Goal: Task Accomplishment & Management: Manage account settings

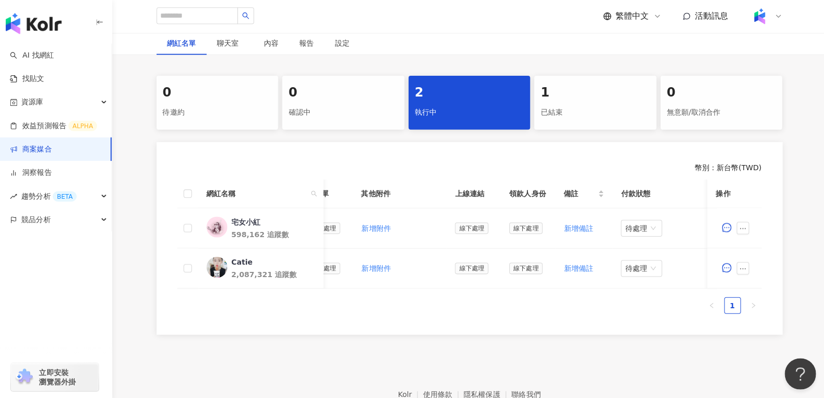
scroll to position [177, 0]
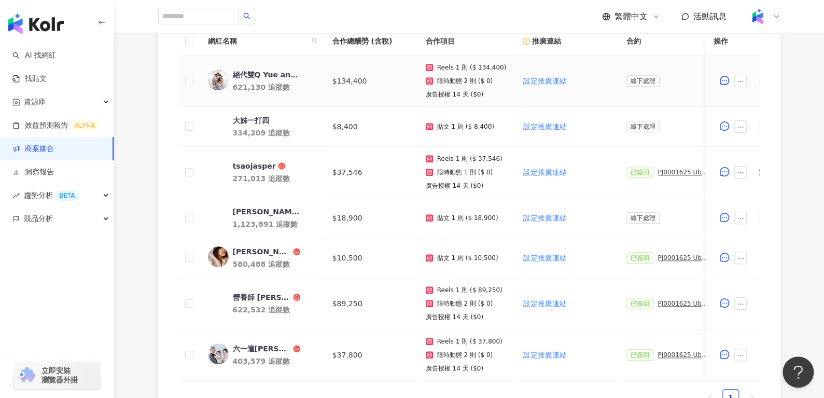
scroll to position [328, 0]
click at [250, 119] on div "大姊一打四" at bounding box center [251, 121] width 36 height 10
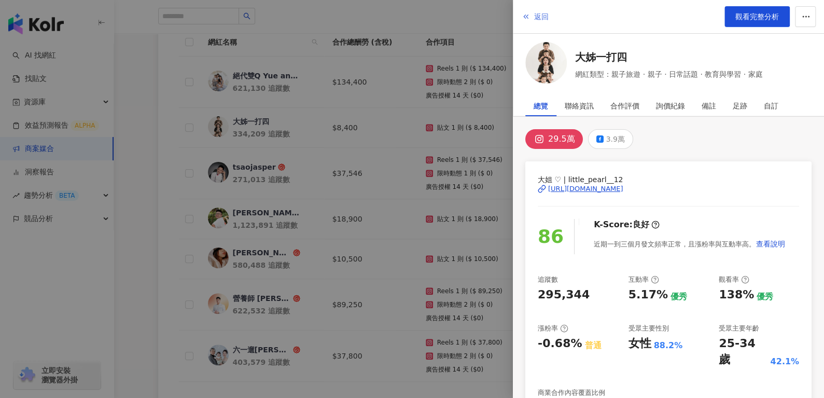
click at [538, 17] on span "返回" at bounding box center [541, 16] width 15 height 8
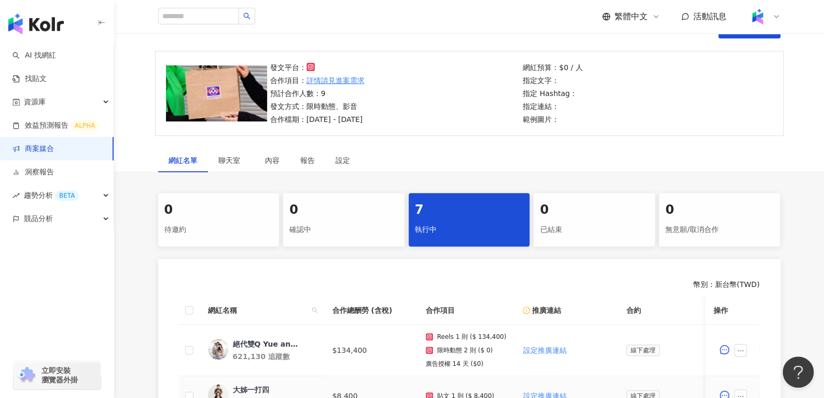
scroll to position [0, 0]
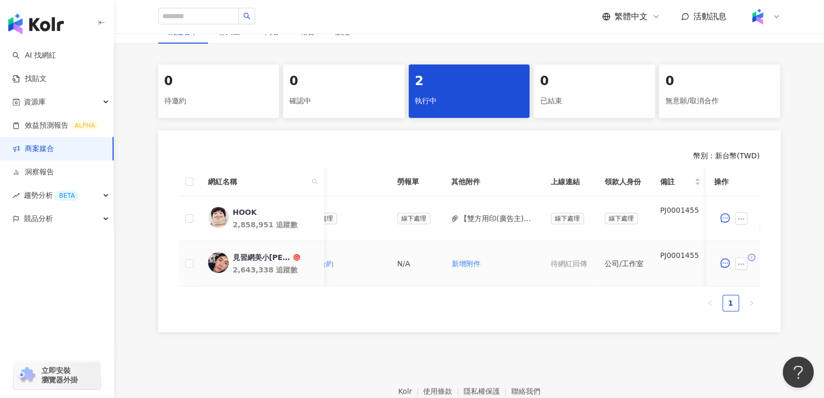
scroll to position [0, 421]
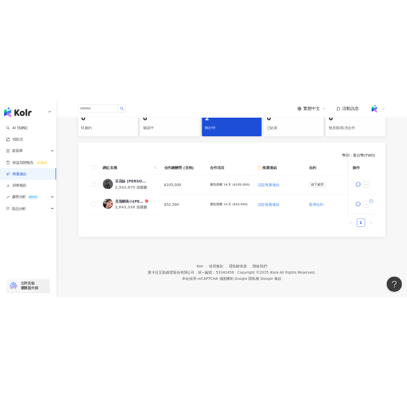
scroll to position [212, 0]
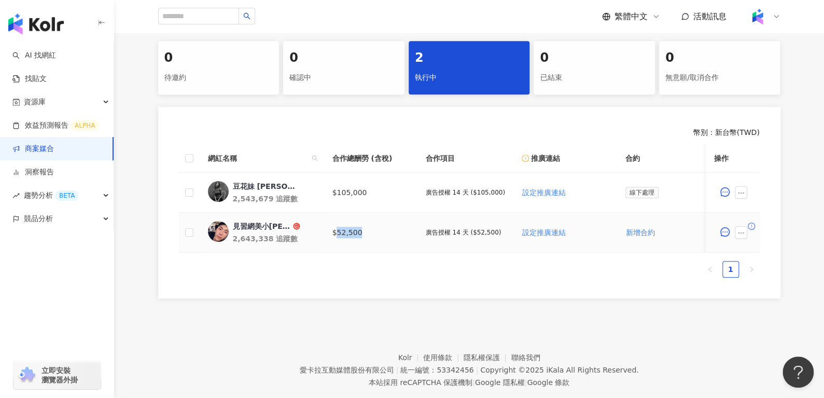
drag, startPoint x: 335, startPoint y: 233, endPoint x: 371, endPoint y: 237, distance: 37.0
click at [371, 237] on td "$52,500" at bounding box center [370, 233] width 93 height 40
copy td "52,500"
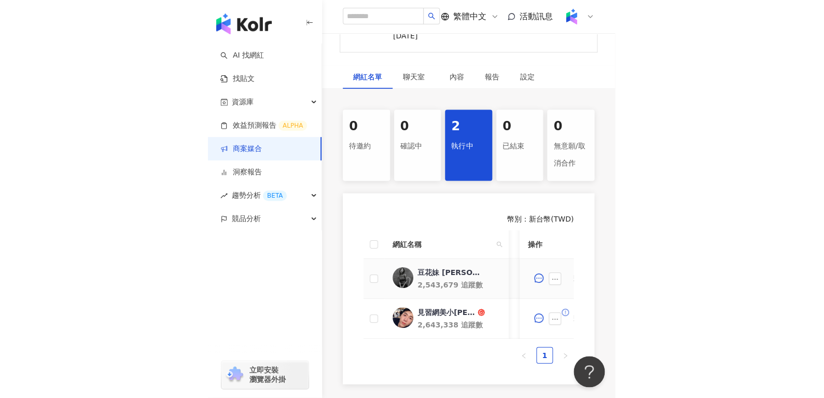
scroll to position [0, 30]
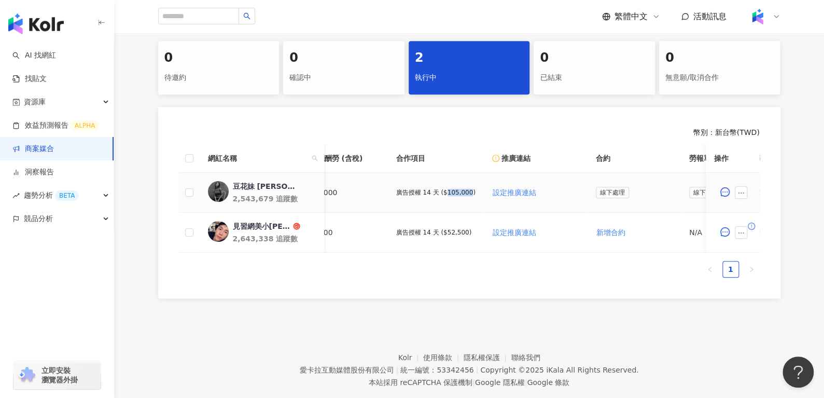
drag, startPoint x: 442, startPoint y: 191, endPoint x: 464, endPoint y: 198, distance: 22.5
click at [464, 198] on td "廣告授權 14 天 ($105,000)" at bounding box center [436, 193] width 96 height 40
copy p "105,000"
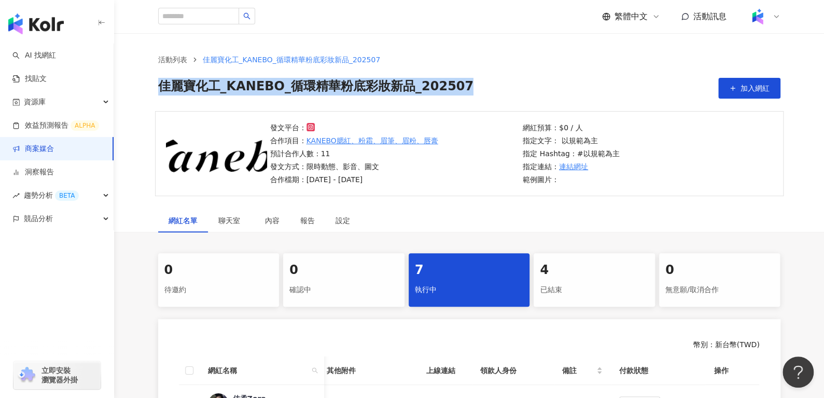
drag, startPoint x: 160, startPoint y: 92, endPoint x: 496, endPoint y: 102, distance: 336.2
click at [496, 102] on div "活動列表 佳麗寶化工_KANEBO_循環精華粉底彩妝新品_202507 佳麗寶化工_KANEBO_循環精華粉底彩妝新品_202507 加入網紅" at bounding box center [469, 72] width 710 height 78
click at [140, 86] on div "活動列表 佳麗寶化工_KANEBO_循環精華粉底彩妝新品_202507 佳麗寶化工_KANEBO_循環精華粉底彩妝新品_202507 加入網紅" at bounding box center [469, 76] width 664 height 45
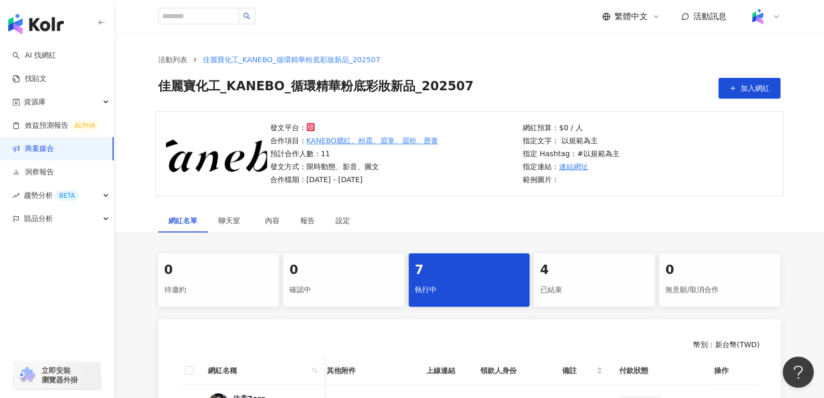
click at [144, 46] on div "活動列表 佳麗寶化工_KANEBO_循環精華粉底彩妝新品_202507 佳麗寶化工_KANEBO_循環精華粉底彩妝新品_202507 加入網紅" at bounding box center [469, 72] width 710 height 78
drag, startPoint x: 152, startPoint y: 88, endPoint x: 221, endPoint y: 86, distance: 69.5
click at [221, 86] on div "活動列表 佳麗寶化工_KANEBO_循環精華粉底彩妝新品_202507 佳麗寶化工_KANEBO_循環精華粉底彩妝新品_202507 加入網紅" at bounding box center [469, 76] width 664 height 45
copy span "佳麗寶化工"
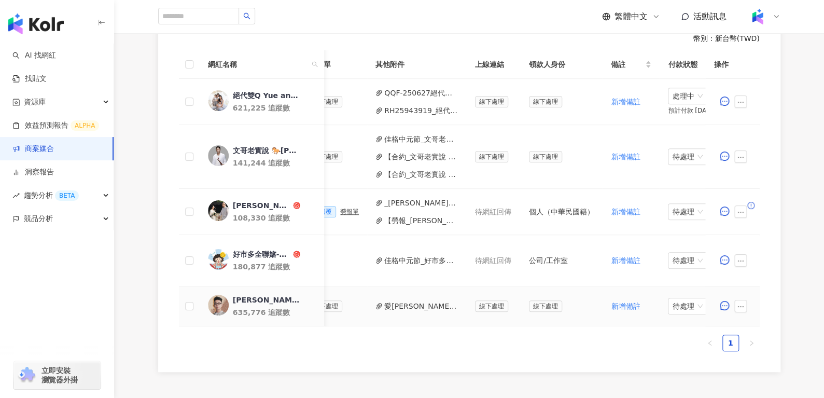
scroll to position [0, 466]
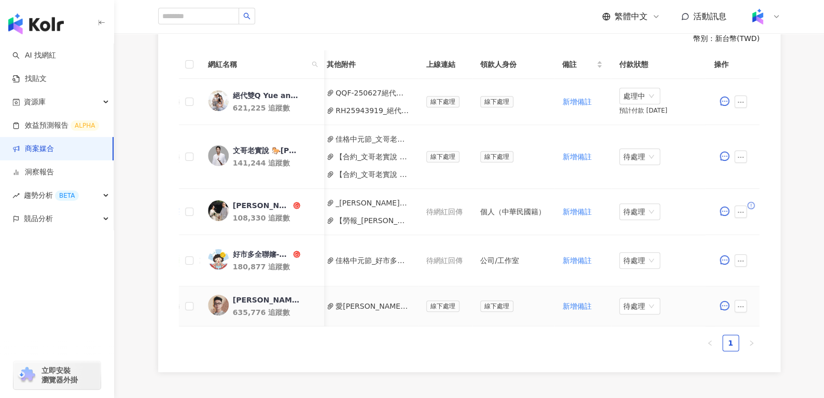
click at [369, 301] on button "愛卡拉_自由自在(簡少年)_PJ0001573_佳格_保健飲品組_中元節回簽 (1).pdf" at bounding box center [373, 305] width 74 height 11
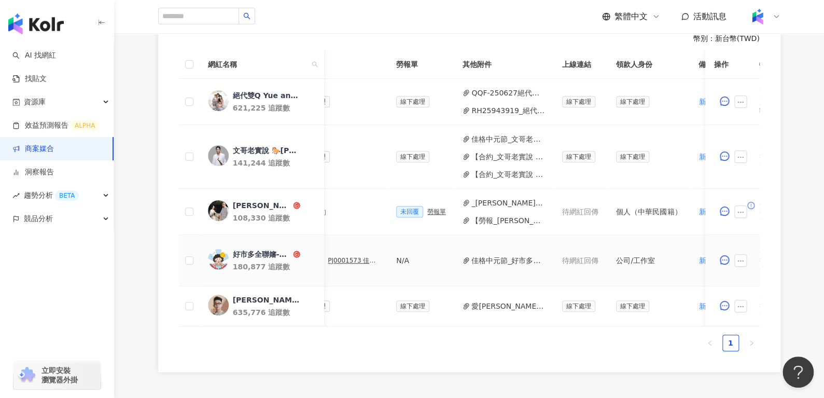
scroll to position [0, 330]
click at [506, 310] on button "愛卡拉_自由自在(簡少年)_PJ0001573_佳格_保健飲品組_中元節回簽 (1).pdf" at bounding box center [508, 305] width 74 height 11
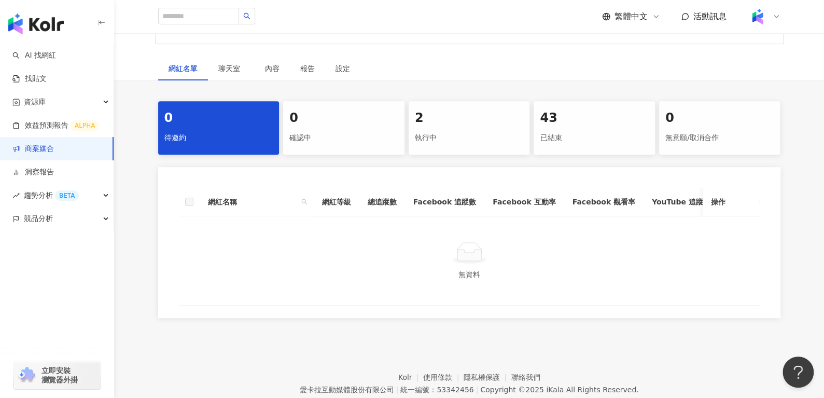
click at [461, 118] on div "2" at bounding box center [469, 118] width 109 height 18
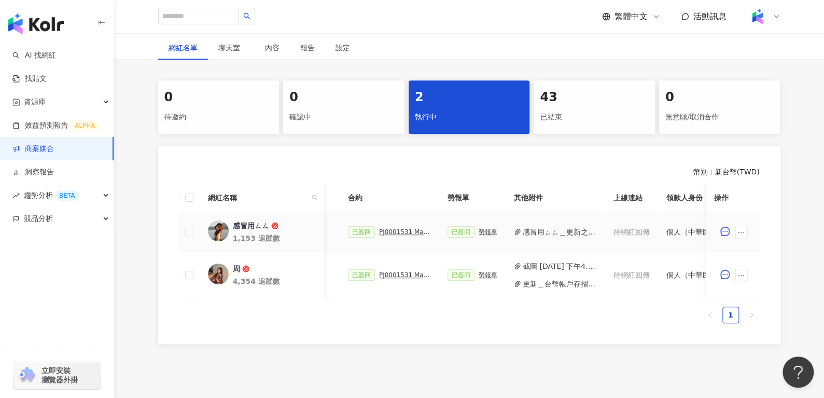
scroll to position [0, 243]
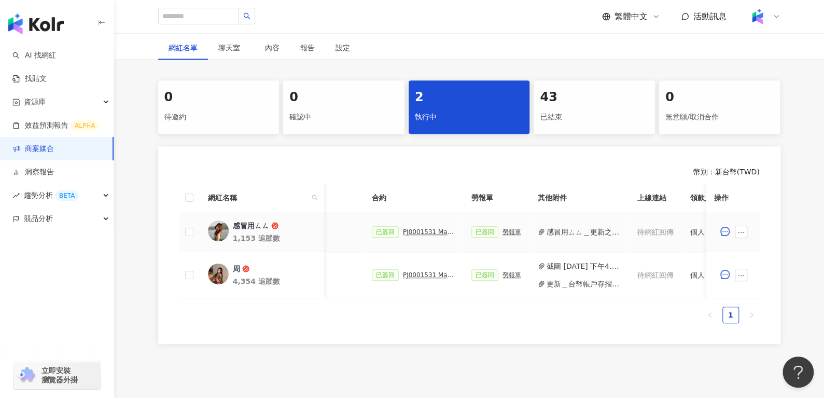
click at [403, 230] on div "PJ0001531 Maybelline_202506_FIT_ME_反孔特霧粉底_遮瑕_萊雅合作備忘錄" at bounding box center [429, 231] width 52 height 7
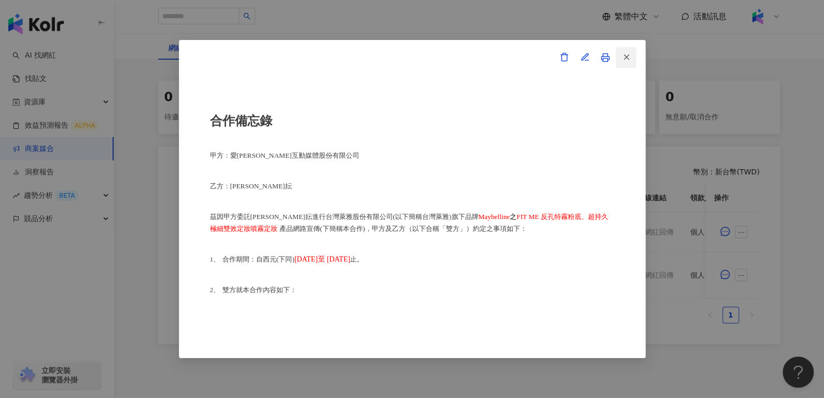
click at [626, 59] on icon "button" at bounding box center [626, 56] width 9 height 9
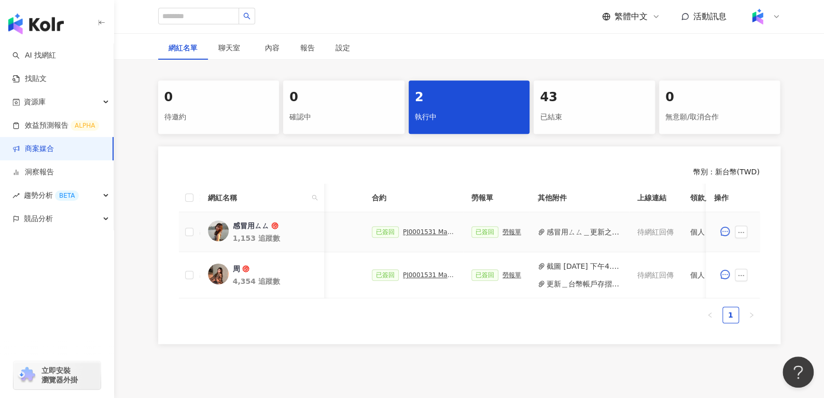
click at [554, 232] on button "感冒用ㄙㄙ＿更新之存摺影本 .jpg" at bounding box center [584, 231] width 74 height 11
click at [422, 231] on div "PJ0001531 Maybelline_202506_FIT_ME_反孔特霧粉底_遮瑕_萊雅合作備忘錄" at bounding box center [429, 231] width 52 height 7
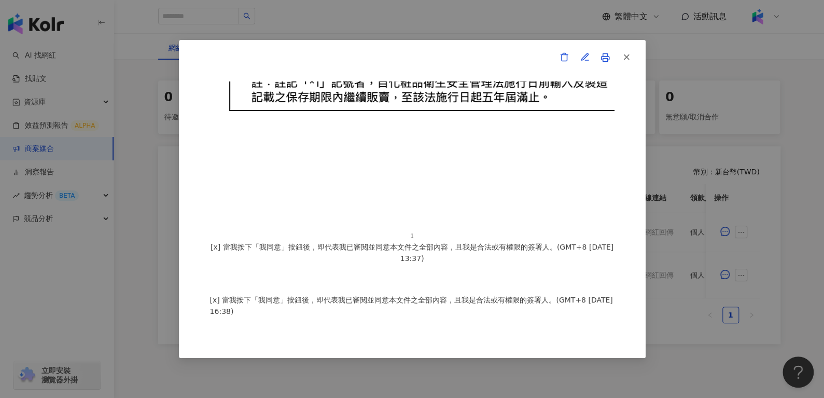
scroll to position [0, 0]
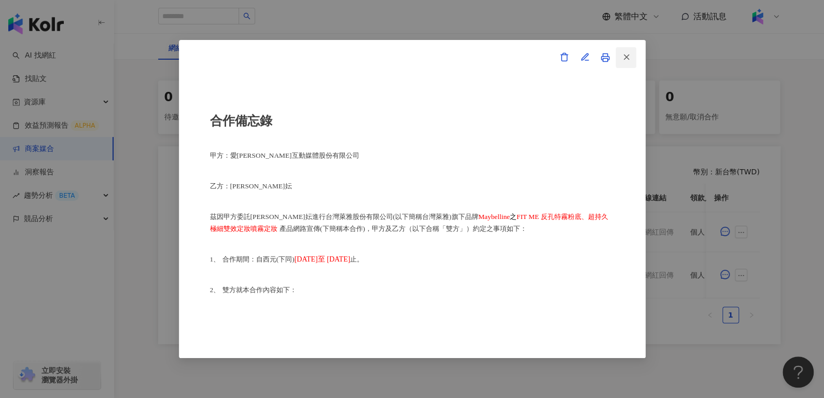
click at [626, 55] on icon "button" at bounding box center [626, 56] width 9 height 9
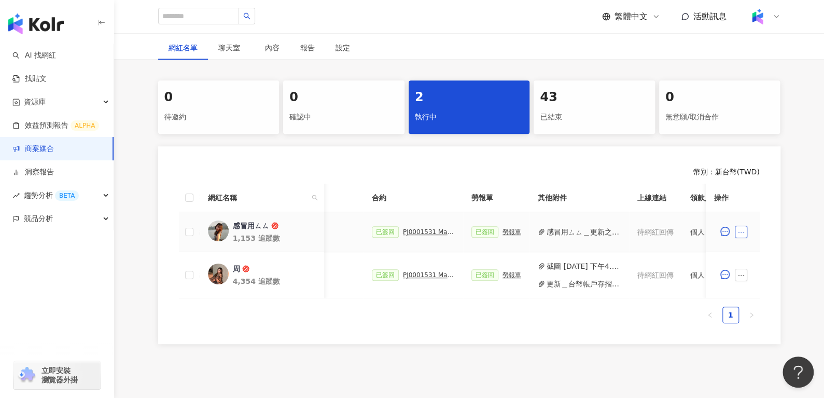
click at [743, 229] on icon "ellipsis" at bounding box center [741, 232] width 7 height 7
click at [754, 112] on li "查看帳務資訊" at bounding box center [765, 118] width 56 height 21
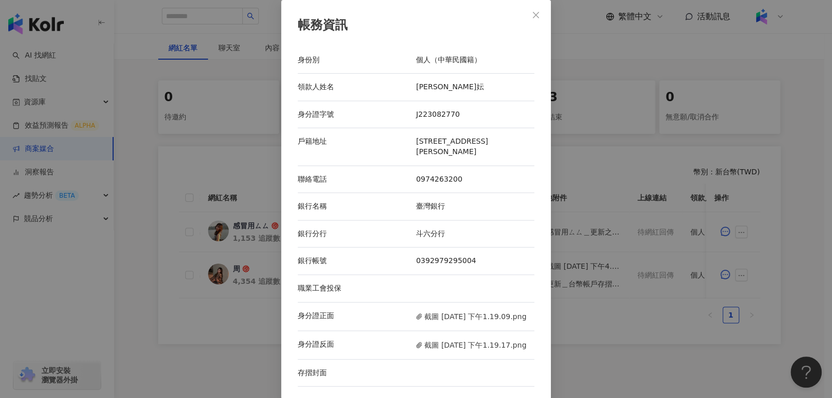
click at [462, 239] on div "銀行分行 斗六分行" at bounding box center [416, 233] width 237 height 27
click at [538, 20] on button "Close" at bounding box center [535, 15] width 21 height 21
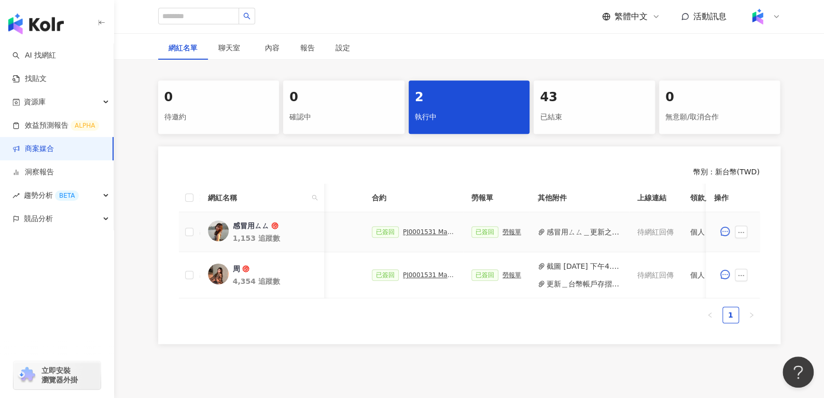
click at [423, 230] on div "PJ0001531 Maybelline_202506_FIT_ME_反孔特霧粉底_遮瑕_萊雅合作備忘錄" at bounding box center [429, 231] width 52 height 7
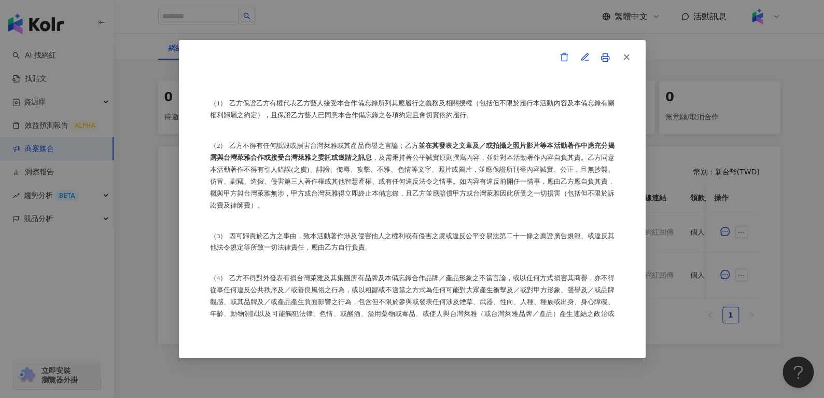
scroll to position [1139, 0]
click at [626, 55] on icon "button" at bounding box center [626, 56] width 9 height 9
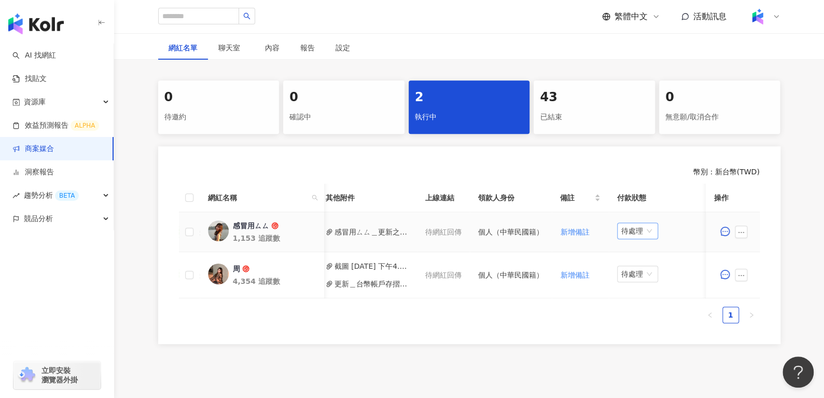
scroll to position [0, 454]
click at [641, 237] on span "待處理" at bounding box center [638, 231] width 33 height 16
click at [638, 264] on div "處理中" at bounding box center [633, 268] width 29 height 11
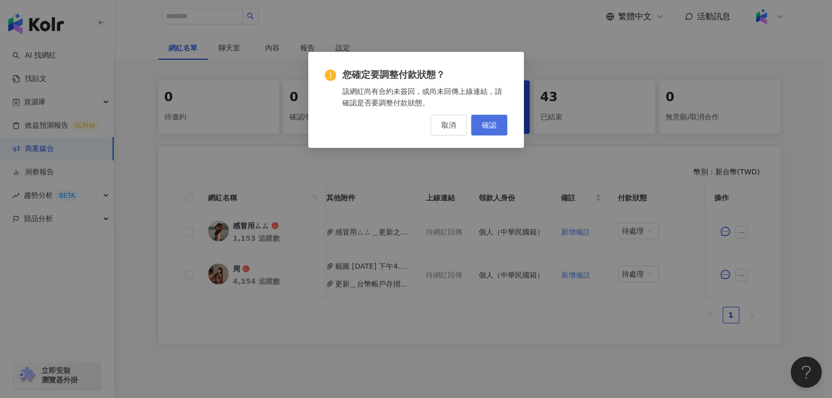
click at [493, 124] on span "確認" at bounding box center [489, 125] width 15 height 8
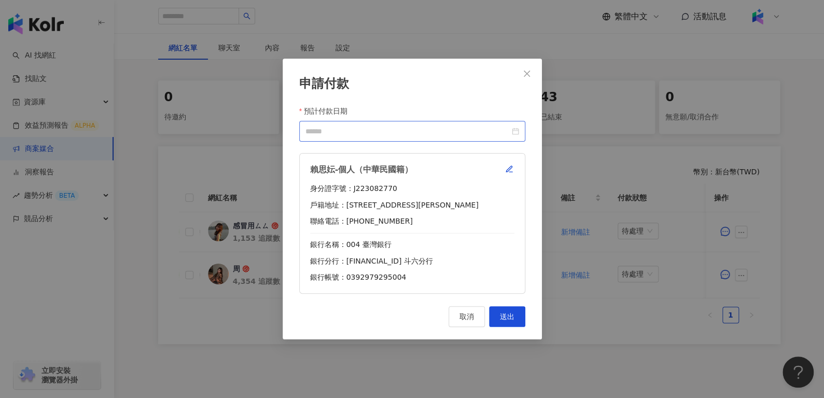
click at [516, 130] on div at bounding box center [412, 131] width 214 height 11
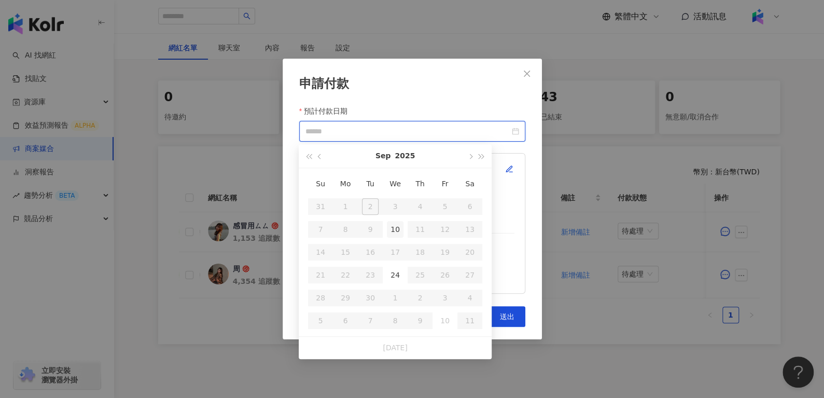
type input "**********"
click at [388, 233] on div "10" at bounding box center [395, 229] width 17 height 17
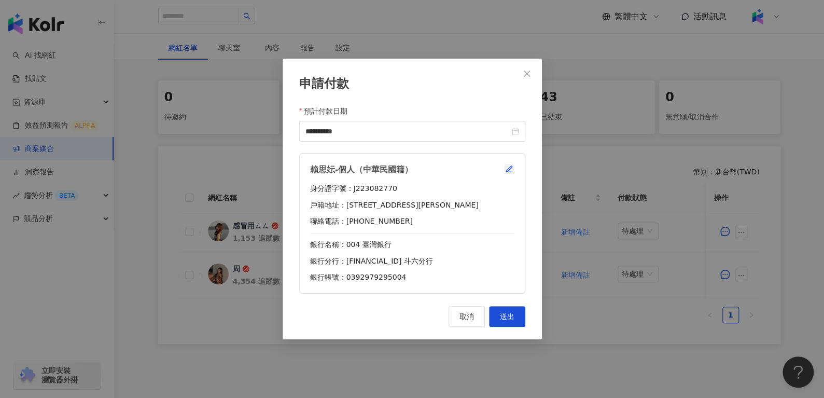
click at [504, 171] on button "button" at bounding box center [509, 169] width 10 height 10
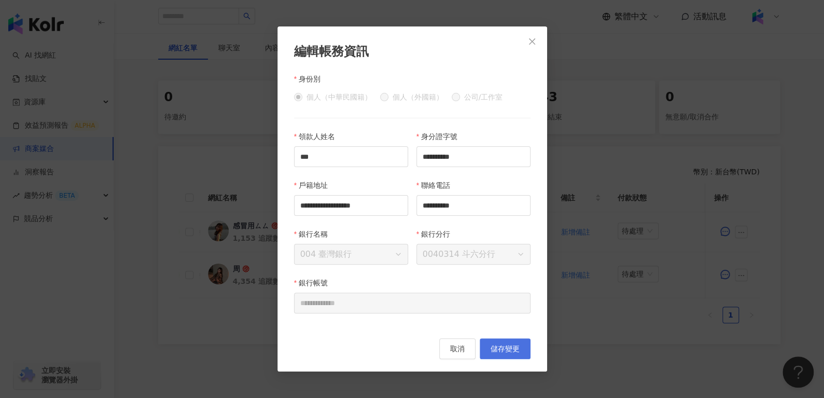
click at [511, 349] on span "儲存變更" at bounding box center [505, 348] width 29 height 8
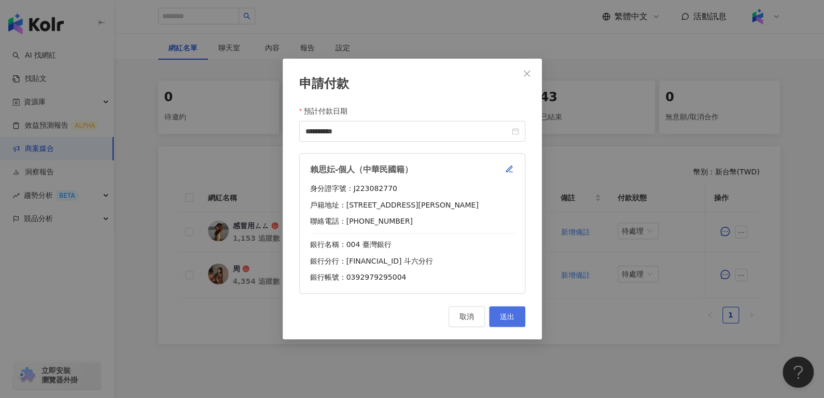
click at [510, 310] on button "送出" at bounding box center [507, 316] width 36 height 21
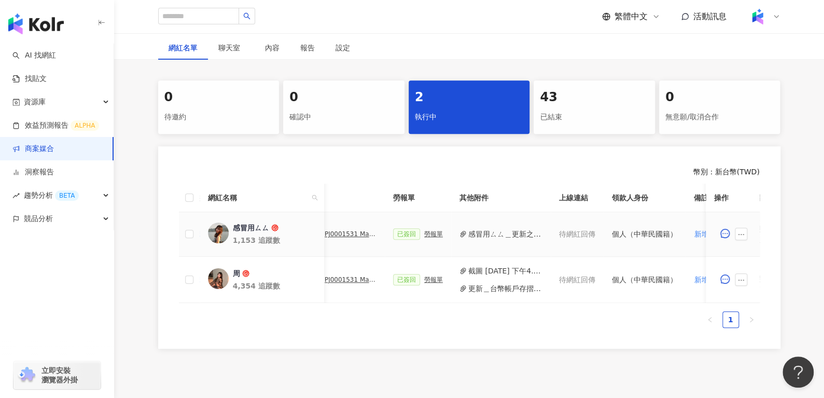
scroll to position [0, 261]
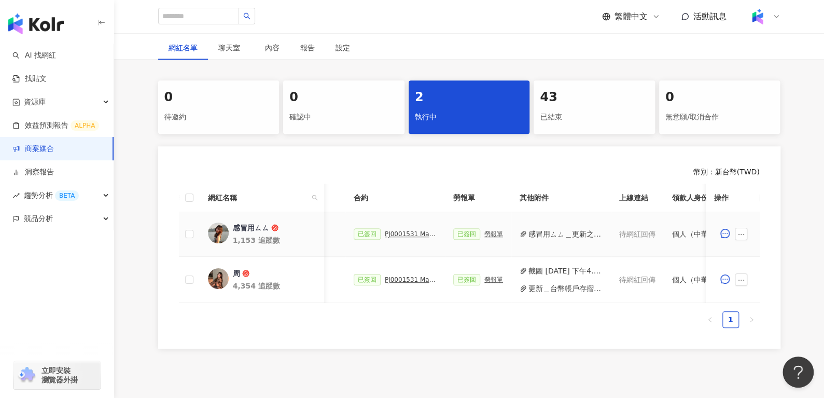
click at [413, 229] on div "已簽回 PJ0001531 Maybelline_202506_FIT_ME_反孔特霧粉底_遮瑕_萊雅合作備忘錄" at bounding box center [395, 233] width 83 height 11
click at [413, 232] on div "PJ0001531 Maybelline_202506_FIT_ME_反孔特霧粉底_遮瑕_萊雅合作備忘錄" at bounding box center [411, 233] width 52 height 7
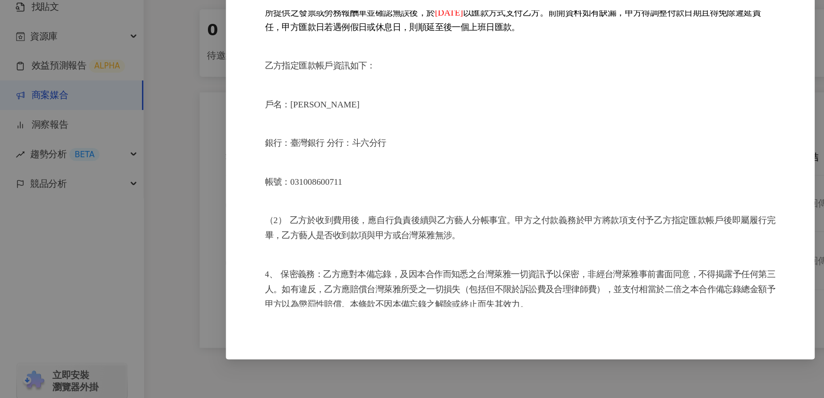
scroll to position [173, 0]
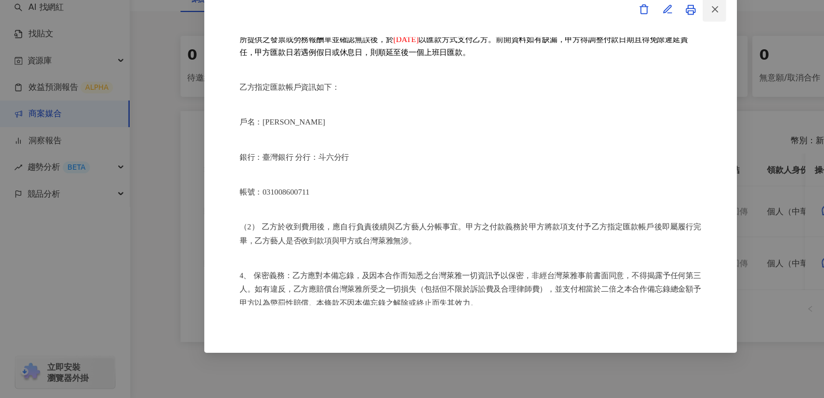
click at [626, 62] on span "button" at bounding box center [626, 56] width 9 height 11
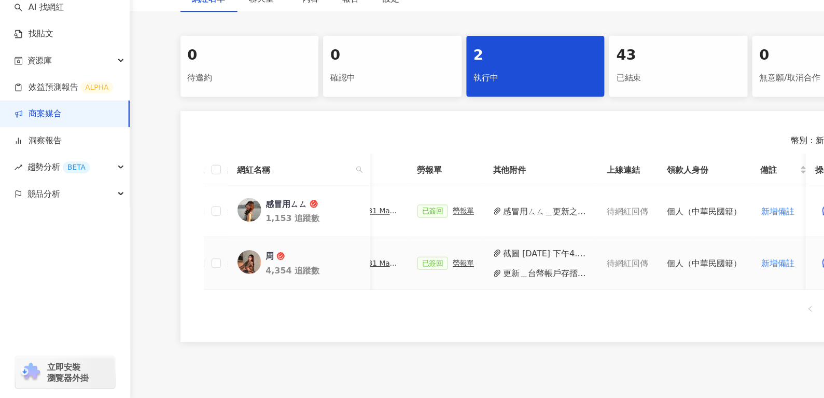
scroll to position [0, 349]
click at [472, 265] on button "截圖 2025-08-25 下午4.07.03.png" at bounding box center [477, 270] width 74 height 11
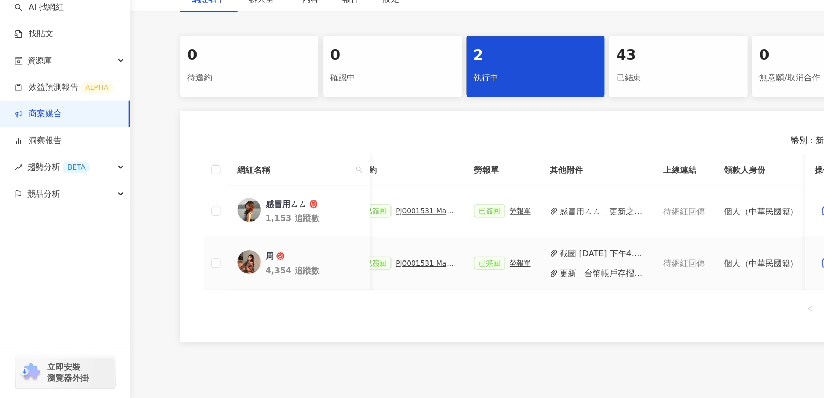
click at [366, 280] on div "PJ0001531 Maybelline_202506_FIT_ME_反孔特霧粉底_遮瑕_萊雅合作備忘錄" at bounding box center [373, 279] width 52 height 7
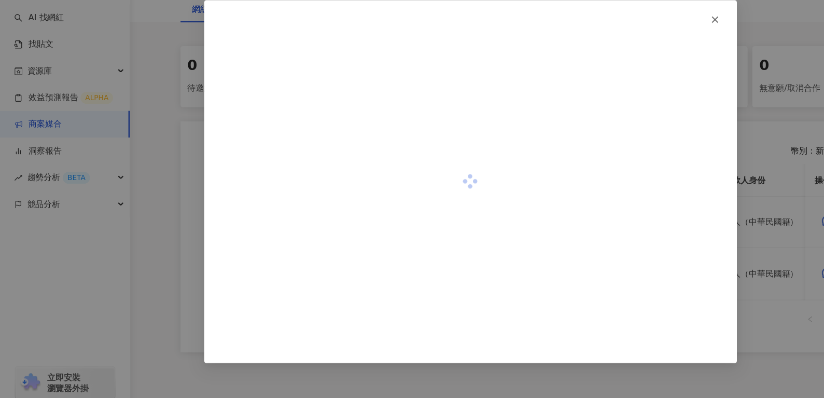
scroll to position [173, 0]
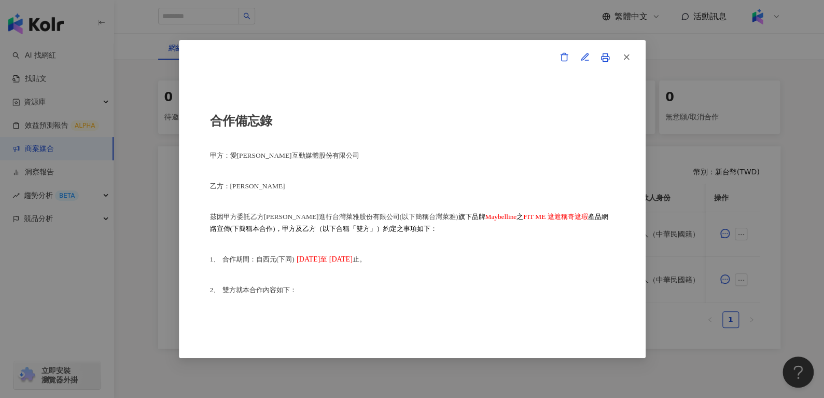
click at [443, 214] on p "茲因甲方委託乙方周芸暄進行台灣萊雅股份有限公司(以下簡稱台灣萊雅) 旗下品牌 Maybelline 之 FIT ME 遮遮稱奇遮瑕 產品網路宣傳(下簡稱本合作…" at bounding box center [412, 223] width 405 height 24
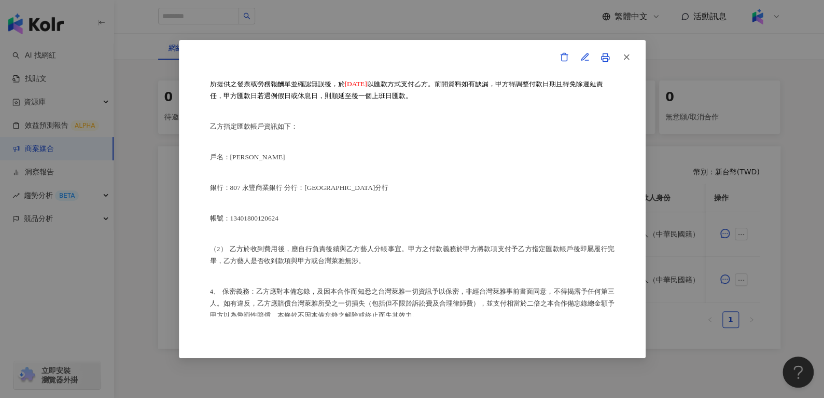
scroll to position [843, 0]
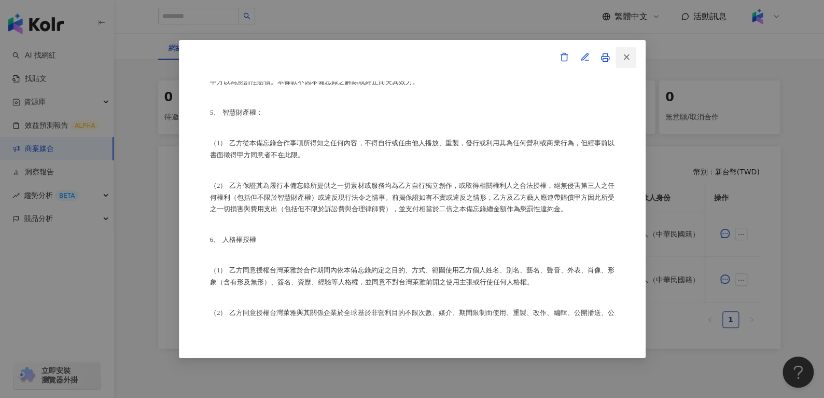
click at [622, 65] on button "button" at bounding box center [626, 57] width 21 height 21
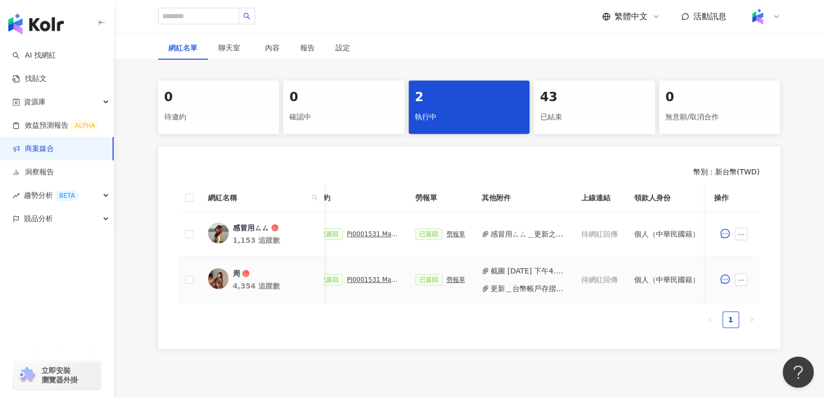
scroll to position [0, 455]
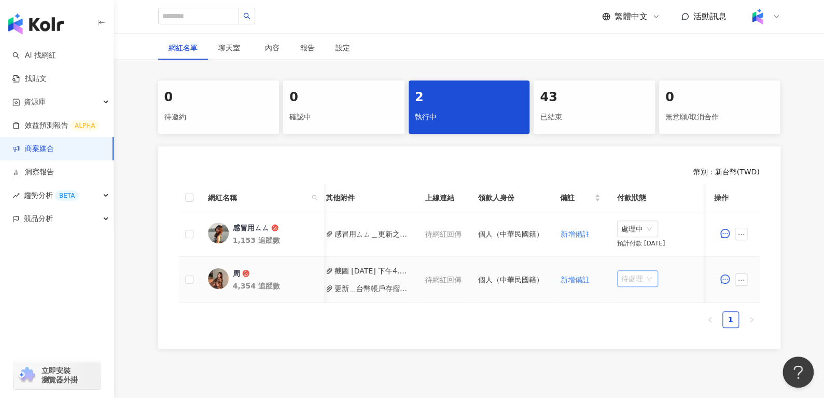
click at [636, 280] on span "待處理" at bounding box center [637, 279] width 33 height 16
click at [637, 315] on div "處理中" at bounding box center [632, 316] width 29 height 11
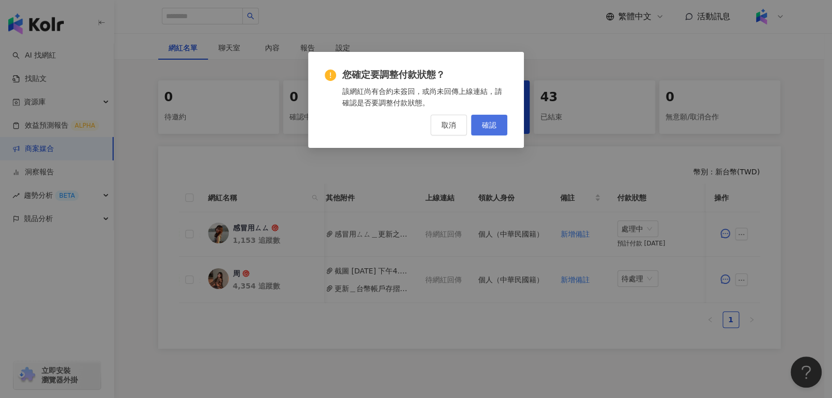
click at [488, 118] on button "確認" at bounding box center [489, 125] width 36 height 21
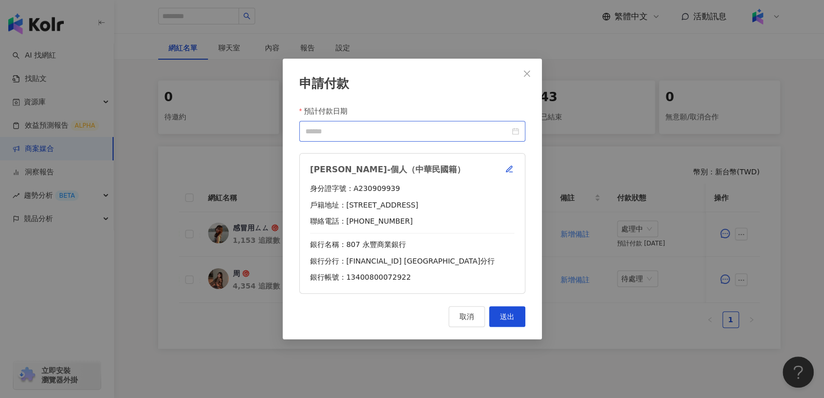
click at [518, 129] on div at bounding box center [412, 131] width 214 height 11
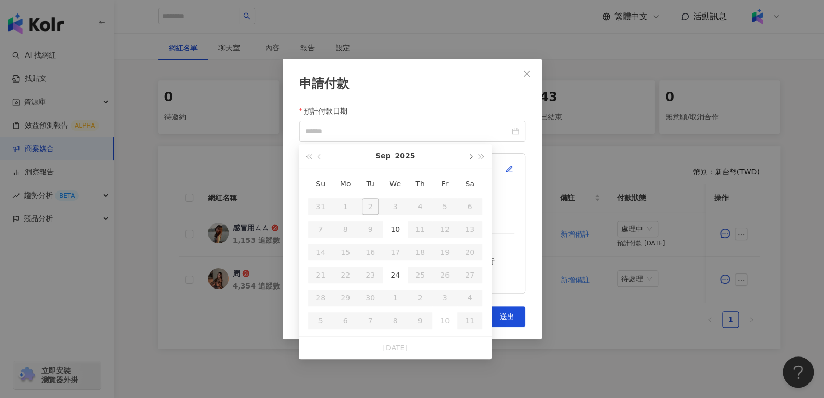
click at [470, 154] on span "button" at bounding box center [469, 156] width 5 height 5
type input "**********"
click at [441, 228] on div "10" at bounding box center [445, 229] width 17 height 17
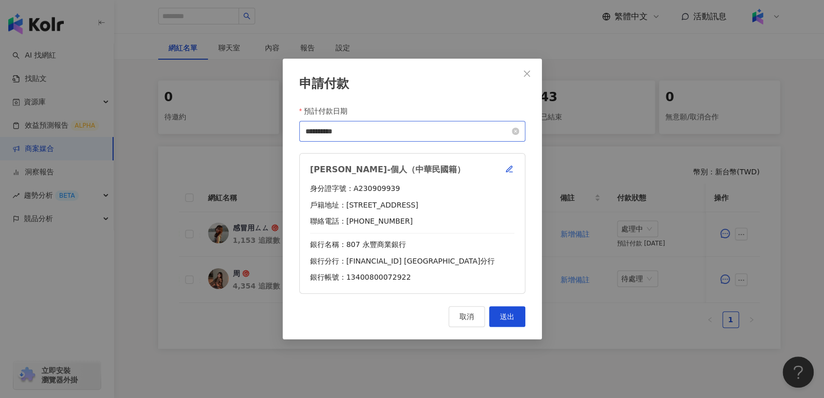
click at [509, 129] on div "**********" at bounding box center [412, 131] width 214 height 11
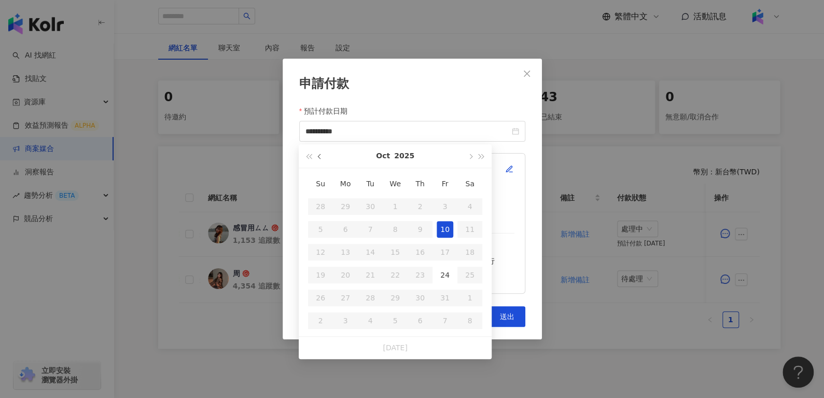
click at [317, 152] on button "button" at bounding box center [319, 155] width 11 height 23
type input "**********"
click at [391, 233] on div "10" at bounding box center [395, 229] width 17 height 17
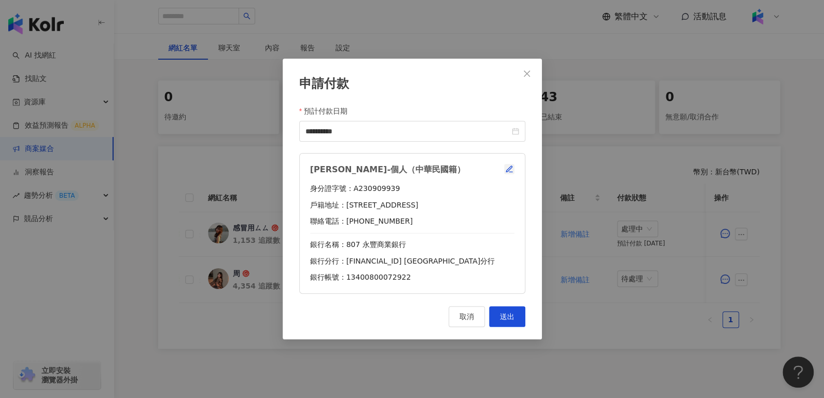
click at [510, 165] on span "button" at bounding box center [509, 169] width 8 height 8
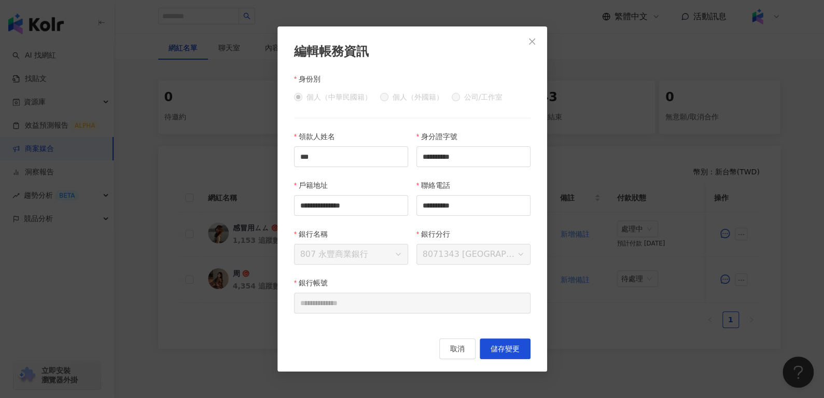
click at [498, 356] on button "儲存變更" at bounding box center [505, 348] width 51 height 21
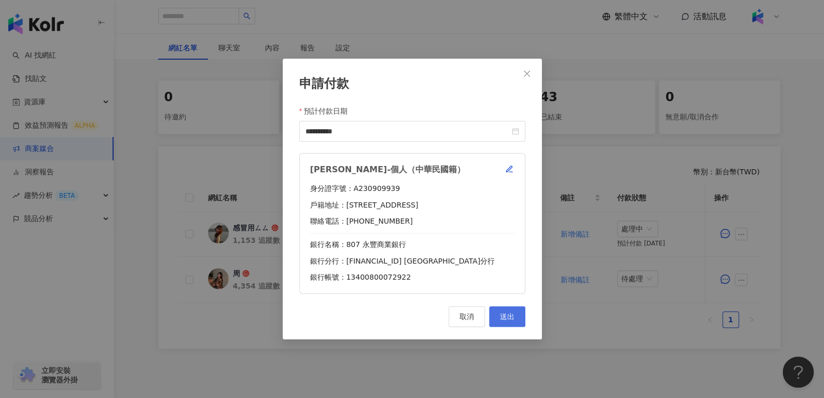
click at [508, 325] on button "送出" at bounding box center [507, 316] width 36 height 21
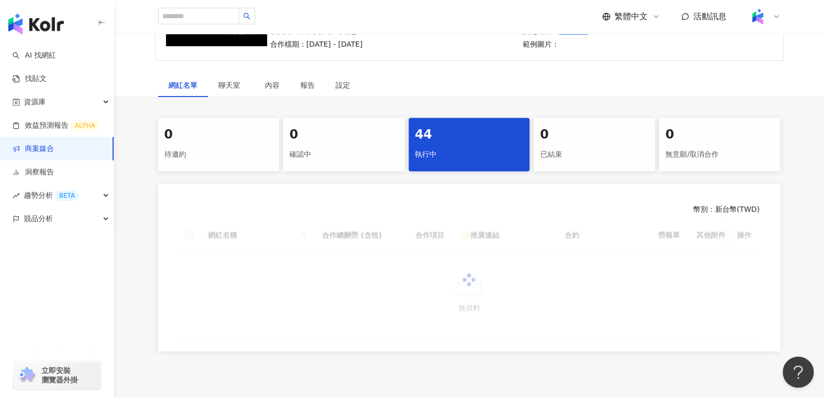
scroll to position [217, 0]
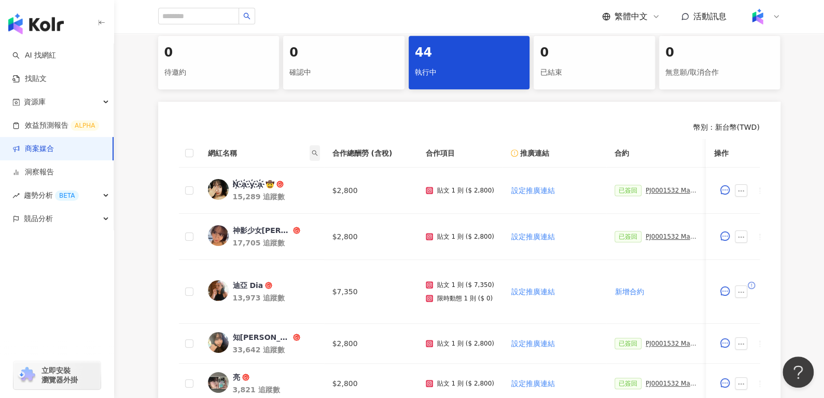
click at [314, 151] on icon "search" at bounding box center [315, 153] width 6 height 6
paste input "***"
click at [269, 169] on input "***" at bounding box center [267, 174] width 98 height 17
type input "***"
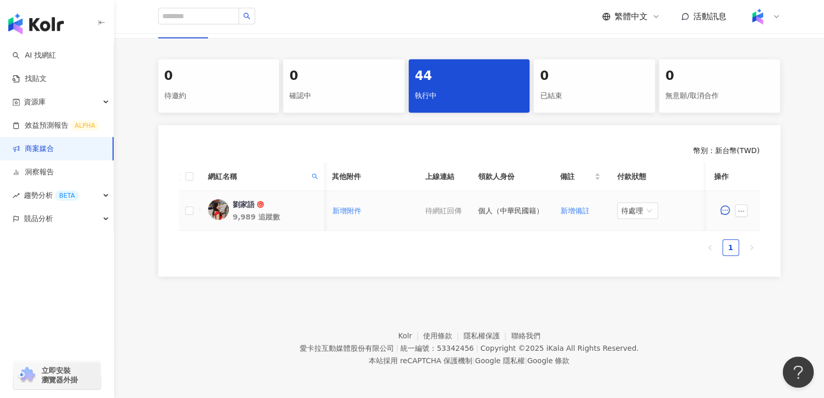
scroll to position [0, 288]
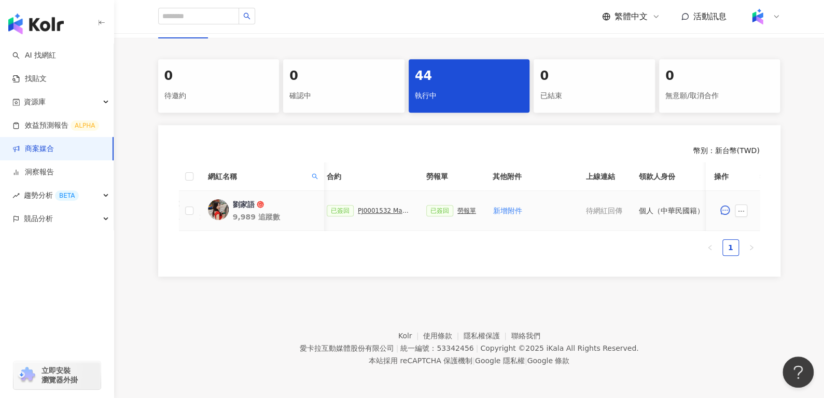
click at [382, 207] on div "PJ0001532 Maybelline_202506_skyhigh_小黑霸眼線液" at bounding box center [384, 210] width 52 height 7
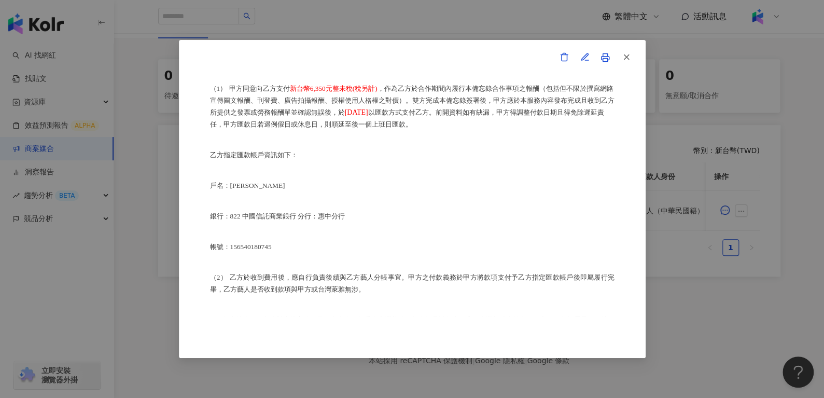
scroll to position [627, 0]
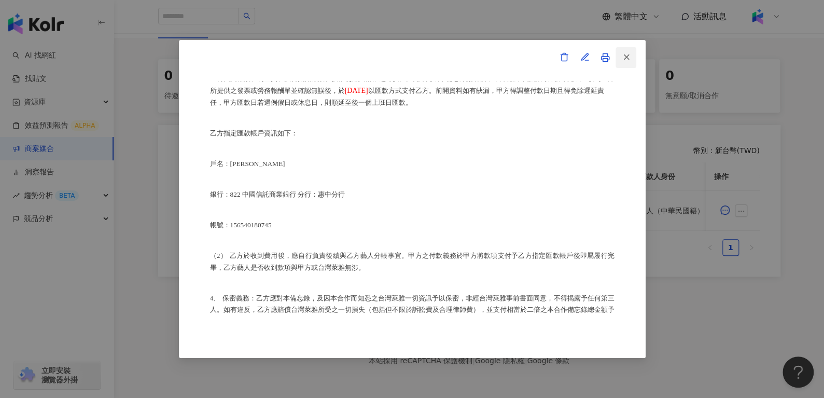
click at [626, 59] on icon "button" at bounding box center [626, 56] width 9 height 9
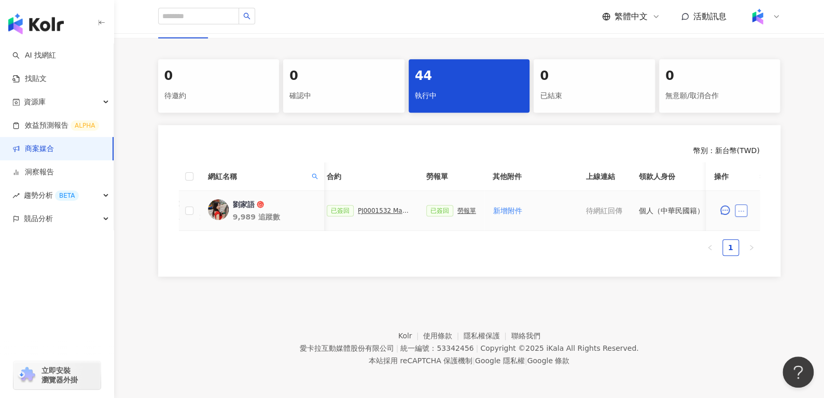
click at [738, 207] on icon "ellipsis" at bounding box center [741, 210] width 7 height 7
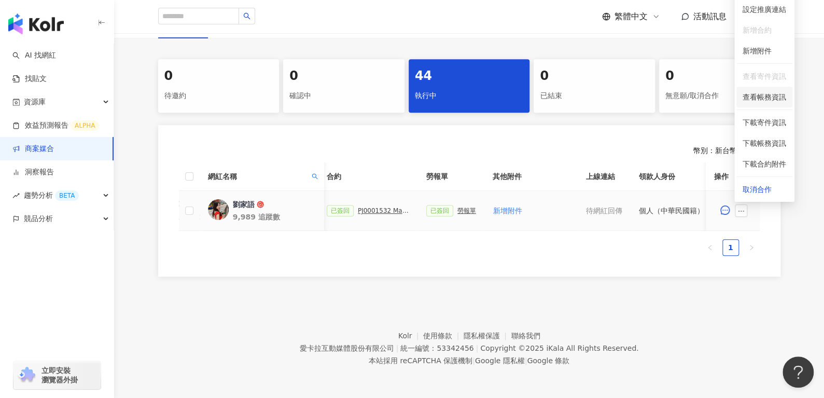
click at [753, 93] on span "查看帳務資訊" at bounding box center [765, 96] width 44 height 11
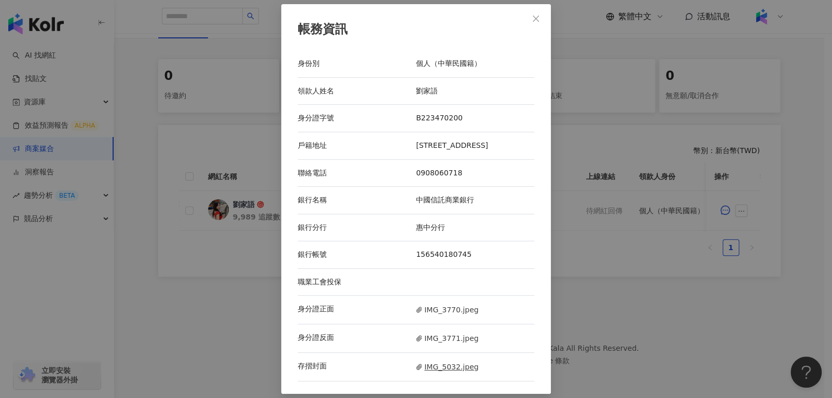
click at [429, 372] on span "IMG_5032.jpeg" at bounding box center [447, 366] width 62 height 11
click at [529, 8] on button "Close" at bounding box center [535, 18] width 21 height 21
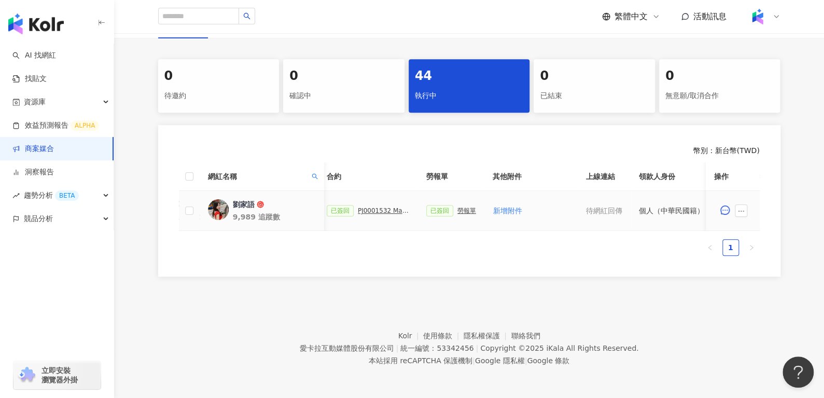
click at [358, 207] on div "PJ0001532 Maybelline_202506_skyhigh_小黑霸眼線液" at bounding box center [384, 210] width 52 height 7
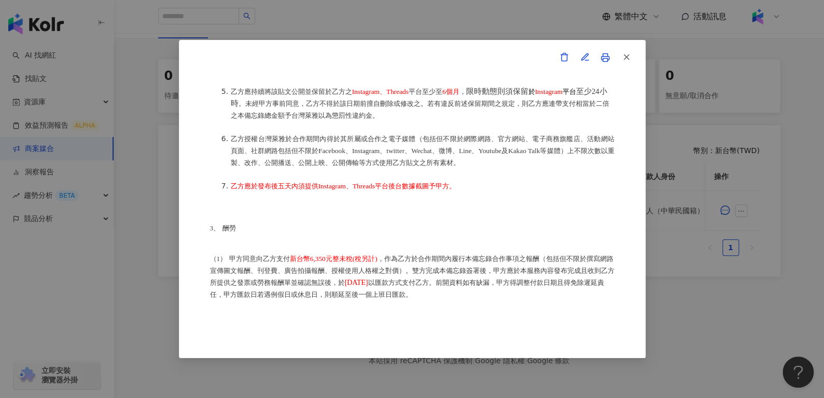
scroll to position [434, 0]
click at [636, 49] on div "合作備忘錄 甲方：愛卡拉互動媒體股份有限公司 乙方：劉家語 茲因甲方委託乙方劉家語進行台灣萊雅股份有限公司(以下簡稱台灣萊雅)旗下品牌 Maybelline …" at bounding box center [412, 199] width 467 height 318
click at [624, 51] on span "button" at bounding box center [626, 56] width 9 height 11
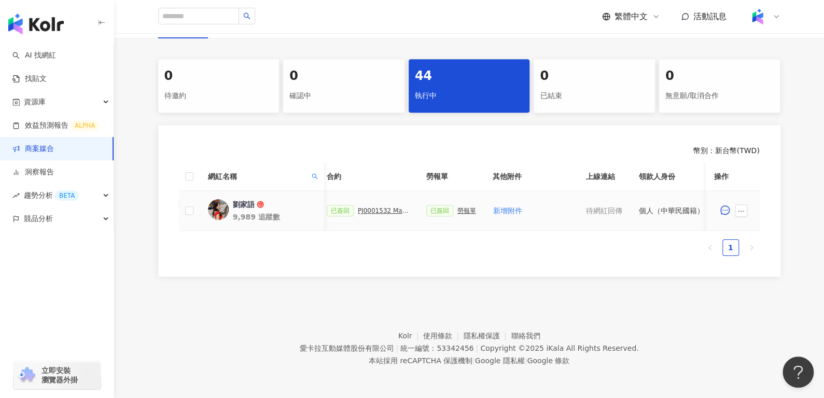
scroll to position [0, 449]
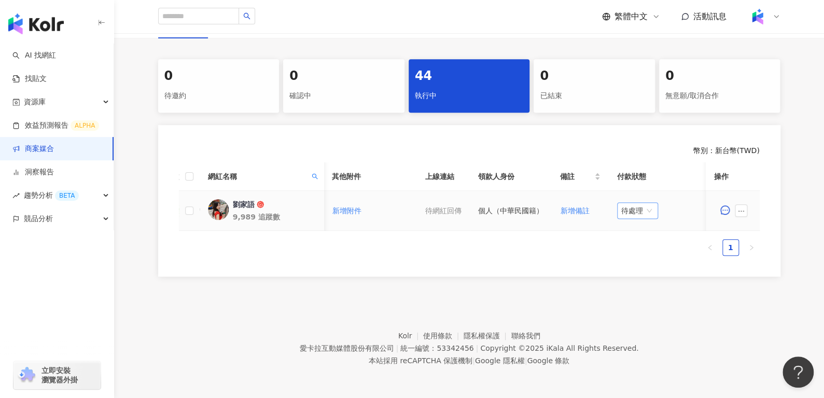
click at [651, 202] on div "待處理" at bounding box center [637, 210] width 41 height 17
click at [633, 243] on div "處理中" at bounding box center [633, 248] width 29 height 11
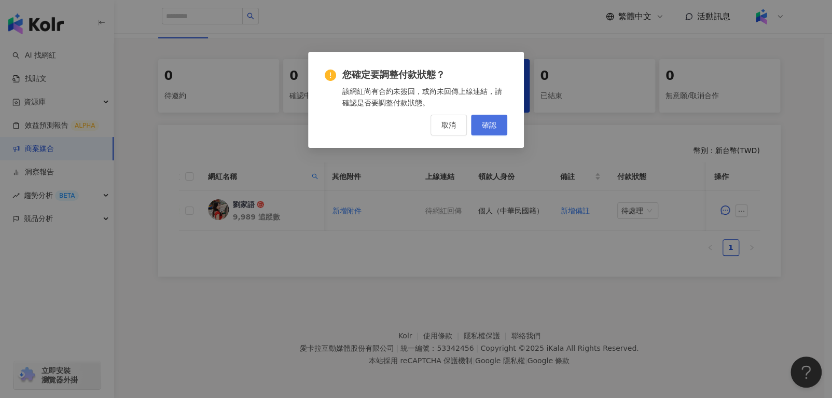
click at [479, 121] on button "確認" at bounding box center [489, 125] width 36 height 21
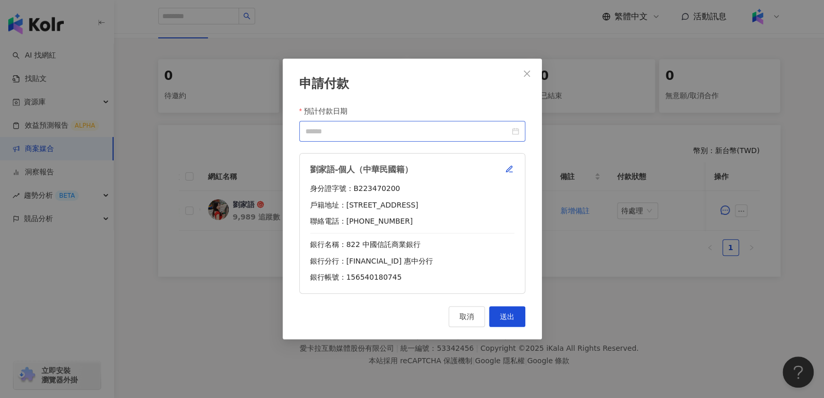
click at [513, 132] on div at bounding box center [412, 131] width 214 height 11
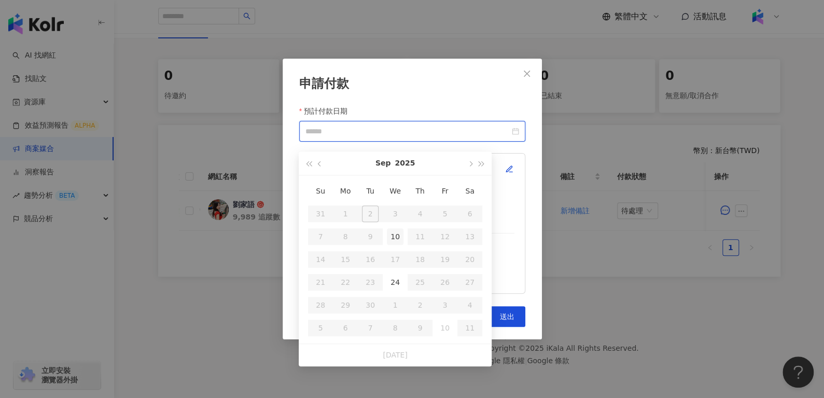
type input "**********"
click at [392, 232] on div "10" at bounding box center [395, 236] width 17 height 17
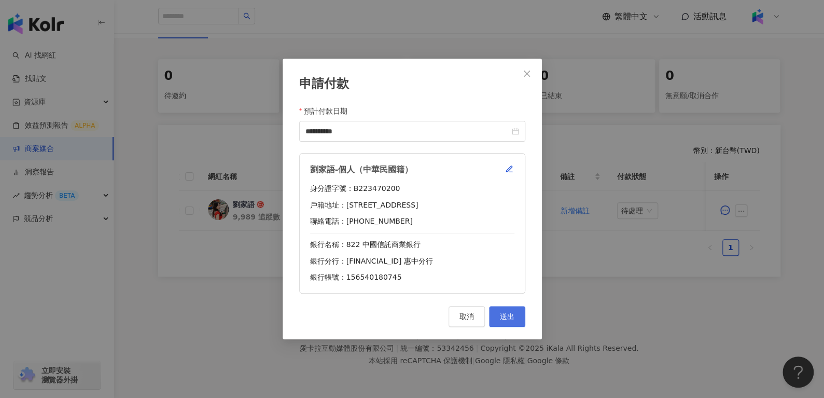
click at [508, 321] on button "送出" at bounding box center [507, 316] width 36 height 21
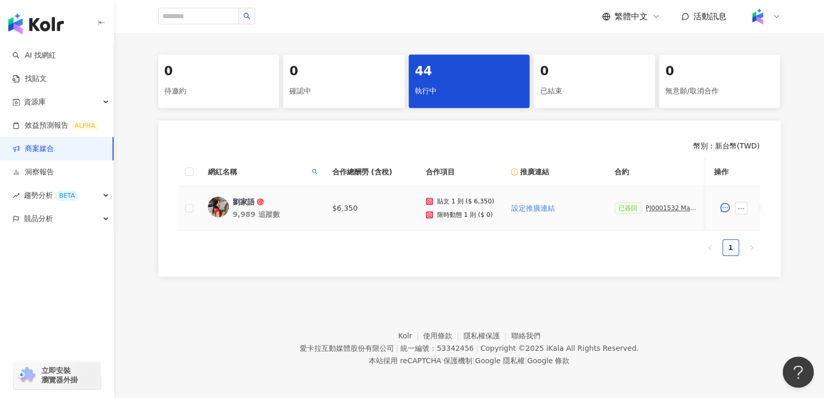
scroll to position [0, 0]
click at [312, 170] on span at bounding box center [315, 172] width 10 height 16
drag, startPoint x: 248, startPoint y: 194, endPoint x: 148, endPoint y: 211, distance: 101.5
click at [175, 199] on body "AI 找網紅 找貼文 資源庫 效益預測報告 ALPHA 商案媒合 洞察報告 趨勢分析 BETA 競品分析 立即安裝 瀏覽器外掛 繁體中文 活動訊息 活動列表 …" at bounding box center [412, 0] width 824 height 398
paste input "***"
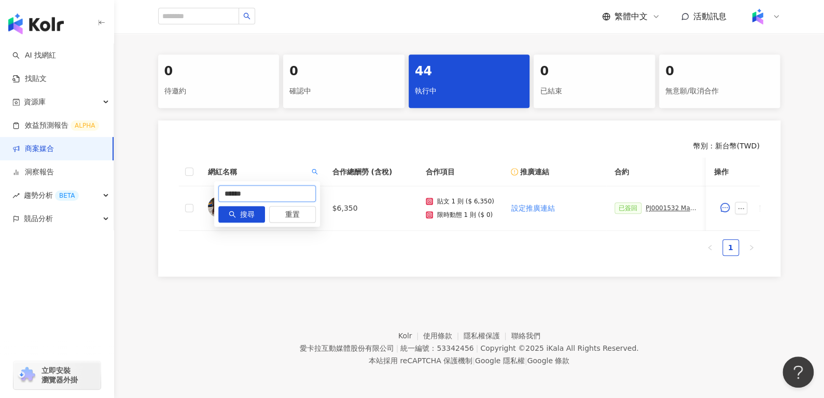
type input "******"
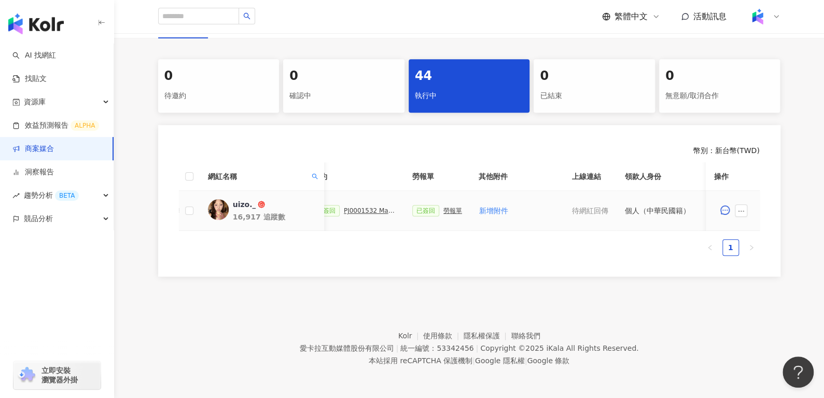
scroll to position [0, 302]
click at [359, 207] on div "PJ0001532 Maybelline_202506_skyhigh_小黑霸眼線液_萊雅合作備忘錄" at bounding box center [370, 210] width 52 height 7
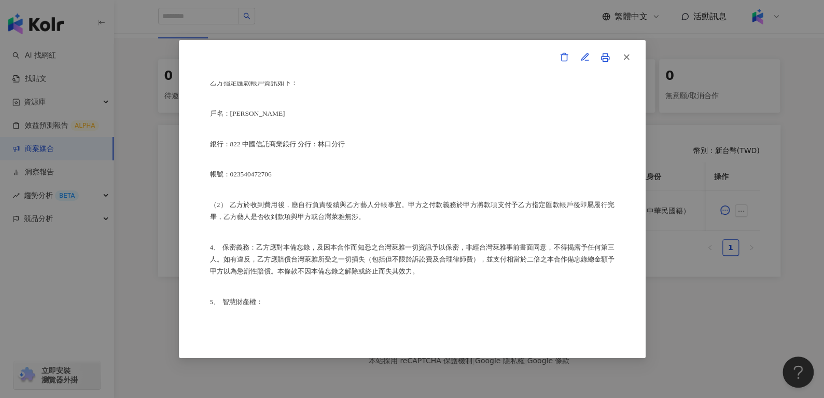
scroll to position [650, 0]
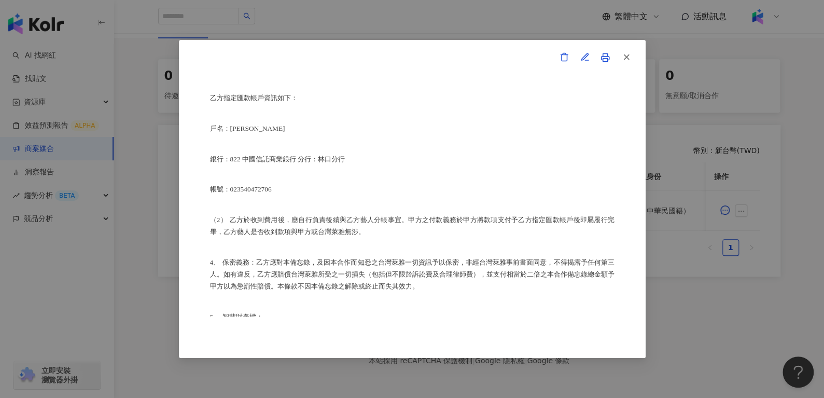
click at [627, 68] on div "合作備忘錄 甲方：愛卡拉互動媒體股份有限公司 乙方：周詩穎 茲因甲方委託乙方周詩穎進行台灣萊雅股份有限公司(以下簡稱台灣萊雅) 旗下品牌 Maybelline…" at bounding box center [412, 199] width 467 height 318
click at [627, 60] on icon "button" at bounding box center [626, 56] width 9 height 9
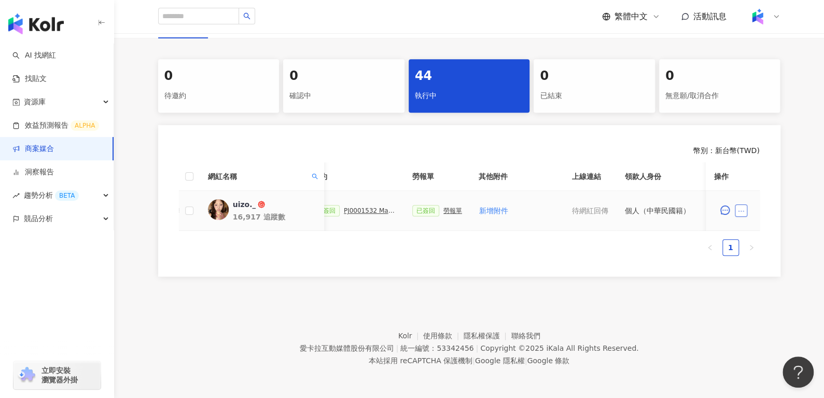
click at [746, 204] on button "button" at bounding box center [741, 210] width 12 height 12
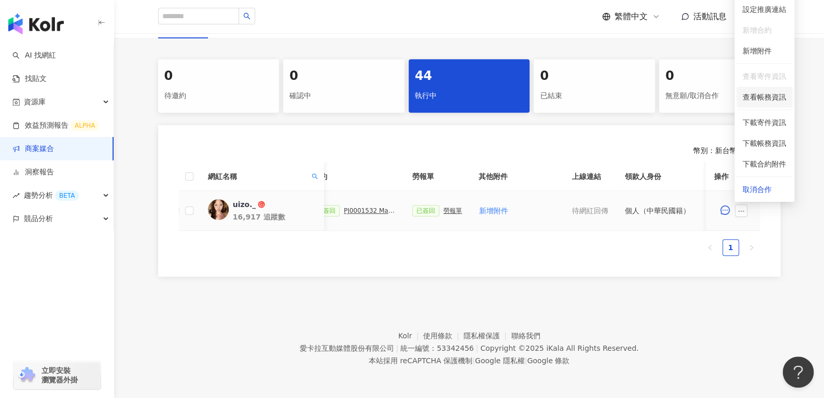
click at [757, 91] on span "查看帳務資訊" at bounding box center [765, 96] width 44 height 11
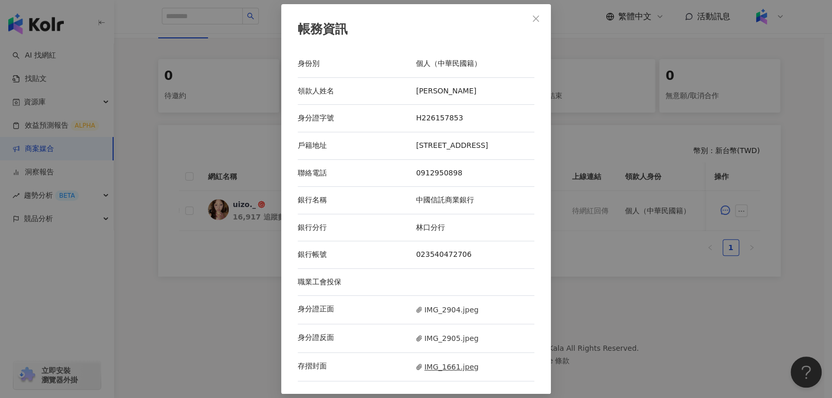
click at [432, 362] on span "IMG_1661.jpeg" at bounding box center [447, 366] width 62 height 11
click at [434, 311] on span "IMG_2904.jpeg" at bounding box center [447, 309] width 62 height 11
click at [537, 21] on icon "close" at bounding box center [536, 19] width 6 height 6
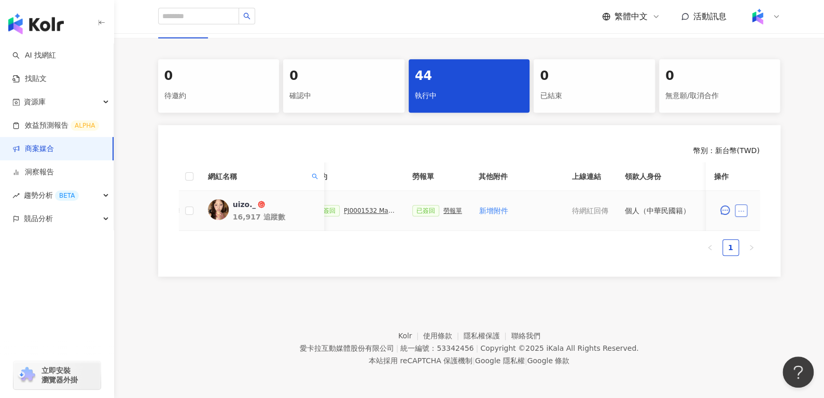
click at [746, 204] on button "button" at bounding box center [741, 210] width 12 height 12
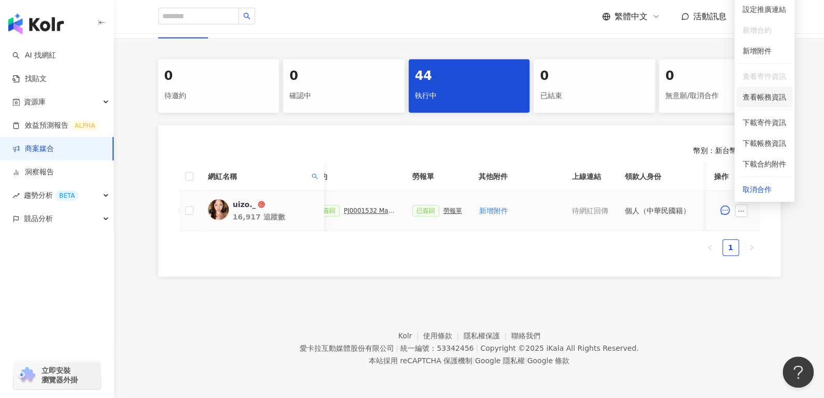
click at [750, 95] on li "查看帳務資訊" at bounding box center [765, 97] width 56 height 21
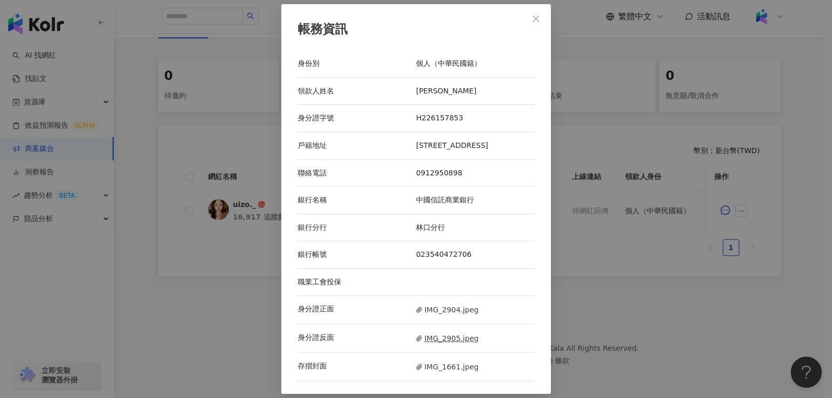
click at [424, 336] on span "IMG_2905.jpeg" at bounding box center [447, 337] width 62 height 11
click at [538, 17] on icon "close" at bounding box center [536, 19] width 6 height 6
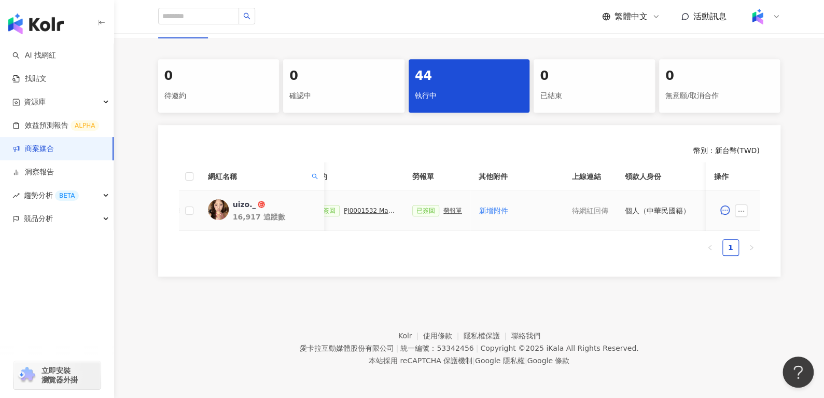
click at [443, 207] on div "勞報單" at bounding box center [452, 210] width 19 height 7
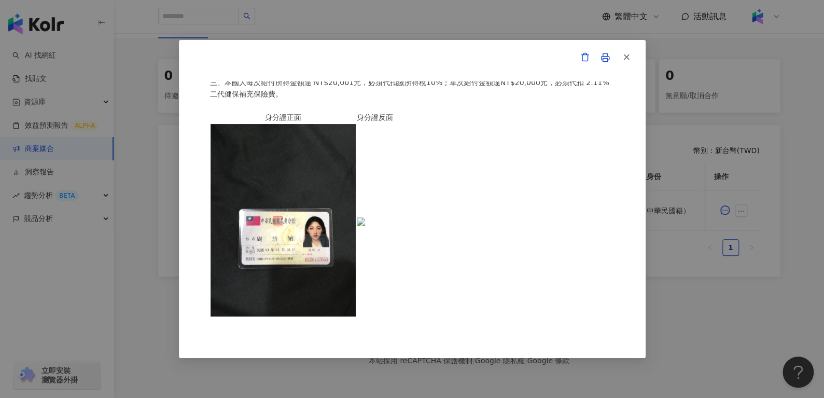
scroll to position [277, 0]
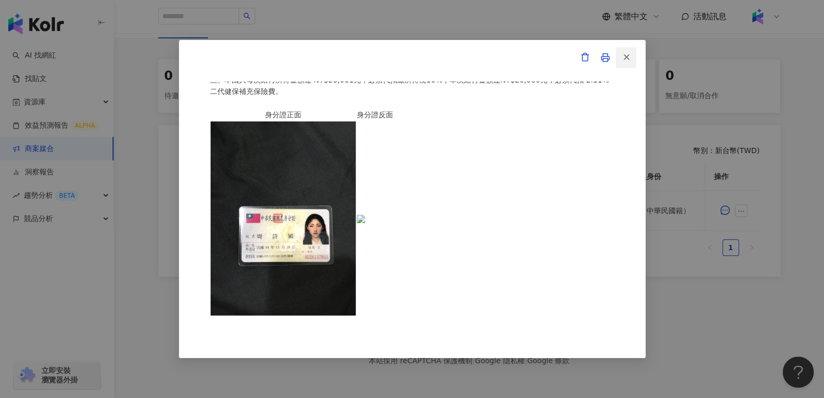
click at [629, 61] on icon "button" at bounding box center [626, 56] width 9 height 9
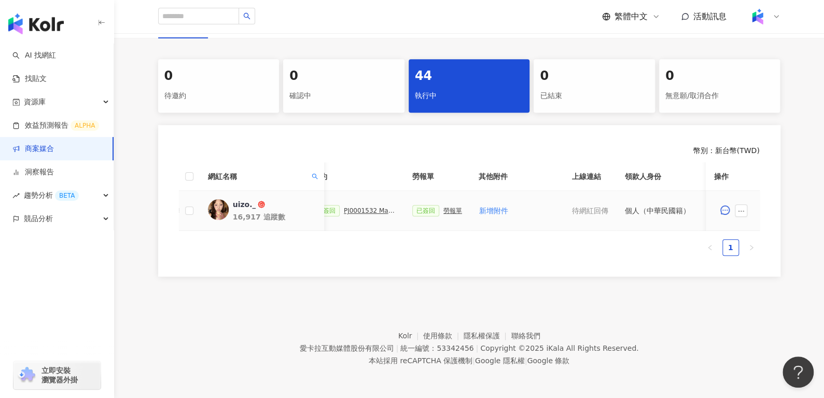
click at [372, 207] on div "PJ0001532 Maybelline_202506_skyhigh_小黑霸眼線液_萊雅合作備忘錄" at bounding box center [370, 210] width 52 height 7
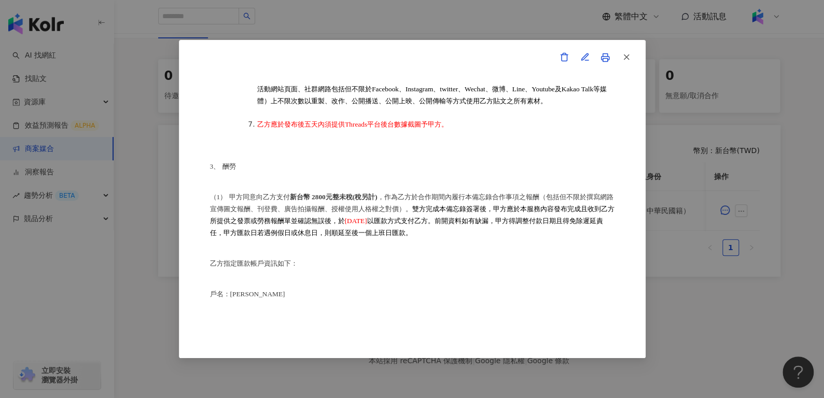
scroll to position [482, 0]
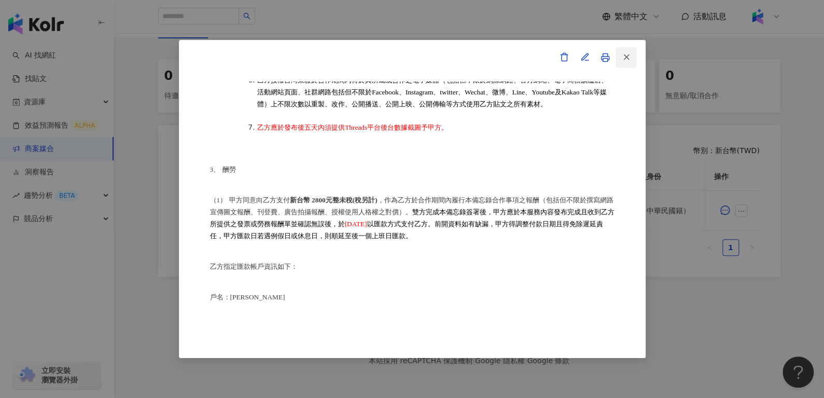
click at [623, 62] on icon "button" at bounding box center [626, 56] width 9 height 9
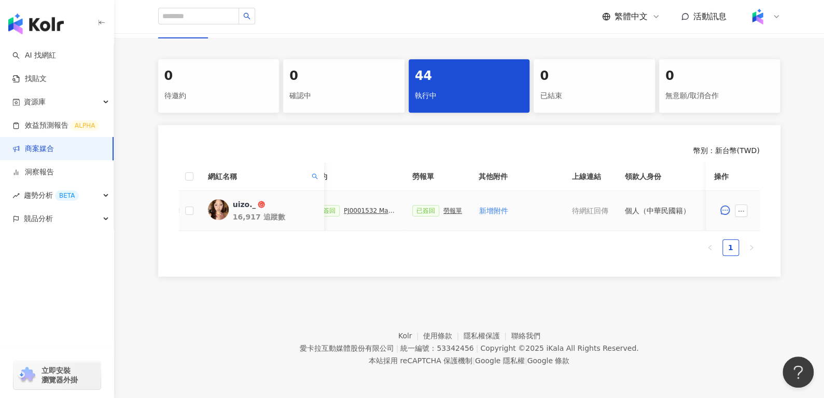
scroll to position [0, 449]
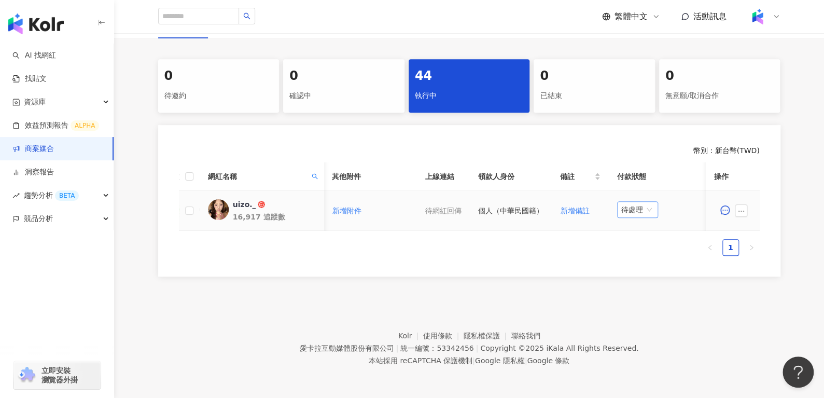
click at [631, 202] on span "待處理" at bounding box center [637, 210] width 33 height 16
click at [634, 242] on div "處理中" at bounding box center [632, 247] width 29 height 11
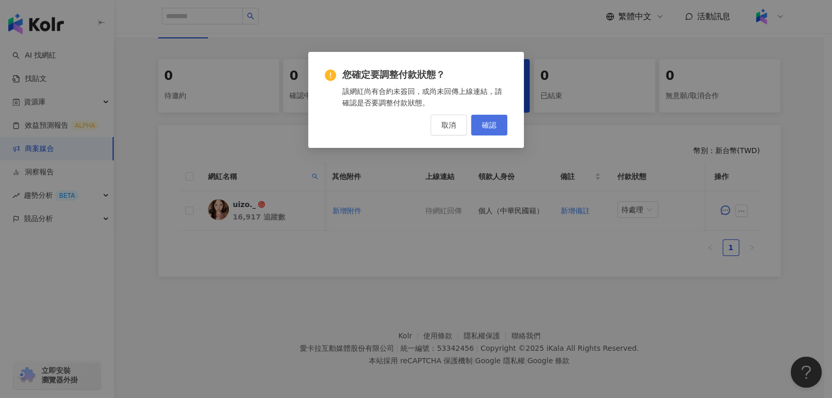
click at [493, 125] on span "確認" at bounding box center [489, 125] width 15 height 8
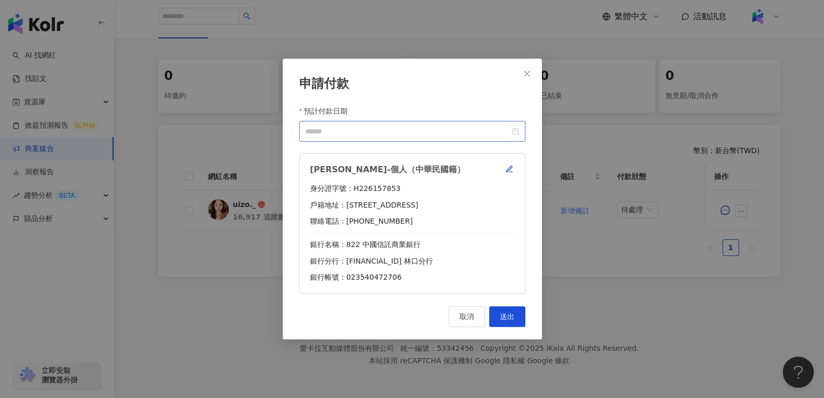
click at [513, 133] on div at bounding box center [412, 131] width 214 height 11
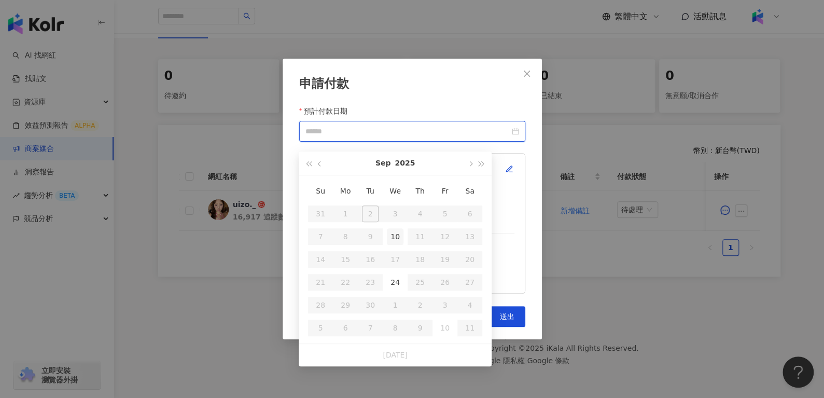
type input "**********"
click at [398, 235] on div "10" at bounding box center [395, 236] width 17 height 17
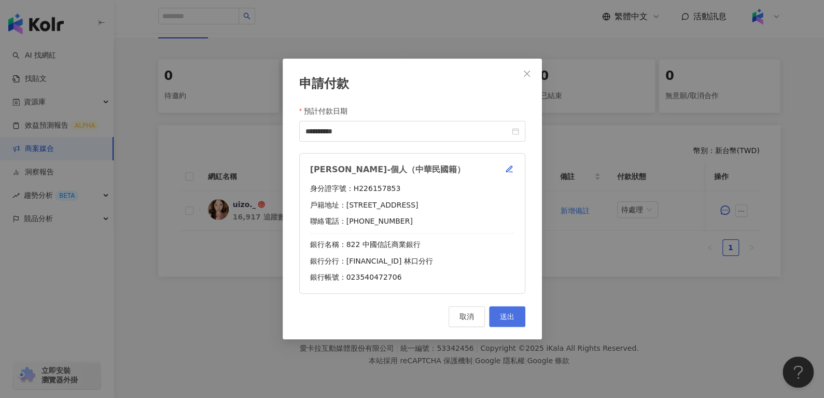
click at [513, 312] on span "送出" at bounding box center [507, 316] width 15 height 8
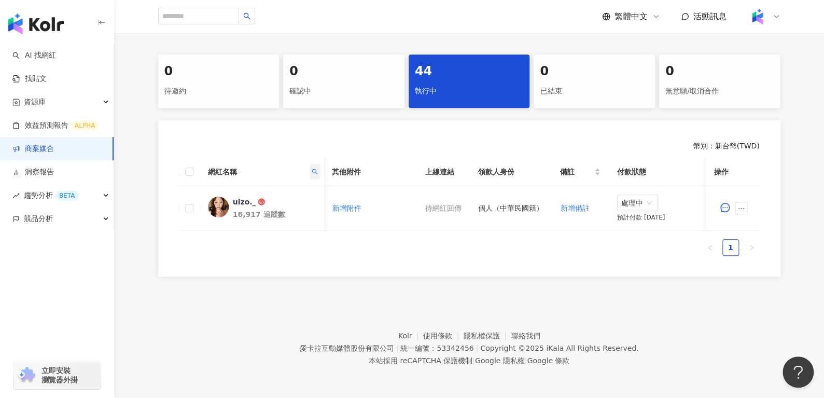
click at [312, 167] on span at bounding box center [314, 172] width 10 height 16
drag, startPoint x: 288, startPoint y: 193, endPoint x: 165, endPoint y: 217, distance: 125.1
click at [170, 199] on body "AI 找網紅 找貼文 資源庫 效益預測報告 ALPHA 商案媒合 洞察報告 趨勢分析 BETA 競品分析 立即安裝 瀏覽器外掛 繁體中文 活動訊息 活動列表 …" at bounding box center [412, 0] width 824 height 398
paste input "**********"
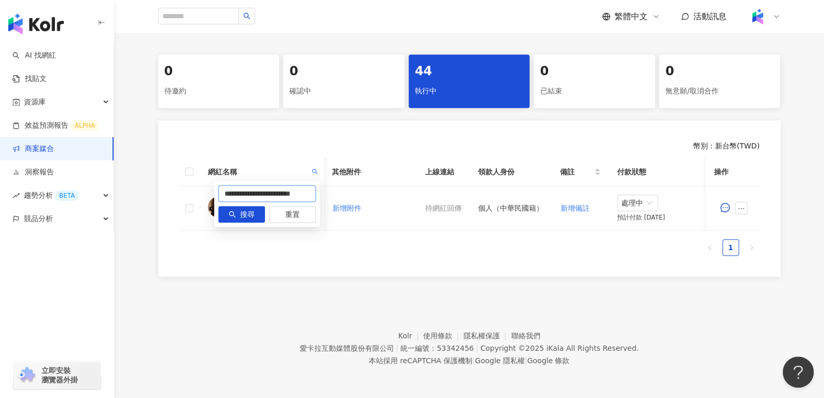
scroll to position [0, 0]
type input "**"
click at [241, 212] on span "搜尋" at bounding box center [247, 214] width 15 height 17
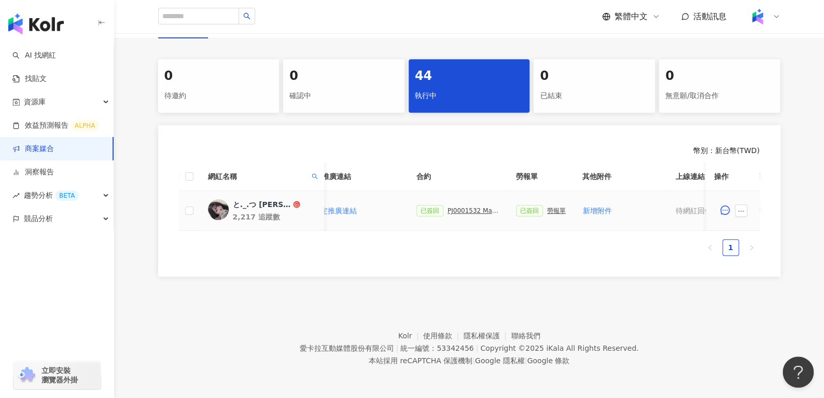
scroll to position [0, 168]
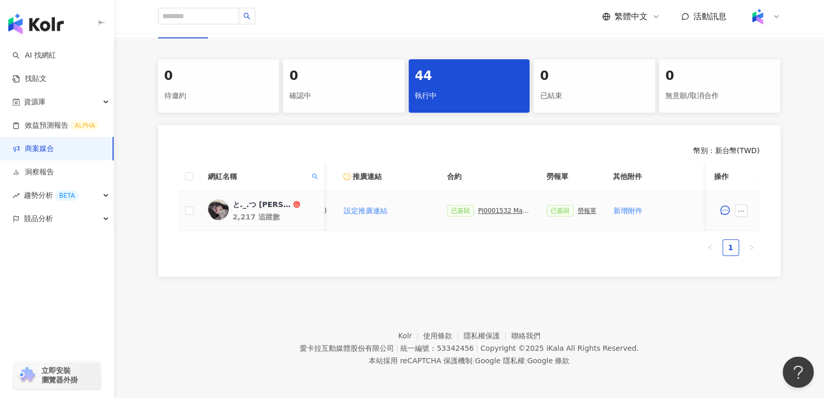
click at [583, 207] on div "勞報單" at bounding box center [587, 210] width 19 height 7
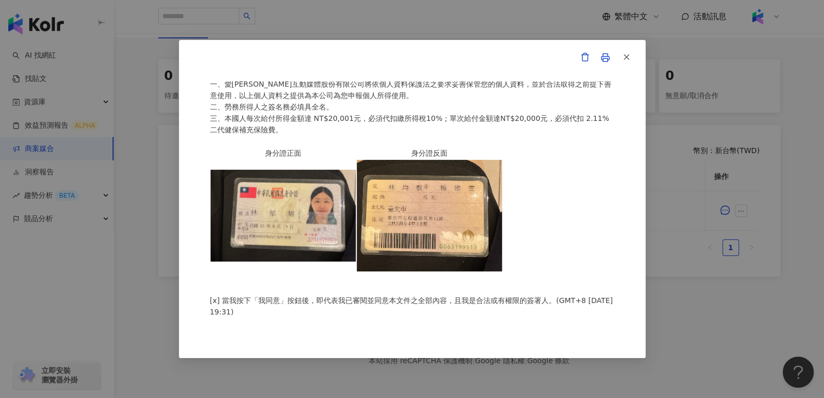
scroll to position [0, 0]
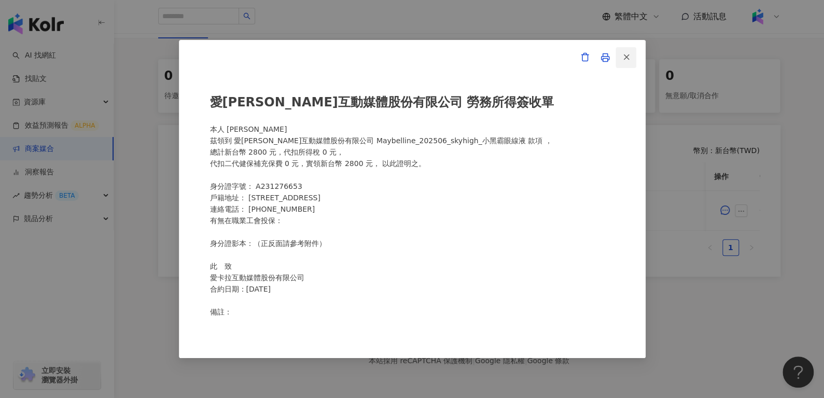
click at [631, 56] on button "button" at bounding box center [626, 57] width 21 height 21
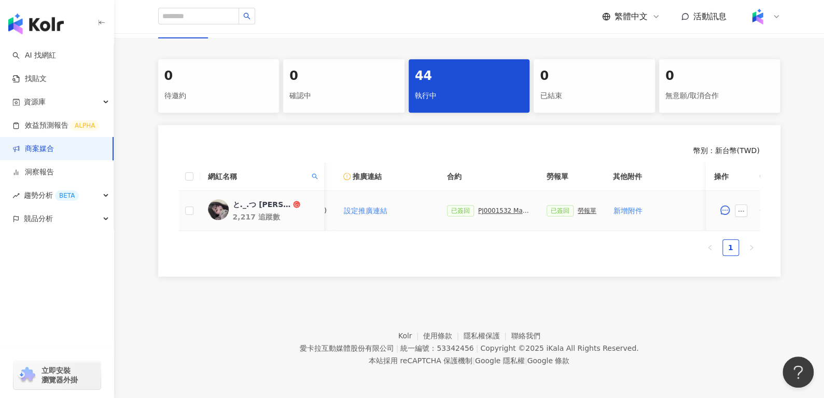
click at [489, 207] on div "PJ0001532 Maybelline_202506_skyhigh_小黑霸眼線液_萊雅合作備忘錄" at bounding box center [504, 210] width 52 height 7
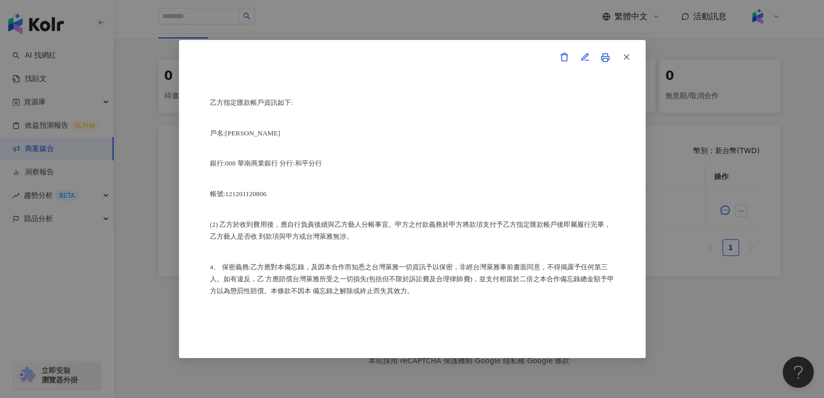
scroll to position [749, 0]
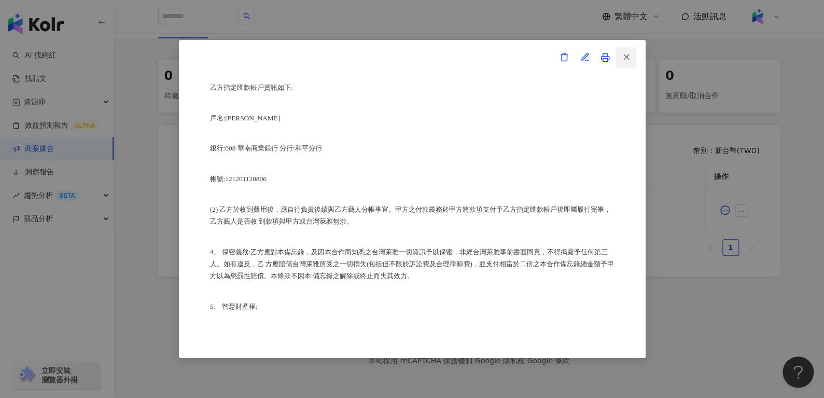
click at [629, 54] on icon "button" at bounding box center [626, 56] width 9 height 9
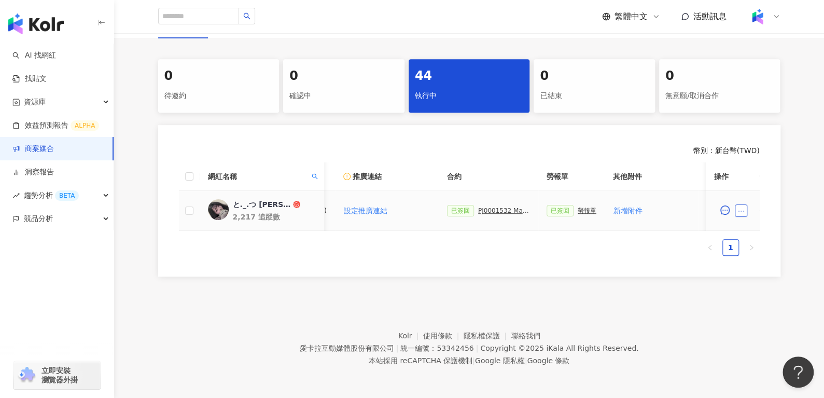
click at [740, 207] on icon "ellipsis" at bounding box center [741, 210] width 7 height 7
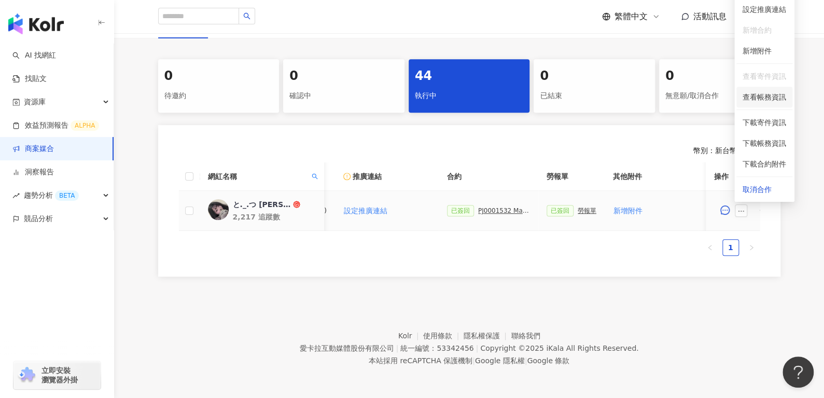
click at [764, 91] on span "查看帳務資訊" at bounding box center [765, 96] width 44 height 11
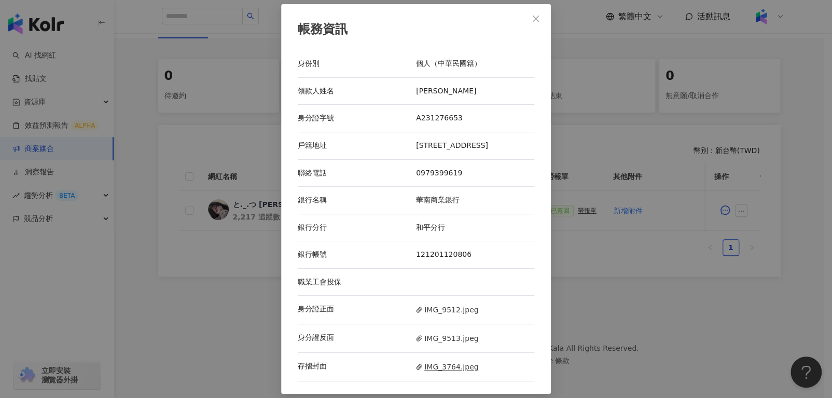
click at [448, 363] on span "IMG_3764.jpeg" at bounding box center [447, 366] width 62 height 11
click at [537, 15] on button "Close" at bounding box center [535, 18] width 21 height 21
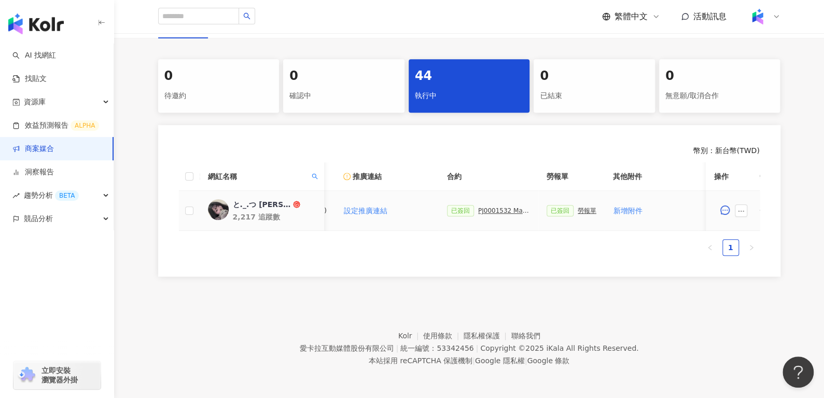
click at [496, 207] on div "PJ0001532 Maybelline_202506_skyhigh_小黑霸眼線液_萊雅合作備忘錄" at bounding box center [504, 210] width 52 height 7
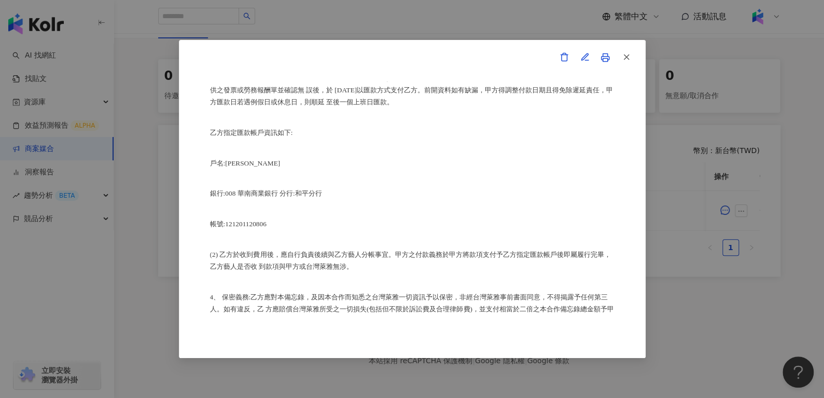
scroll to position [705, 0]
click at [630, 51] on button "button" at bounding box center [626, 57] width 21 height 21
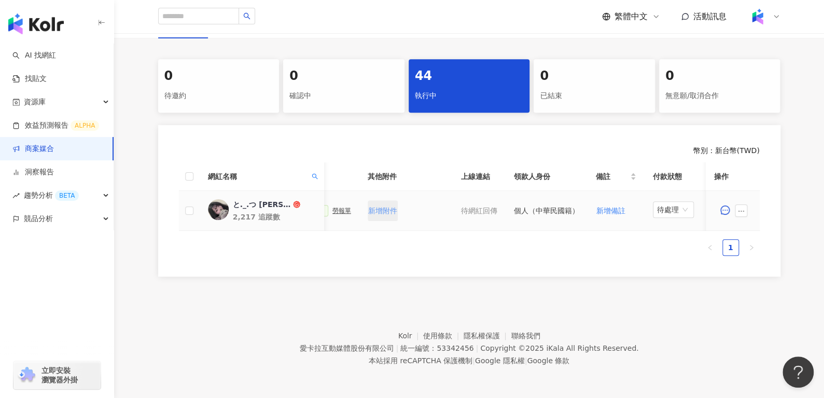
scroll to position [0, 449]
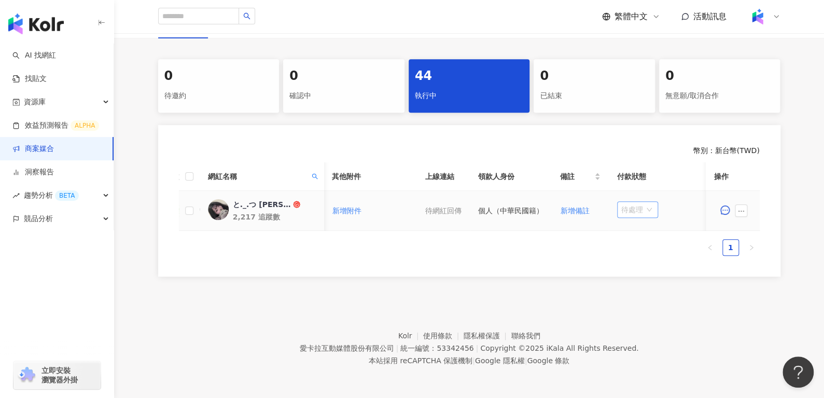
click at [642, 202] on span "待處理" at bounding box center [637, 210] width 33 height 16
click at [636, 242] on div "處理中" at bounding box center [632, 247] width 29 height 11
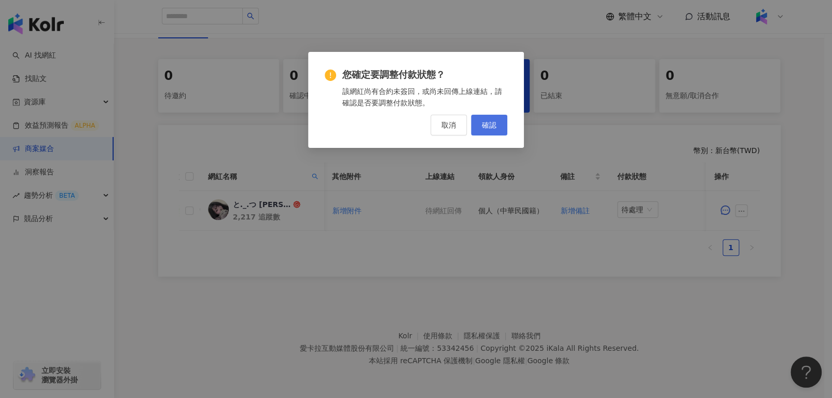
click at [495, 119] on button "確認" at bounding box center [489, 125] width 36 height 21
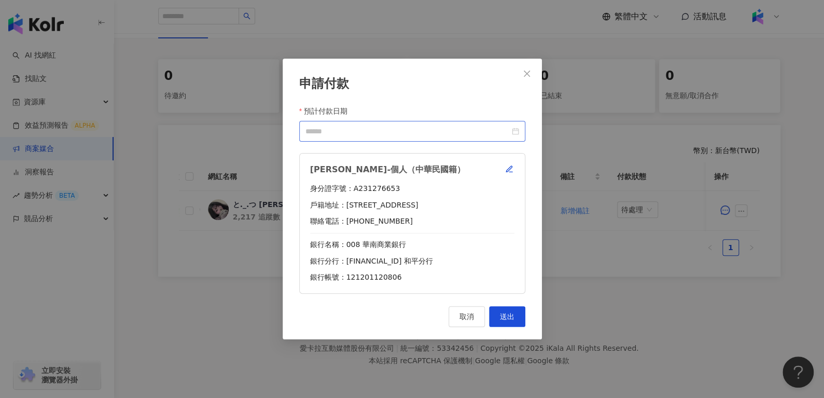
click at [516, 134] on div at bounding box center [412, 131] width 214 height 11
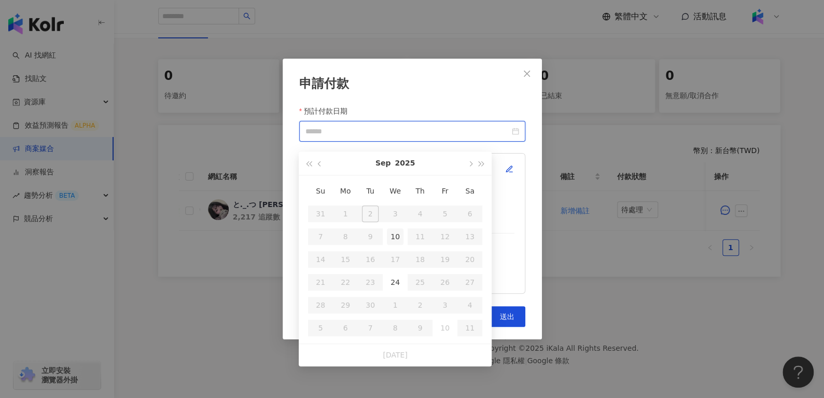
type input "**********"
click at [397, 230] on div "10" at bounding box center [395, 236] width 17 height 17
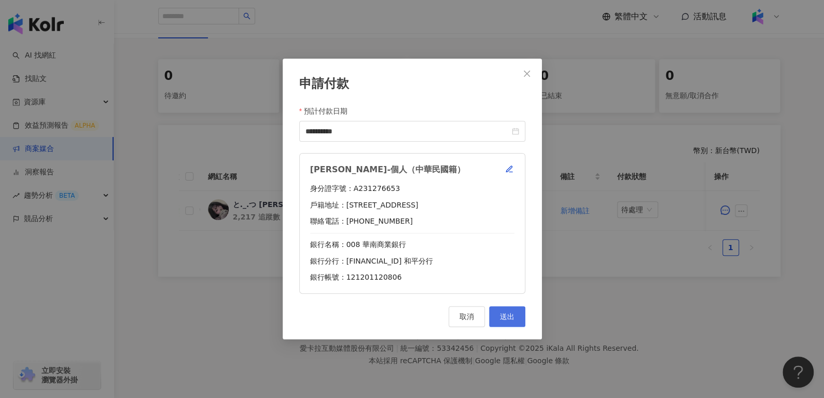
click at [505, 316] on span "送出" at bounding box center [507, 316] width 15 height 8
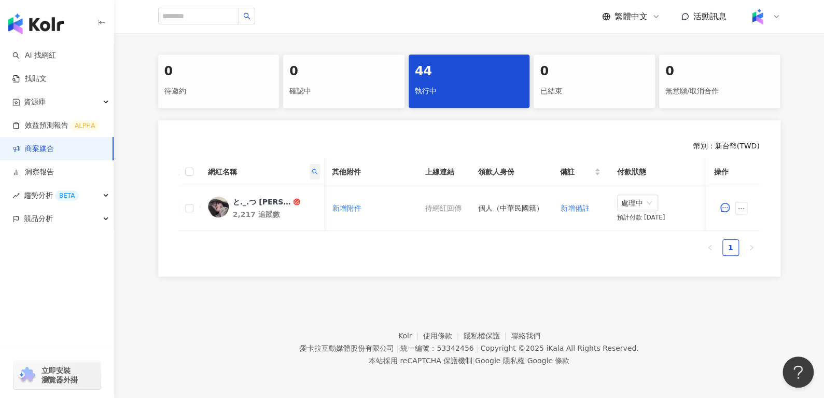
click at [314, 169] on icon "search" at bounding box center [314, 172] width 6 height 6
drag, startPoint x: 266, startPoint y: 184, endPoint x: 166, endPoint y: 189, distance: 100.2
click at [171, 192] on body "AI 找網紅 找貼文 資源庫 效益預測報告 ALPHA 商案媒合 洞察報告 趨勢分析 BETA 競品分析 立即安裝 瀏覽器外掛 繁體中文 活動訊息 活動列表 …" at bounding box center [412, 0] width 824 height 398
paste input "****"
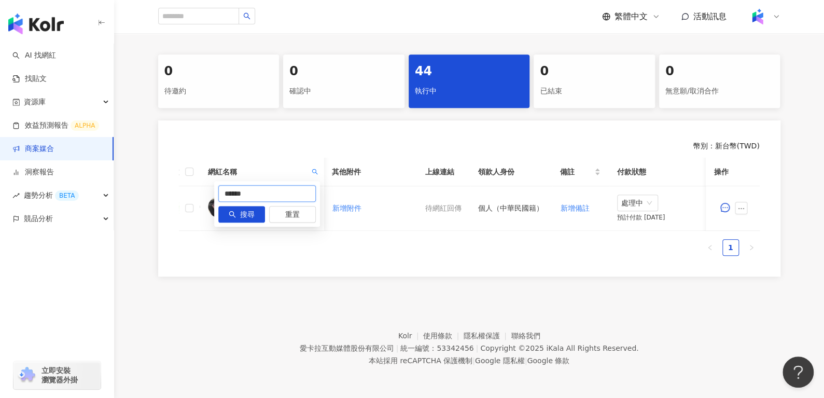
type input "******"
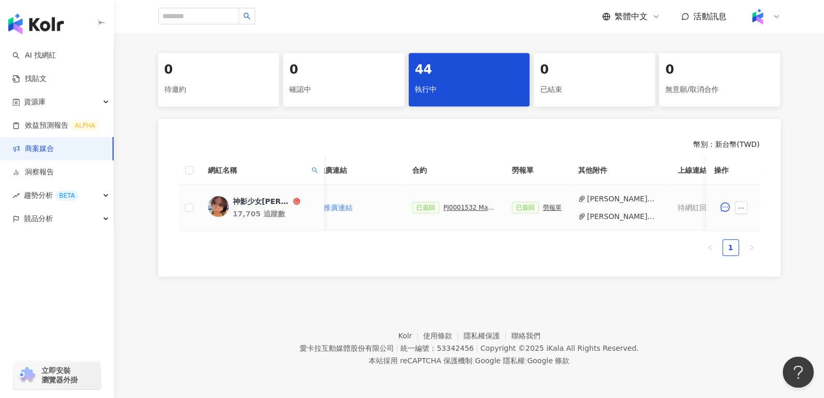
scroll to position [0, 209]
click at [540, 206] on div "勞報單" at bounding box center [546, 207] width 19 height 7
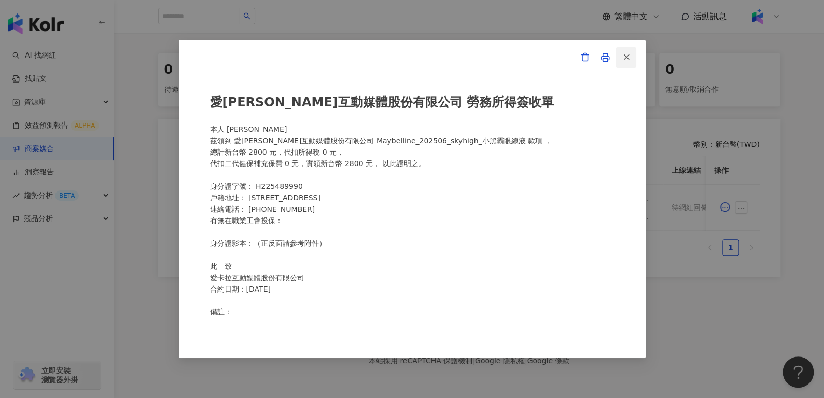
click at [624, 62] on span "button" at bounding box center [626, 56] width 9 height 11
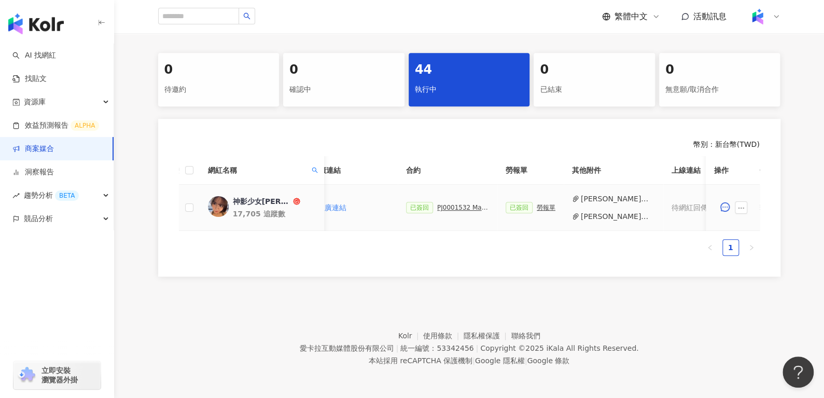
click at [611, 199] on button "小芊身分證正面.png" at bounding box center [618, 198] width 74 height 11
click at [608, 212] on button "小芊身分證反面.png" at bounding box center [618, 216] width 74 height 11
click at [546, 204] on div "勞報單" at bounding box center [546, 207] width 19 height 7
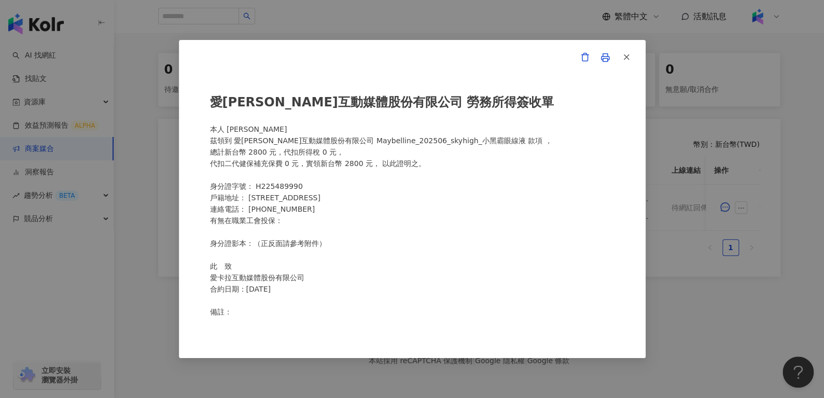
scroll to position [140, 0]
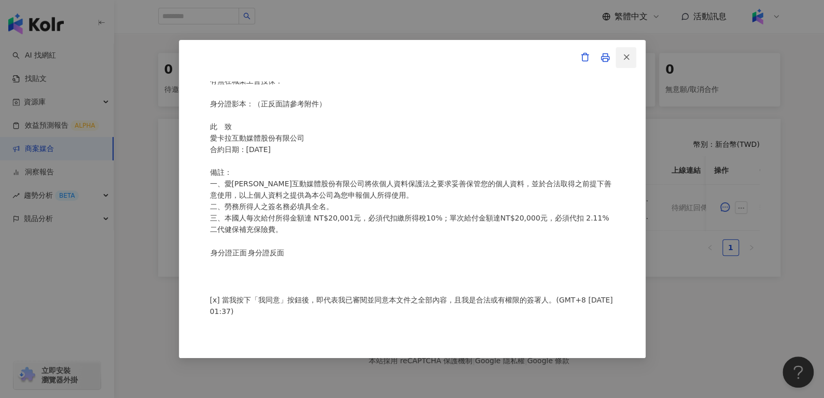
click at [627, 54] on icon "button" at bounding box center [626, 56] width 9 height 9
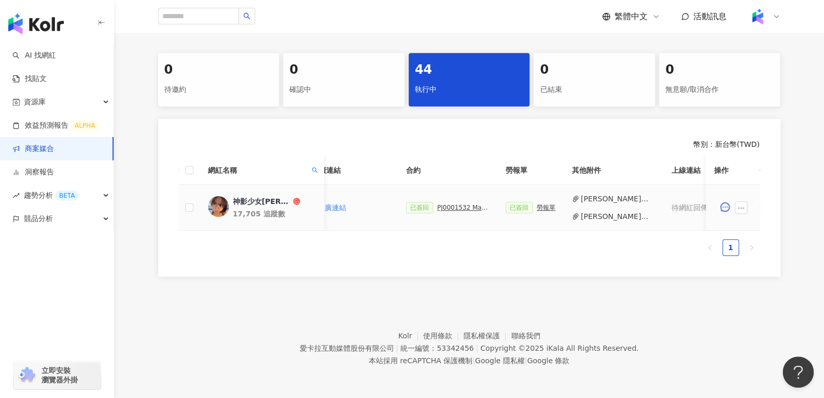
click at [457, 206] on div "PJ0001532 Maybelline_202506_skyhigh_小黑霸眼線液_萊雅合作備忘錄" at bounding box center [463, 207] width 52 height 7
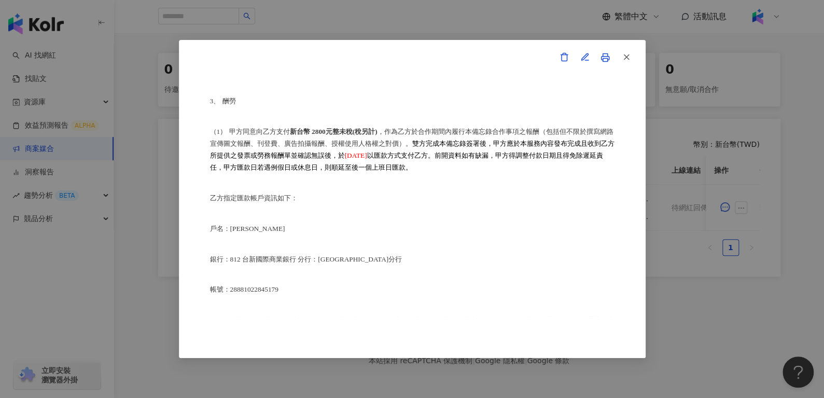
scroll to position [544, 0]
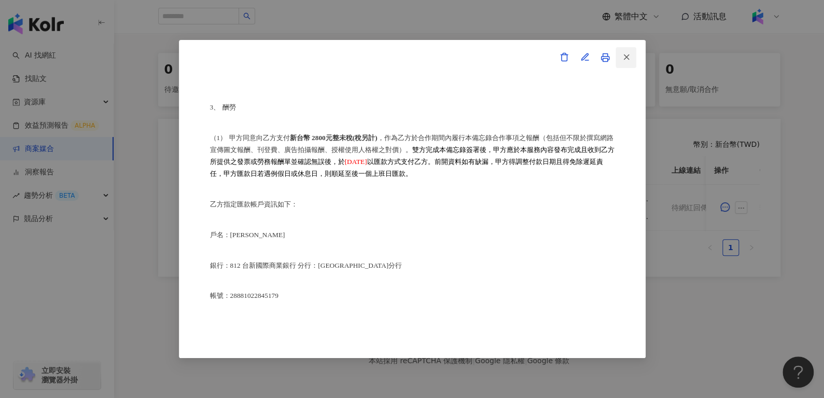
click at [629, 56] on icon "button" at bounding box center [626, 56] width 9 height 9
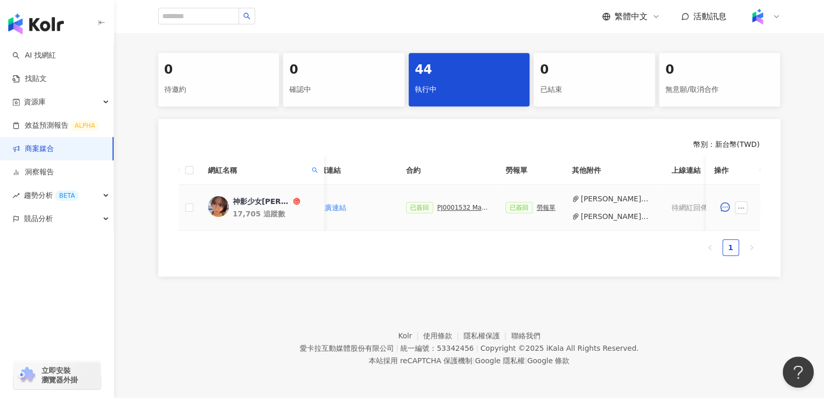
scroll to position [0, 455]
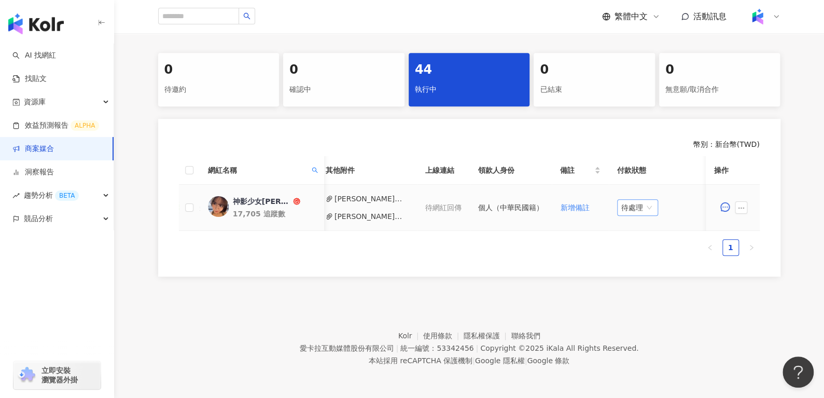
click at [638, 200] on span "待處理" at bounding box center [637, 208] width 33 height 16
click at [636, 248] on div "處理中" at bounding box center [632, 245] width 29 height 11
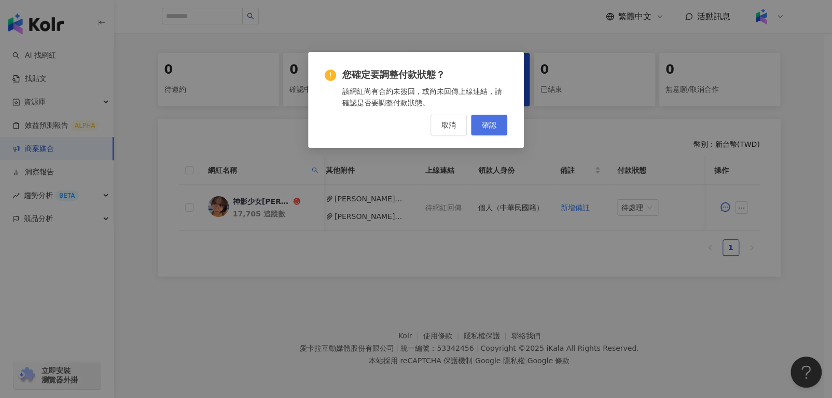
click at [477, 119] on button "確認" at bounding box center [489, 125] width 36 height 21
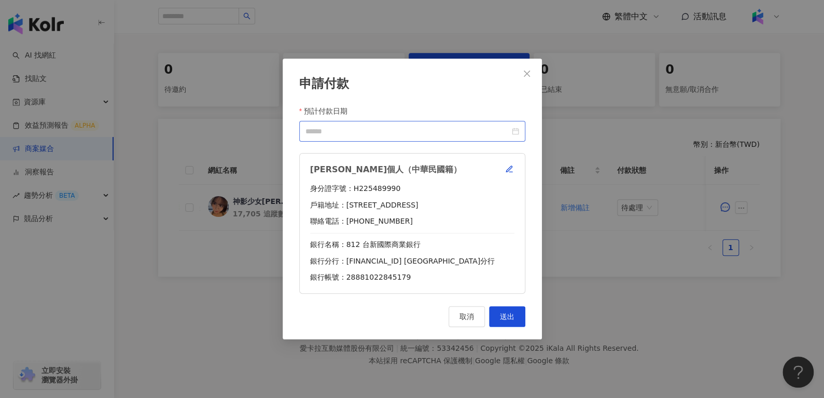
click at [518, 129] on div at bounding box center [412, 131] width 214 height 11
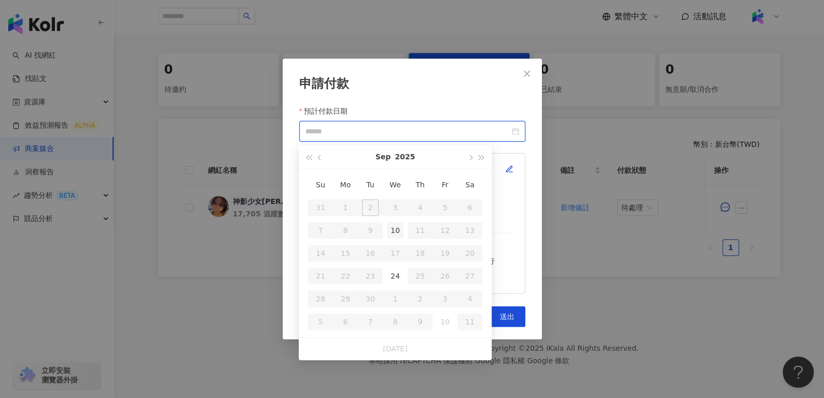
type input "**********"
click at [392, 231] on div "10" at bounding box center [395, 230] width 17 height 17
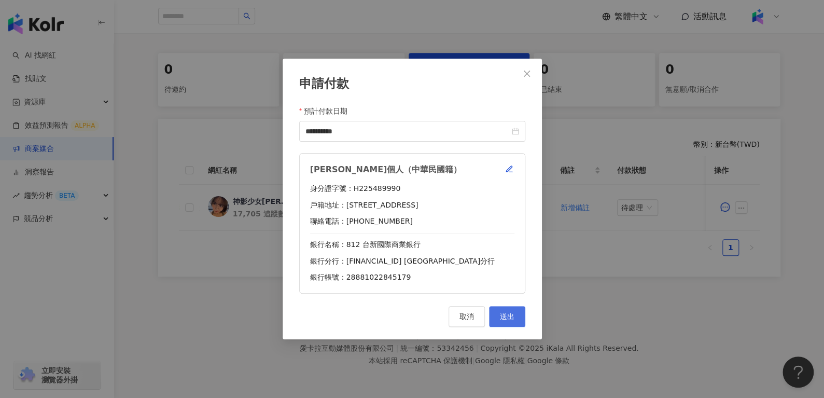
click at [507, 316] on span "送出" at bounding box center [507, 316] width 15 height 8
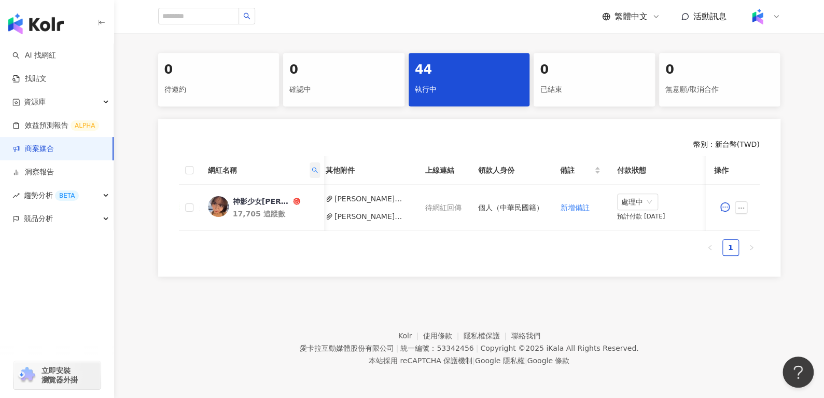
click at [316, 172] on span at bounding box center [314, 170] width 10 height 16
paste input "***"
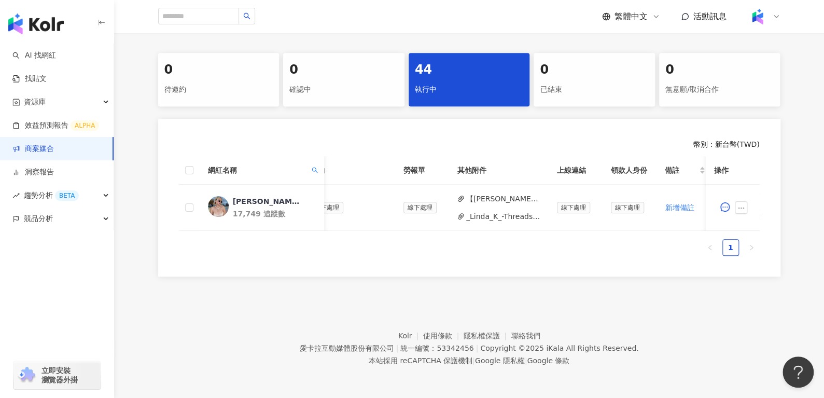
scroll to position [0, 409]
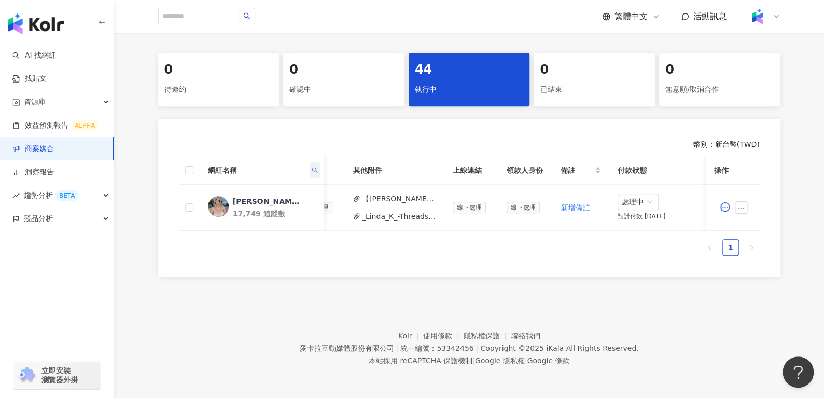
click at [314, 167] on icon "search" at bounding box center [314, 170] width 6 height 6
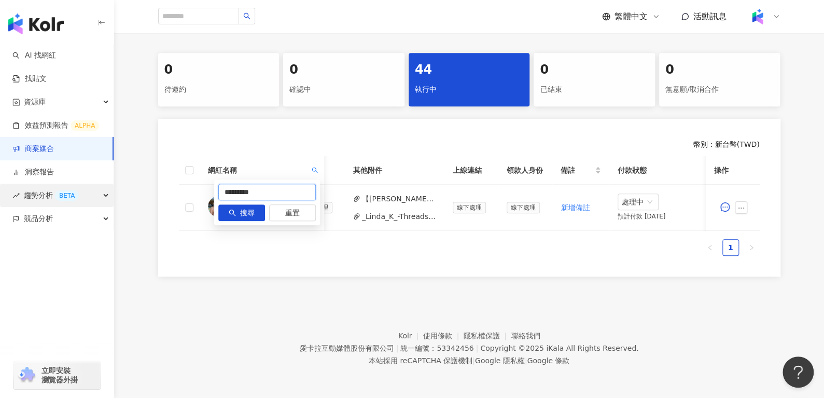
drag, startPoint x: 274, startPoint y: 196, endPoint x: 0, endPoint y: 198, distance: 274.4
paste input "text"
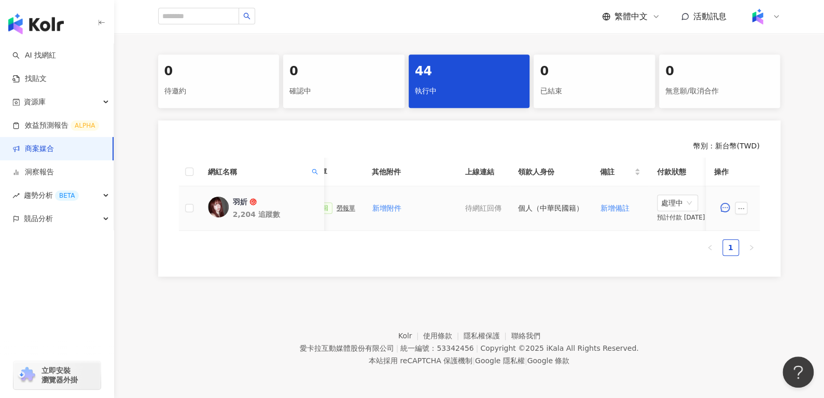
scroll to position [0, 449]
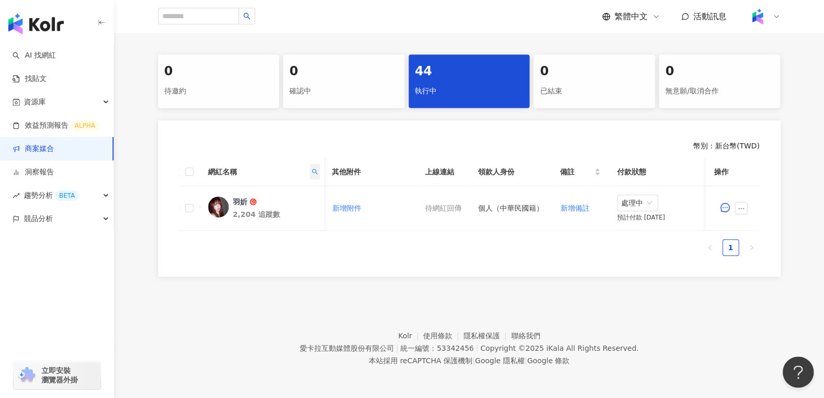
click at [310, 166] on span at bounding box center [314, 172] width 10 height 16
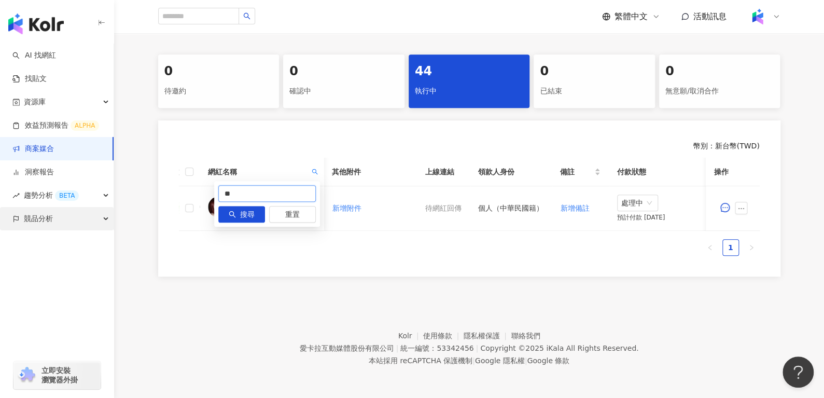
drag, startPoint x: 271, startPoint y: 196, endPoint x: 50, endPoint y: 217, distance: 222.0
click at [50, 199] on body "AI 找網紅 找貼文 資源庫 效益預測報告 ALPHA 商案媒合 洞察報告 趨勢分析 BETA 競品分析 立即安裝 瀏覽器外掛 繁體中文 活動訊息 活動列表 …" at bounding box center [412, 0] width 824 height 398
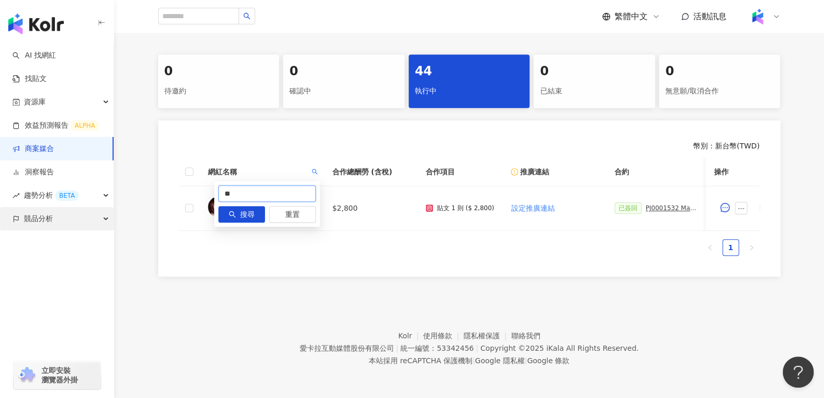
paste input "*********"
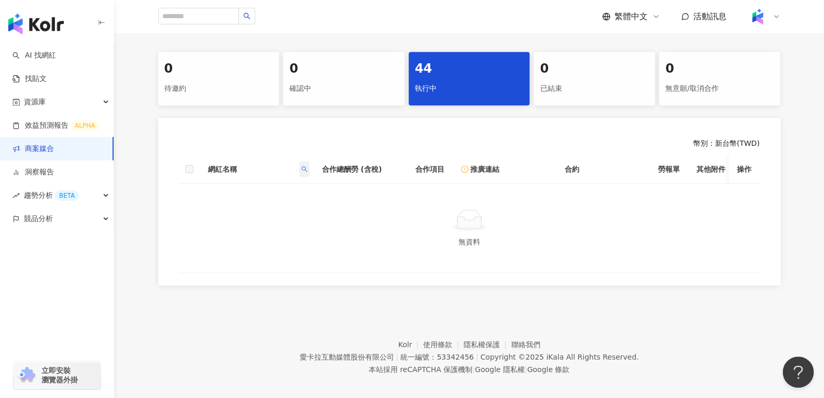
click at [300, 161] on span at bounding box center [304, 169] width 10 height 16
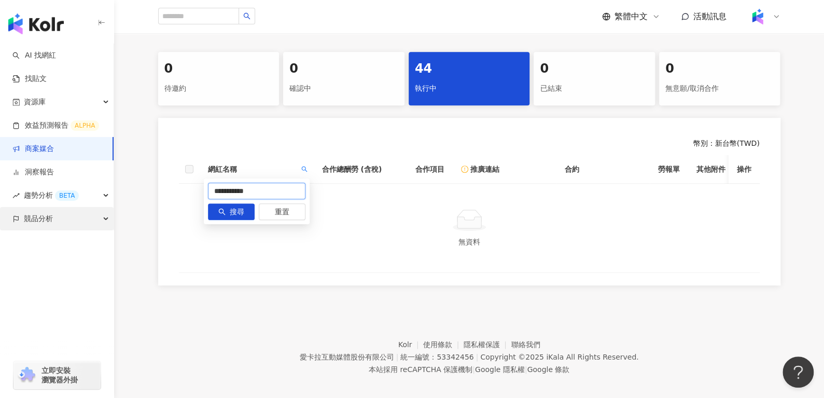
drag, startPoint x: 294, startPoint y: 190, endPoint x: 0, endPoint y: 229, distance: 296.6
type input "*"
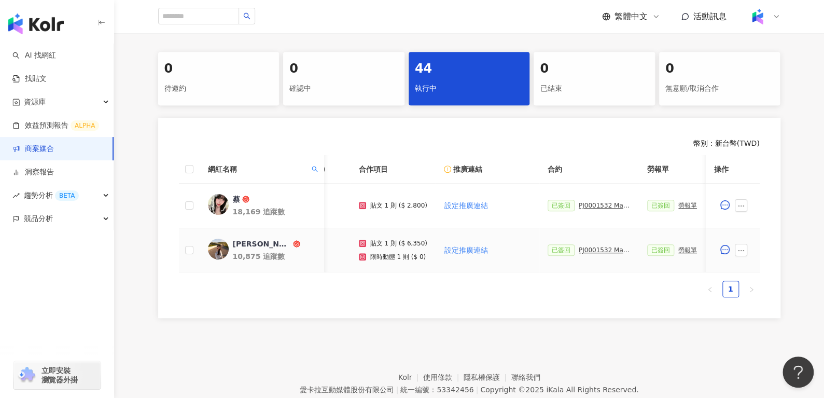
scroll to position [0, 59]
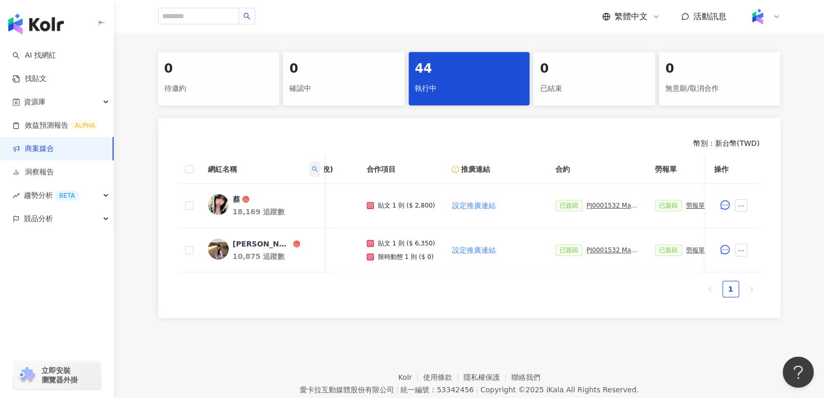
click at [311, 166] on icon "search" at bounding box center [314, 169] width 6 height 6
click at [293, 183] on input "*" at bounding box center [267, 191] width 98 height 17
click at [240, 208] on span "搜尋" at bounding box center [247, 212] width 15 height 17
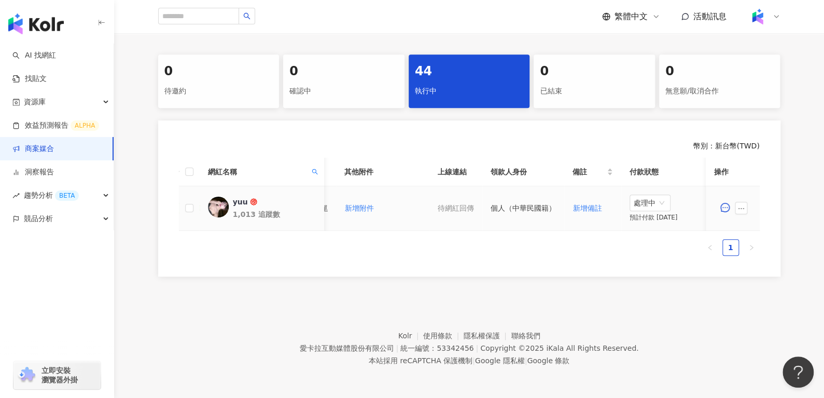
scroll to position [0, 449]
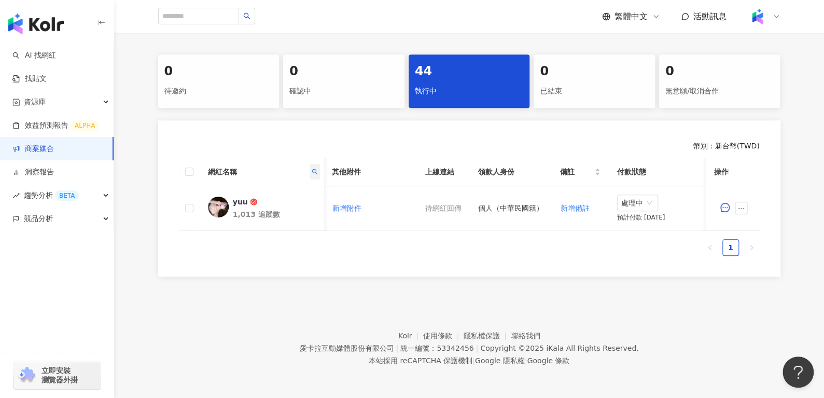
click at [314, 164] on span at bounding box center [314, 172] width 10 height 16
click at [280, 188] on input "***" at bounding box center [267, 193] width 98 height 17
type input "*"
type input "****"
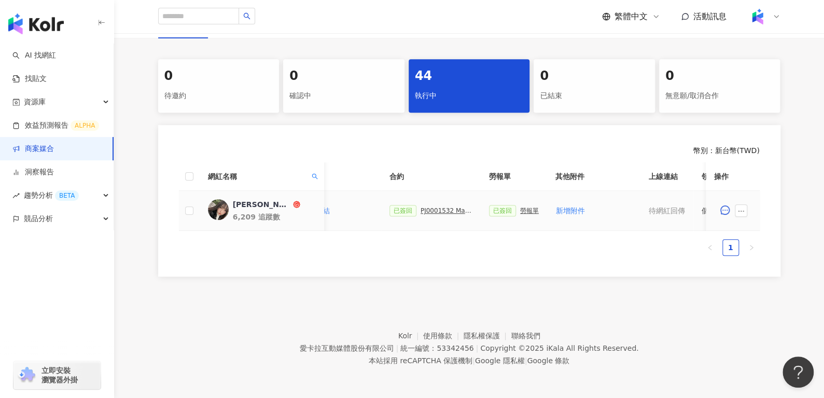
scroll to position [0, 280]
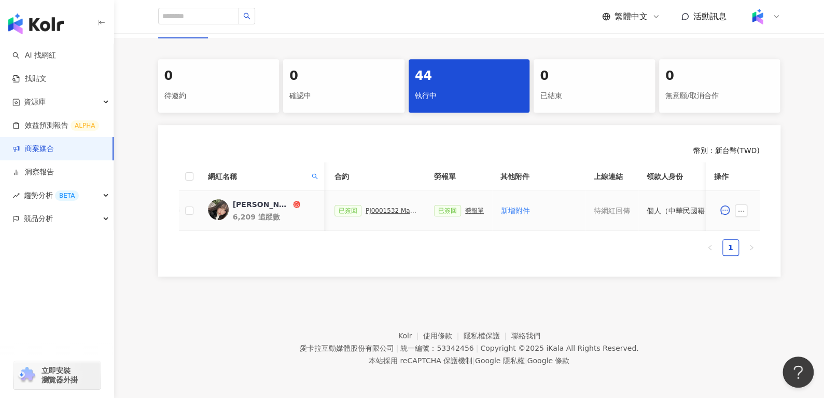
click at [375, 207] on div "PJ0001532 Maybelline_202506_skyhigh_小黑霸眼線液_萊雅合作備忘錄" at bounding box center [392, 210] width 52 height 7
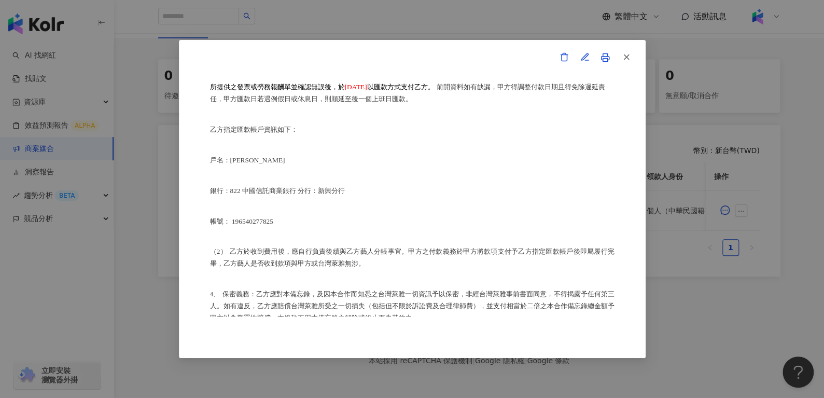
scroll to position [606, 0]
drag, startPoint x: 630, startPoint y: 58, endPoint x: 503, endPoint y: 173, distance: 171.4
click at [503, 173] on div "合作備忘錄 甲方：愛卡拉互動媒體股份有限公司 乙方：閻美臻 茲因甲方委託乙方閻美臻進行台灣萊雅股份有限公司(以下簡稱台灣萊雅) 旗下品牌 Maybelline…" at bounding box center [412, 198] width 405 height 235
click at [619, 55] on button "button" at bounding box center [626, 57] width 21 height 21
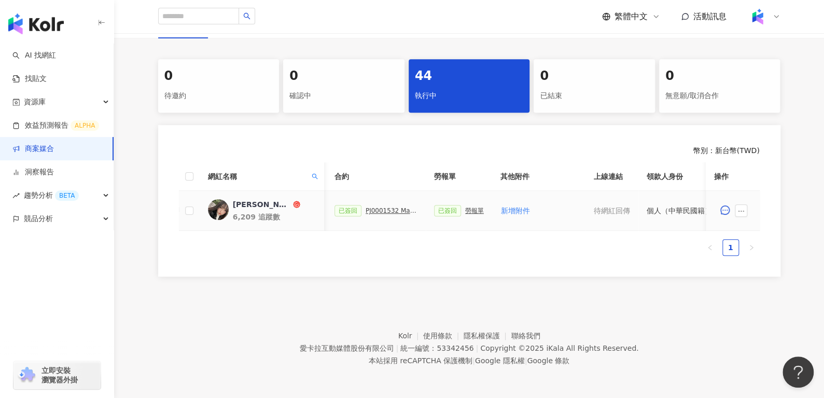
scroll to position [0, 449]
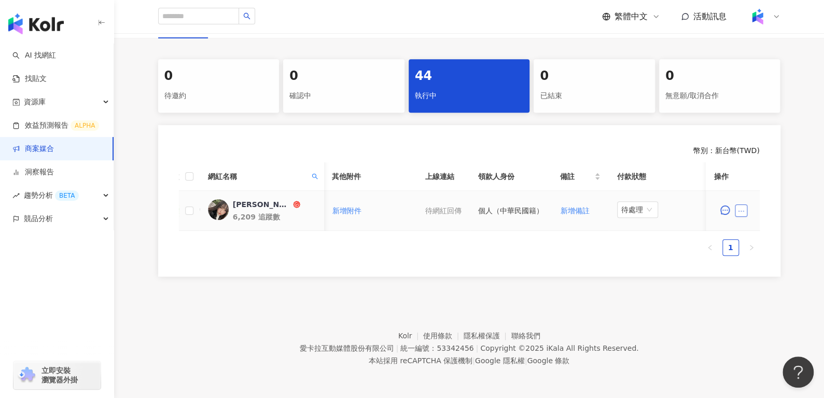
click at [739, 207] on icon "ellipsis" at bounding box center [741, 210] width 7 height 7
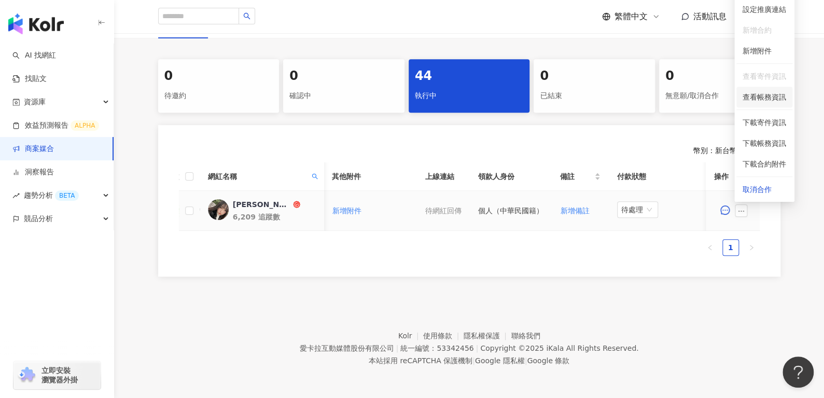
click at [743, 91] on span "查看帳務資訊" at bounding box center [765, 96] width 44 height 11
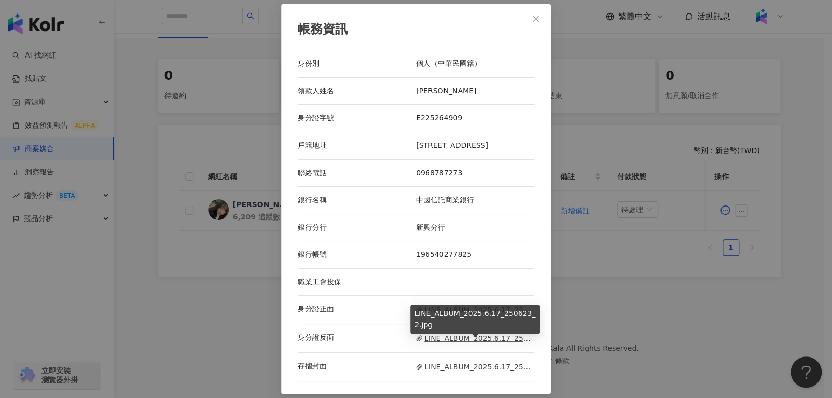
click at [458, 337] on span "LINE_ALBUM_2025.6.17_250623_2.jpg" at bounding box center [475, 337] width 118 height 11
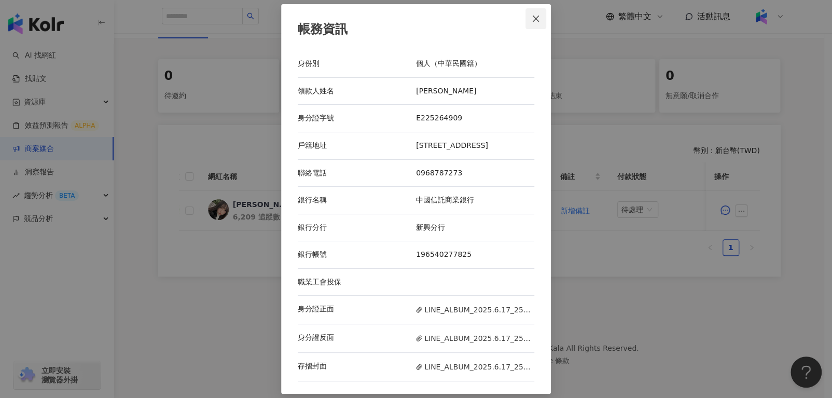
click at [531, 28] on button "Close" at bounding box center [535, 18] width 21 height 21
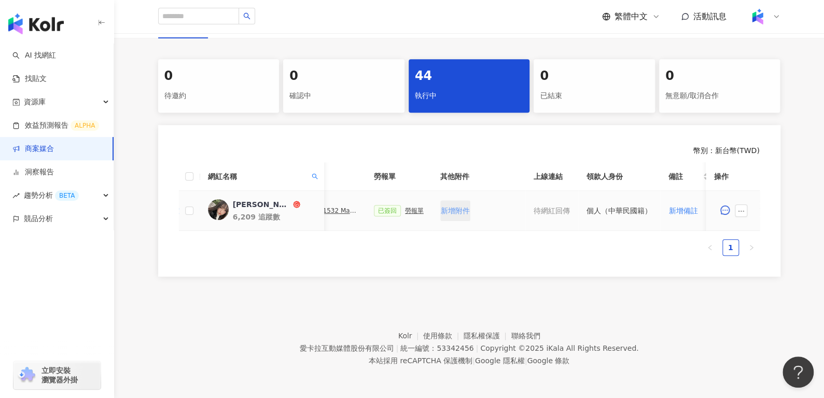
scroll to position [0, 330]
click at [422, 207] on div "勞報單" at bounding box center [424, 210] width 19 height 7
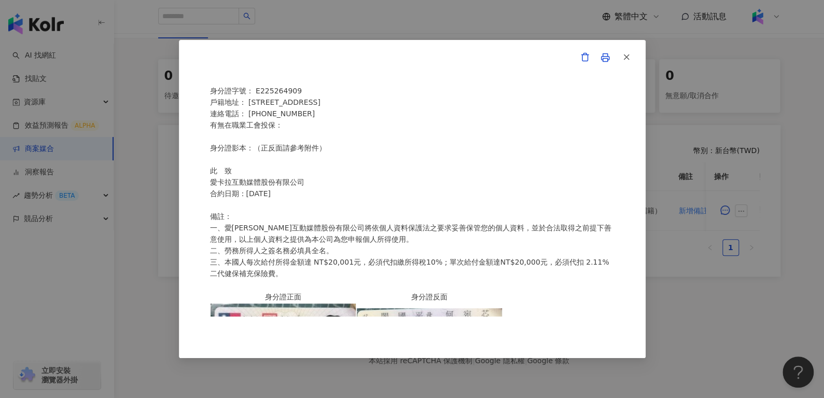
scroll to position [220, 0]
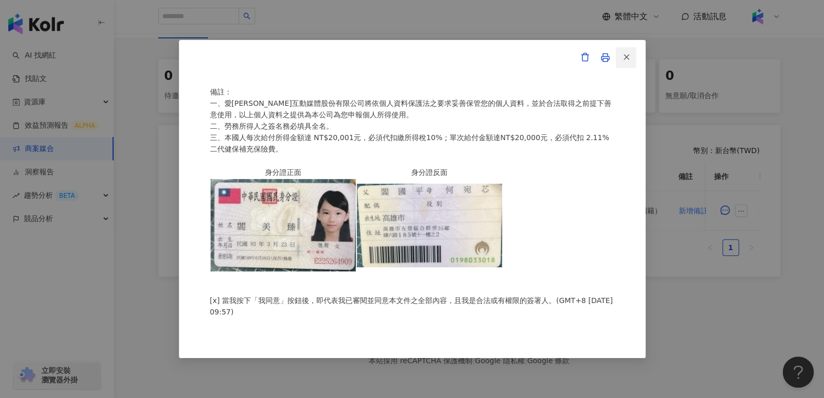
click at [625, 55] on line "button" at bounding box center [626, 57] width 5 height 5
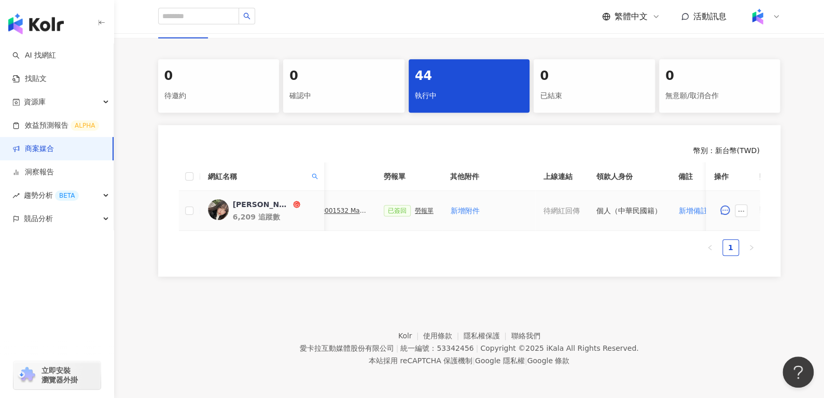
scroll to position [0, 162]
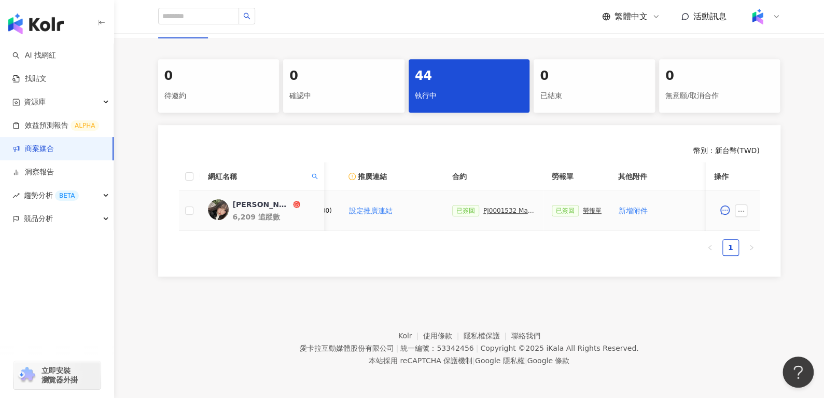
click at [501, 207] on div "PJ0001532 Maybelline_202506_skyhigh_小黑霸眼線液_萊雅合作備忘錄" at bounding box center [509, 210] width 52 height 7
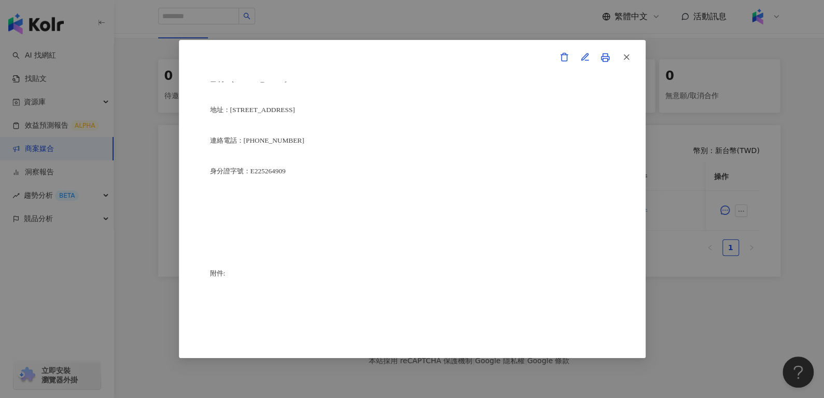
scroll to position [2574, 0]
click at [627, 55] on icon "button" at bounding box center [626, 56] width 9 height 9
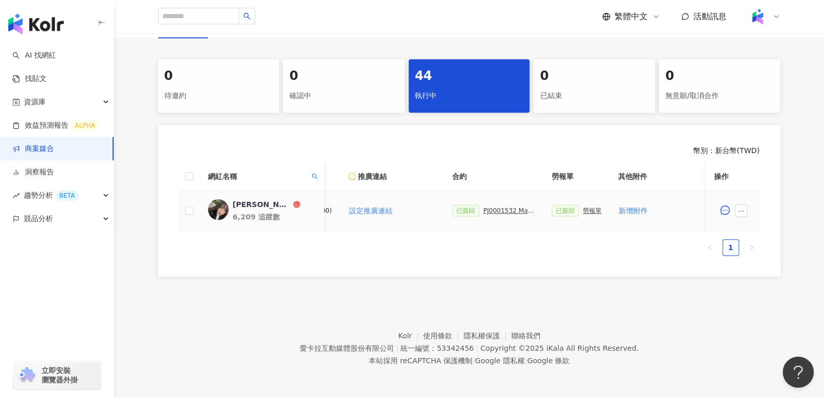
scroll to position [0, 449]
click at [625, 204] on span "待處理" at bounding box center [637, 210] width 33 height 16
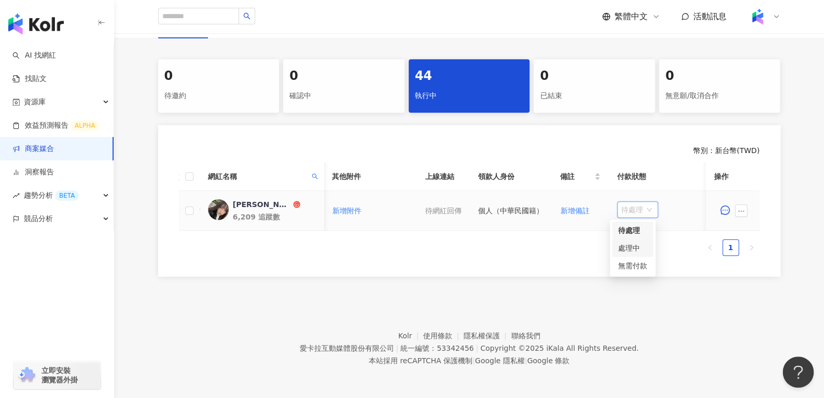
click at [629, 248] on div "處理中" at bounding box center [632, 248] width 41 height 18
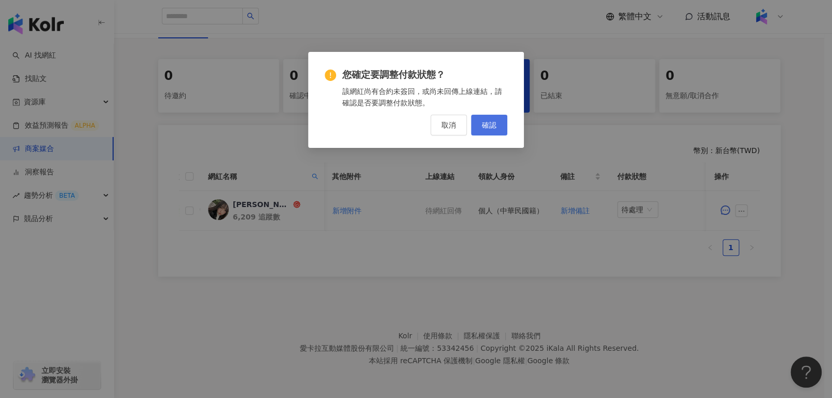
click at [491, 115] on button "確認" at bounding box center [489, 125] width 36 height 21
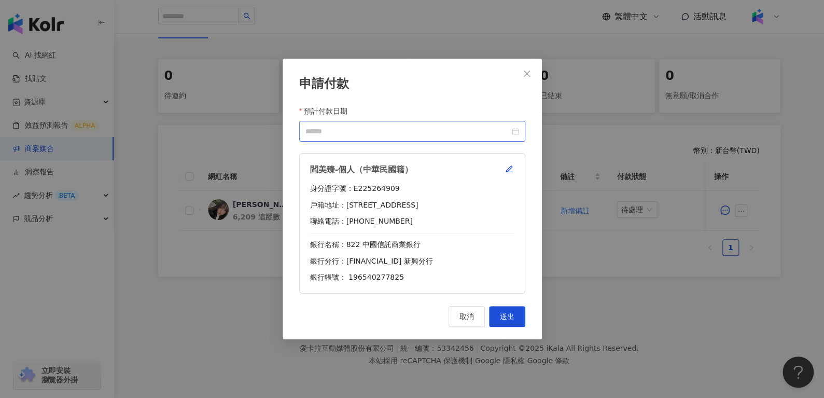
click at [513, 133] on div at bounding box center [412, 131] width 214 height 11
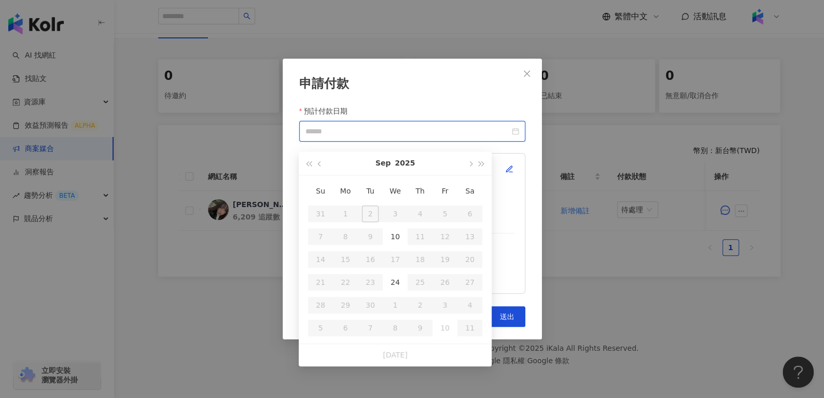
type input "**********"
click at [401, 232] on div "10" at bounding box center [395, 236] width 17 height 17
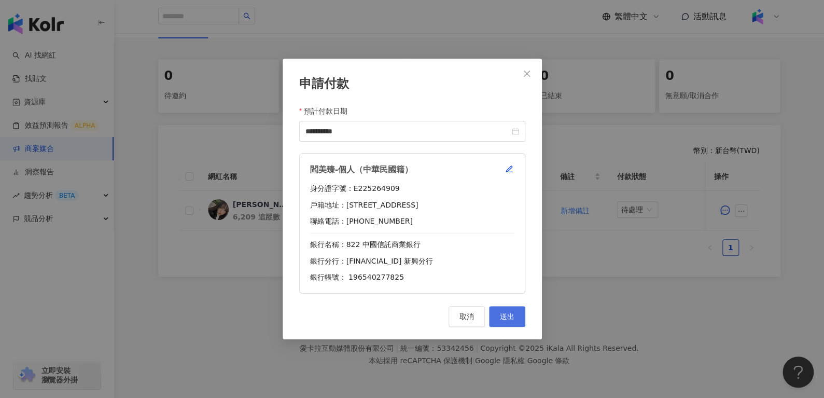
click at [512, 319] on button "送出" at bounding box center [507, 316] width 36 height 21
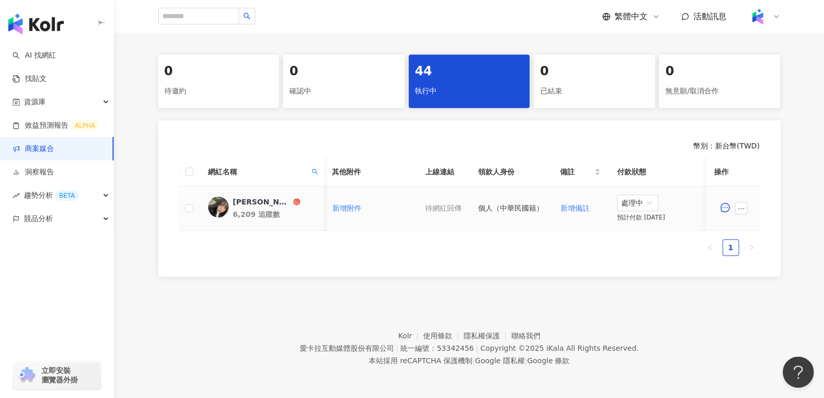
scroll to position [0, 386]
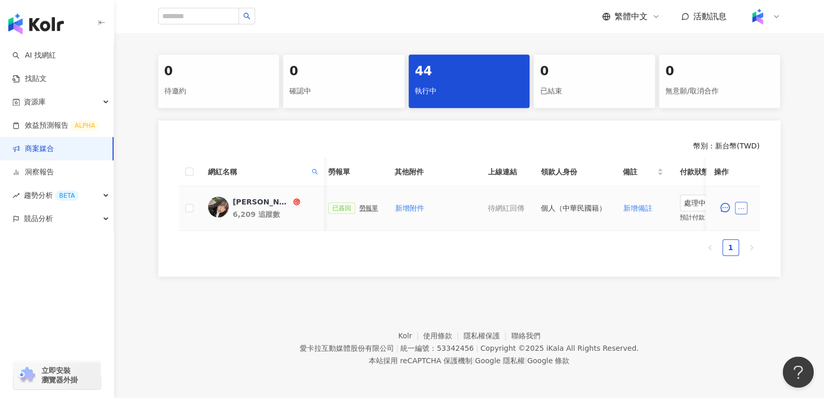
click at [744, 207] on button "button" at bounding box center [741, 208] width 12 height 12
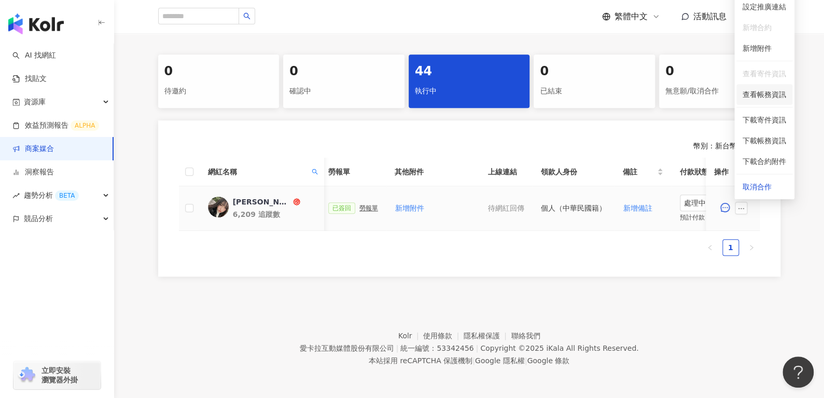
click at [756, 93] on span "查看帳務資訊" at bounding box center [765, 94] width 44 height 11
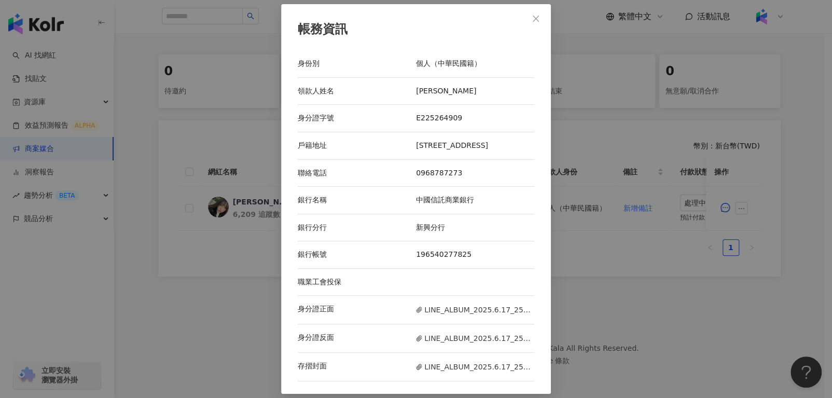
click at [533, 15] on icon "close" at bounding box center [536, 19] width 8 height 8
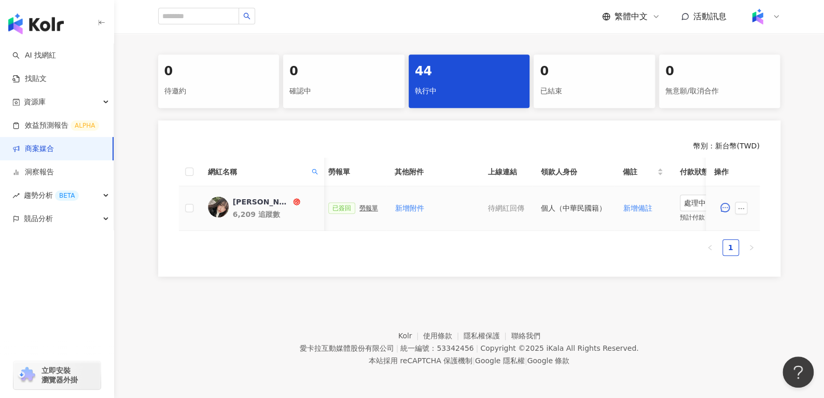
scroll to position [0, 449]
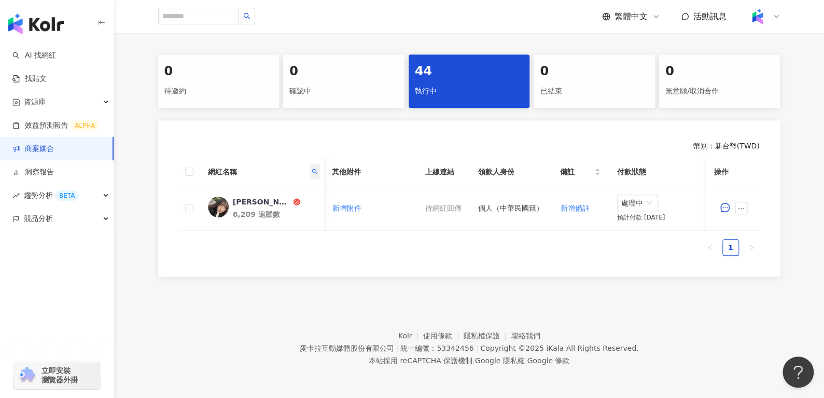
click at [317, 164] on span at bounding box center [314, 172] width 10 height 16
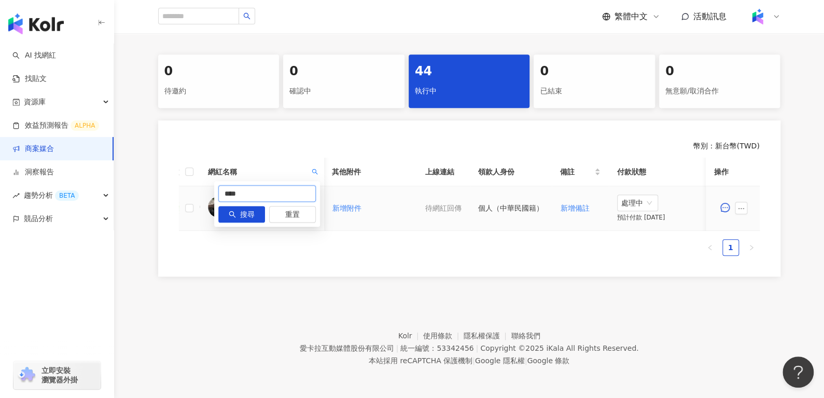
drag, startPoint x: 243, startPoint y: 188, endPoint x: 172, endPoint y: 192, distance: 71.7
click at [172, 192] on body "AI 找網紅 找貼文 資源庫 效益預測報告 ALPHA 商案媒合 洞察報告 趨勢分析 BETA 競品分析 立即安裝 瀏覽器外掛 繁體中文 活動訊息 活動列表 …" at bounding box center [412, 0] width 824 height 398
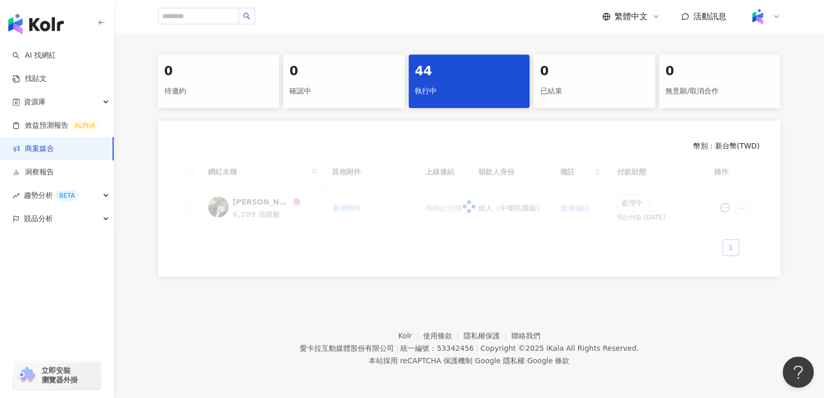
scroll to position [0, 312]
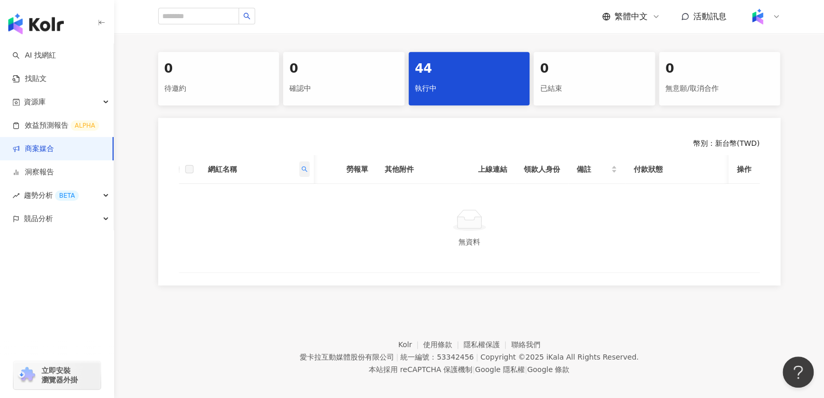
click at [300, 171] on span at bounding box center [304, 169] width 10 height 16
drag, startPoint x: 254, startPoint y: 192, endPoint x: 5, endPoint y: 239, distance: 253.3
paste input "text"
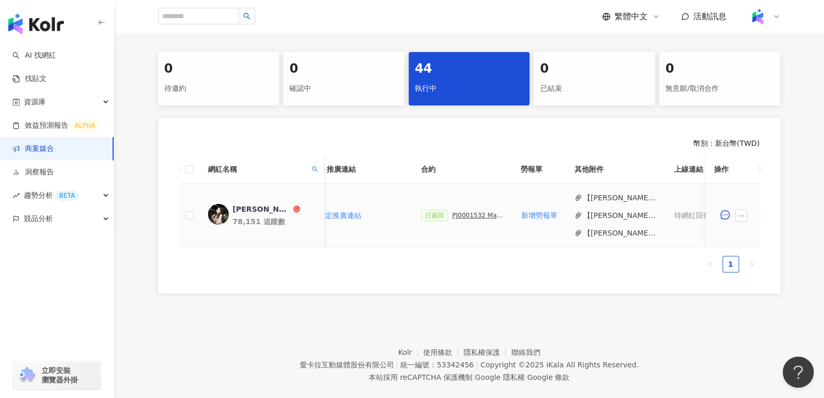
scroll to position [0, 309]
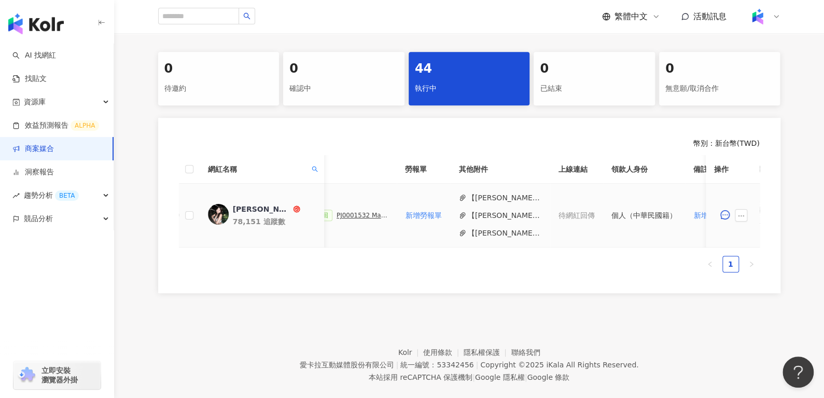
click at [503, 230] on button "【薛勻柔zoe xue_勞報】PJ0001532 Maybelline_202506_skyhigh_小黑霸眼線液.docx.pdf" at bounding box center [505, 232] width 74 height 11
click at [502, 199] on button "【薛勻柔zoe xue_勞報】PJ0001532 Maybelline_202506_skyhigh_小黑霸眼線液.docx(1).pdf" at bounding box center [505, 197] width 74 height 11
click at [510, 216] on button "【薛勻柔zoe xue_勞報】PJ0001532 Maybelline_202506_skyhigh_小黑霸眼線液.docx (2).pdf" at bounding box center [505, 215] width 74 height 11
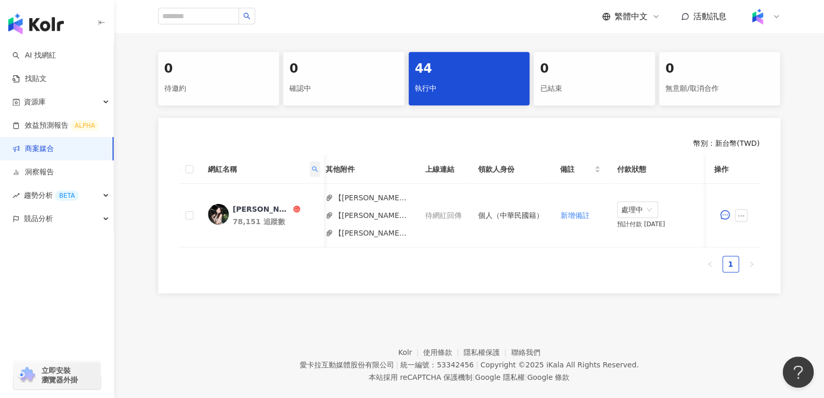
click at [316, 166] on icon "search" at bounding box center [314, 169] width 6 height 6
drag, startPoint x: 279, startPoint y: 188, endPoint x: 157, endPoint y: 199, distance: 122.4
paste input "*******"
type input "**********"
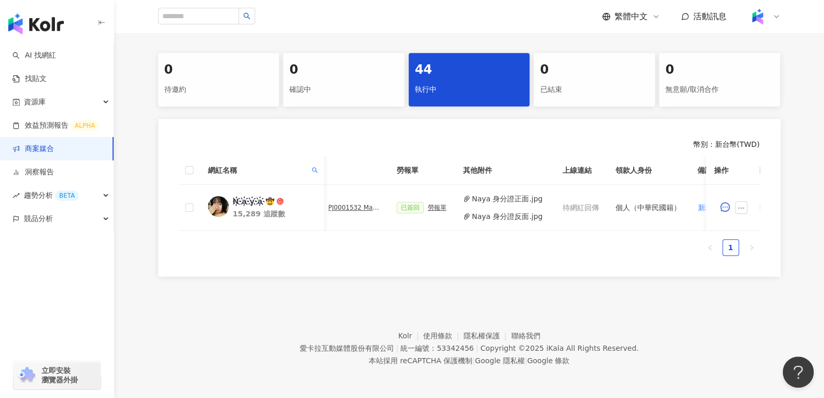
scroll to position [0, 317]
click at [428, 205] on div "勞報單" at bounding box center [437, 207] width 19 height 7
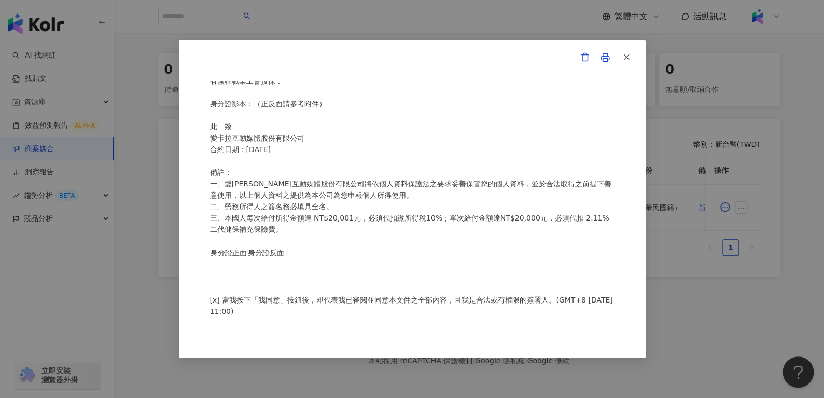
scroll to position [0, 0]
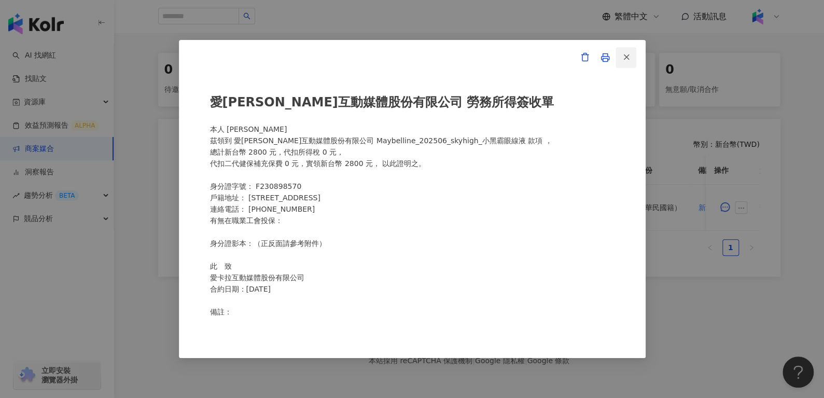
click at [626, 62] on icon "button" at bounding box center [626, 56] width 9 height 9
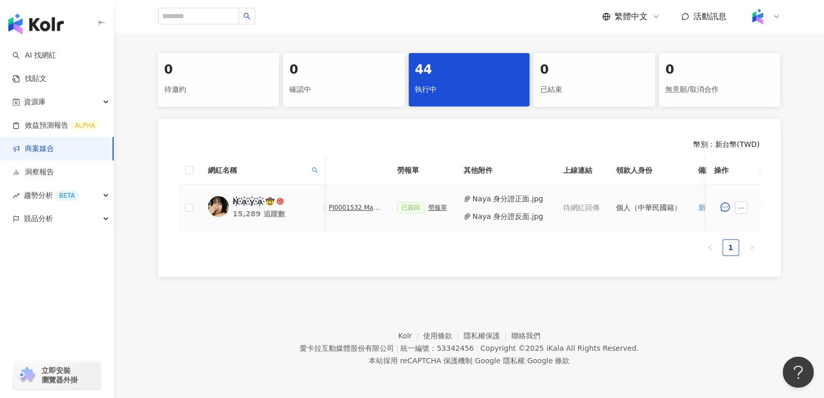
click at [496, 214] on button "Naya 身分證反面.jpg" at bounding box center [508, 216] width 71 height 11
click at [429, 204] on div "勞報單" at bounding box center [437, 207] width 19 height 7
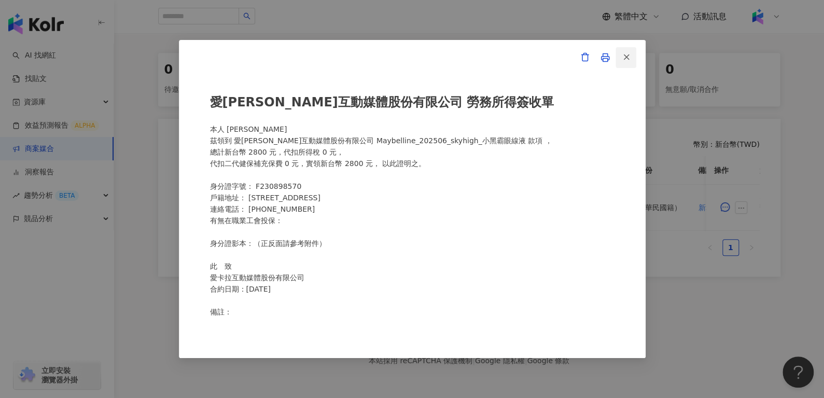
click at [630, 57] on icon "button" at bounding box center [626, 56] width 9 height 9
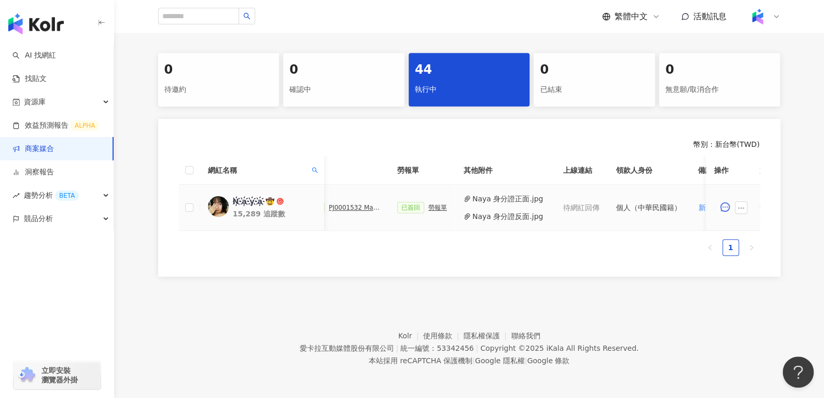
scroll to position [0, 200]
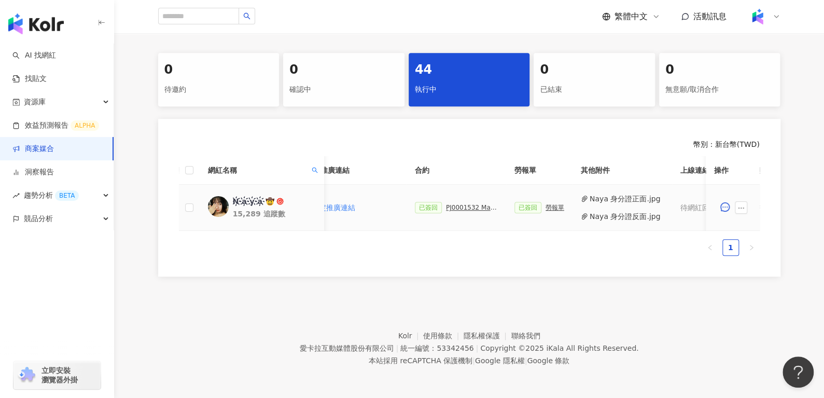
click at [446, 207] on div "PJ0001532 Maybelline_202506_skyhigh_小黑霸眼線液_萊雅合作備忘錄" at bounding box center [472, 207] width 52 height 7
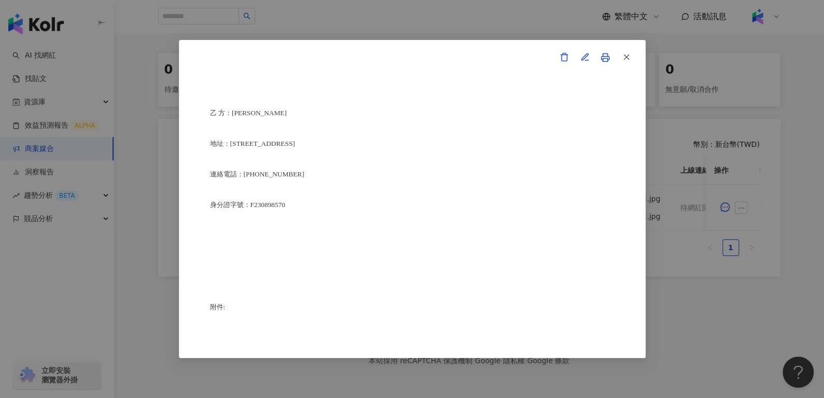
scroll to position [2558, 0]
click at [626, 60] on icon "button" at bounding box center [626, 56] width 9 height 9
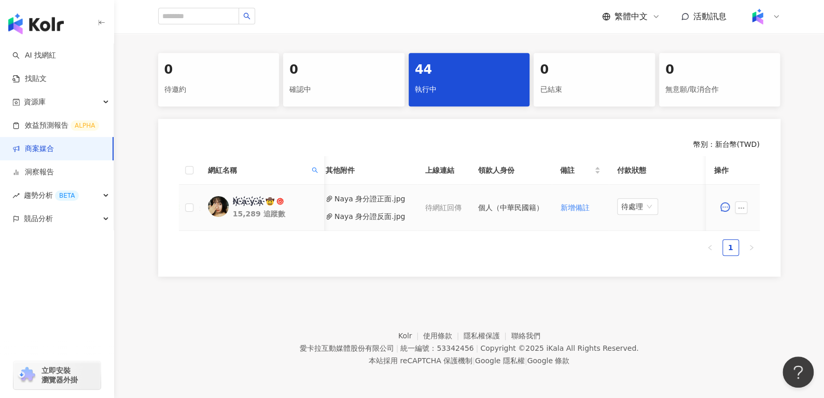
scroll to position [0, 454]
click at [630, 201] on span "待處理" at bounding box center [638, 207] width 33 height 16
click at [636, 243] on div "處理中" at bounding box center [633, 244] width 29 height 11
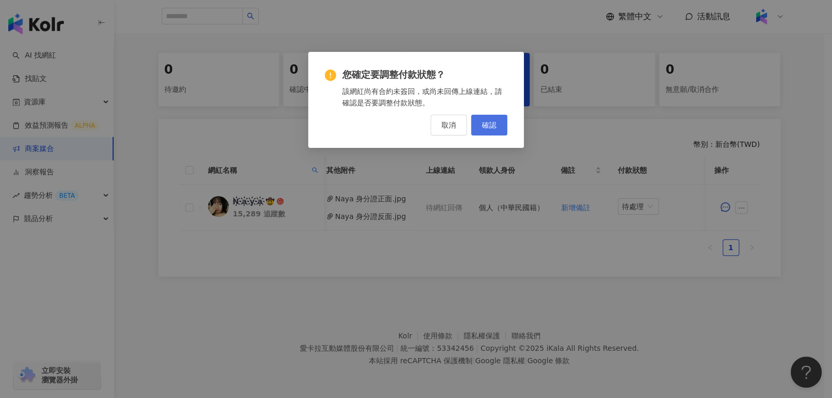
click at [482, 123] on span "確認" at bounding box center [489, 125] width 15 height 8
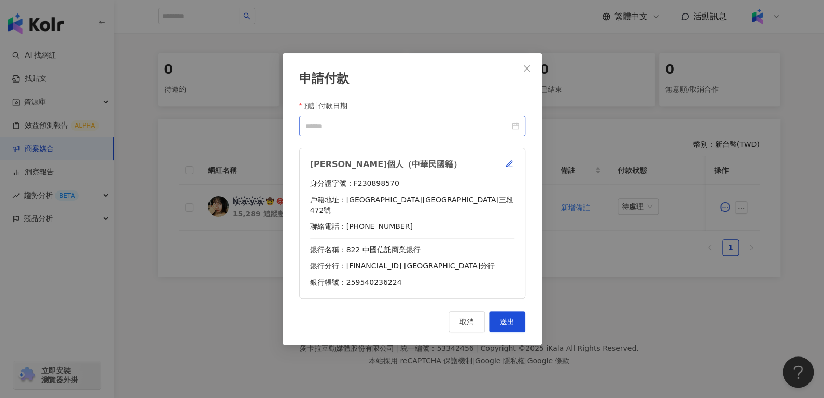
click at [513, 132] on div at bounding box center [412, 125] width 214 height 11
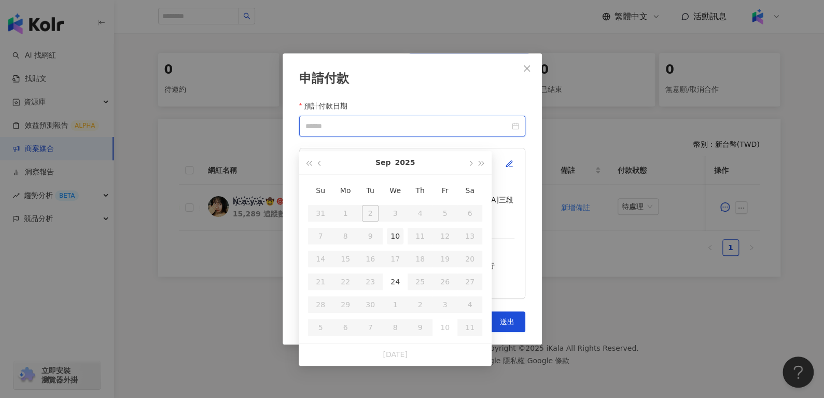
type input "**********"
click at [398, 235] on div "10" at bounding box center [395, 236] width 17 height 17
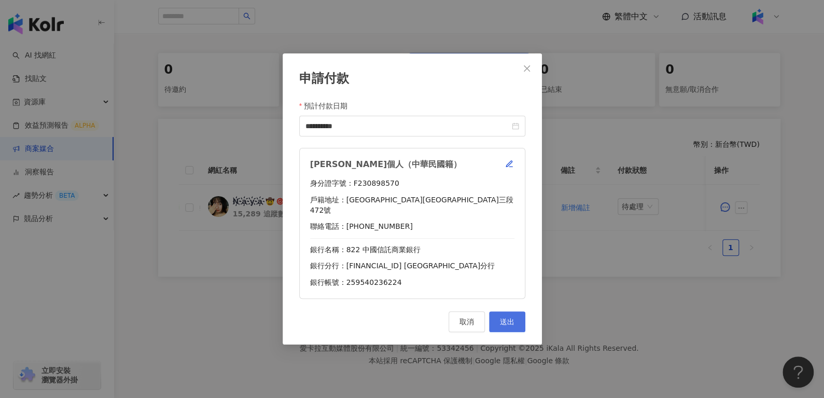
click at [508, 321] on span "送出" at bounding box center [507, 321] width 15 height 8
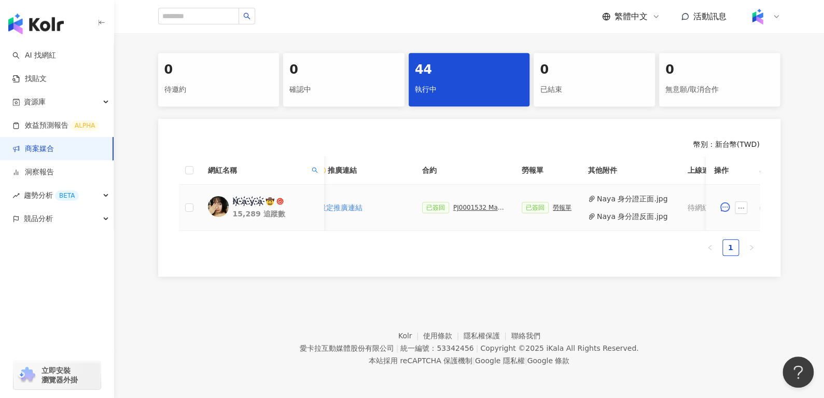
scroll to position [0, 190]
click at [456, 204] on div "已簽回 PJ0001532 Maybelline_202506_skyhigh_小黑霸眼線液_萊雅合作備忘錄" at bounding box center [465, 207] width 83 height 11
click at [466, 204] on div "PJ0001532 Maybelline_202506_skyhigh_小黑霸眼線液_萊雅合作備忘錄" at bounding box center [481, 207] width 52 height 7
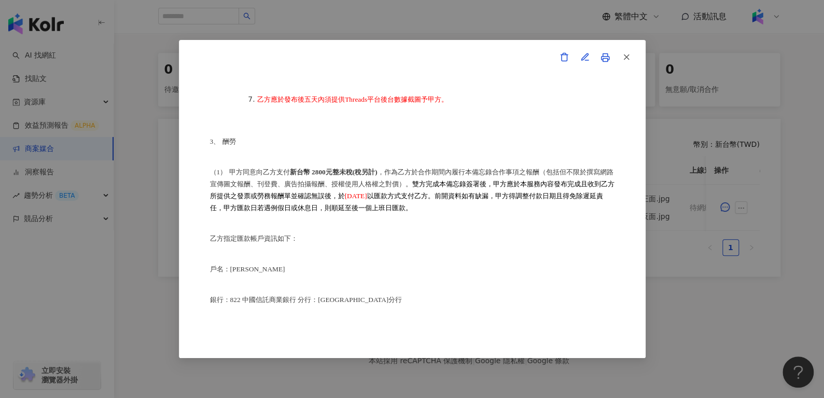
scroll to position [545, 0]
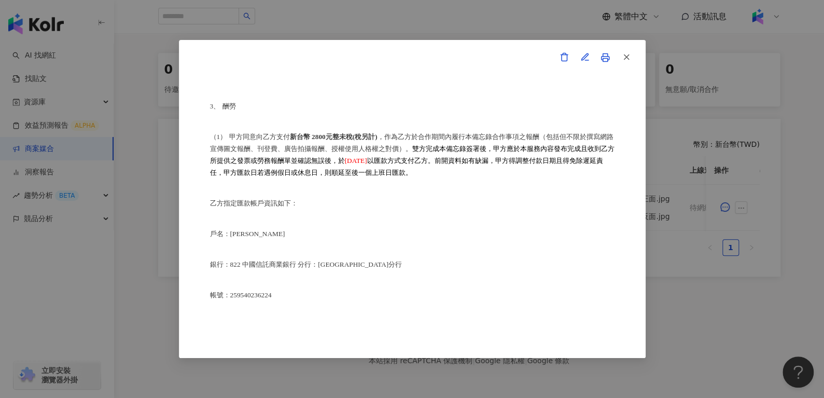
click at [628, 62] on span "button" at bounding box center [626, 56] width 9 height 11
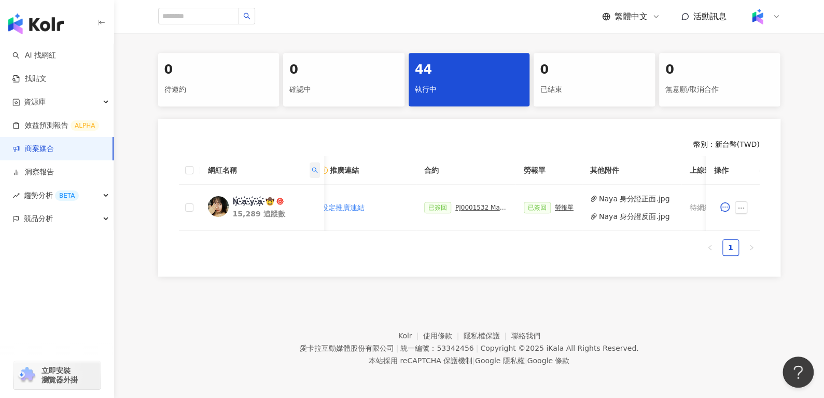
click at [315, 167] on icon "search" at bounding box center [314, 170] width 6 height 6
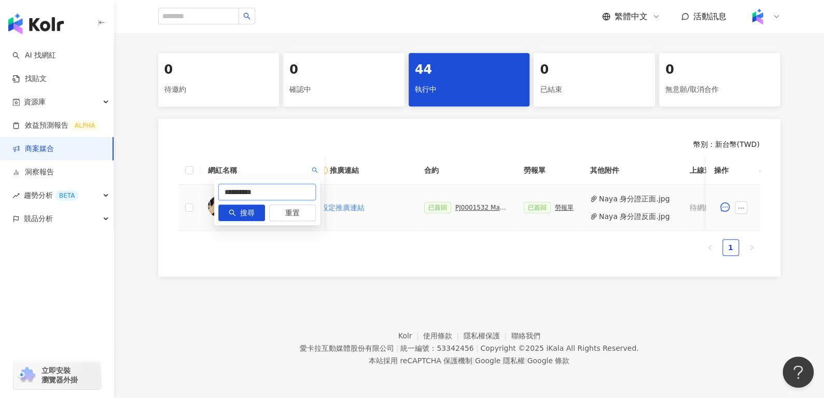
drag, startPoint x: 284, startPoint y: 185, endPoint x: 141, endPoint y: 210, distance: 145.8
paste input "text"
type input "*"
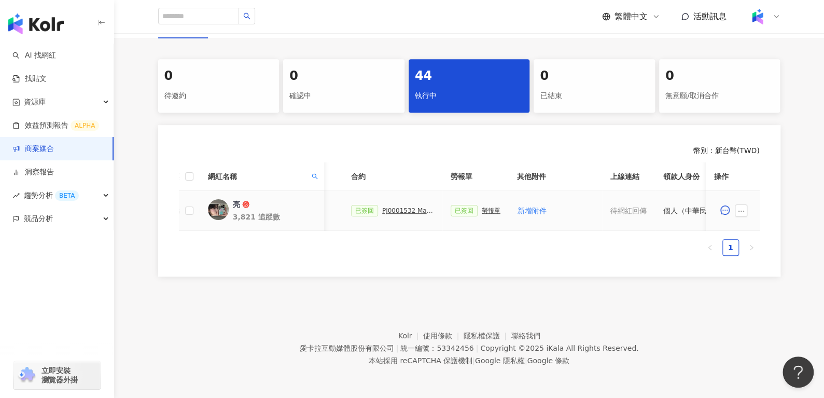
scroll to position [0, 231]
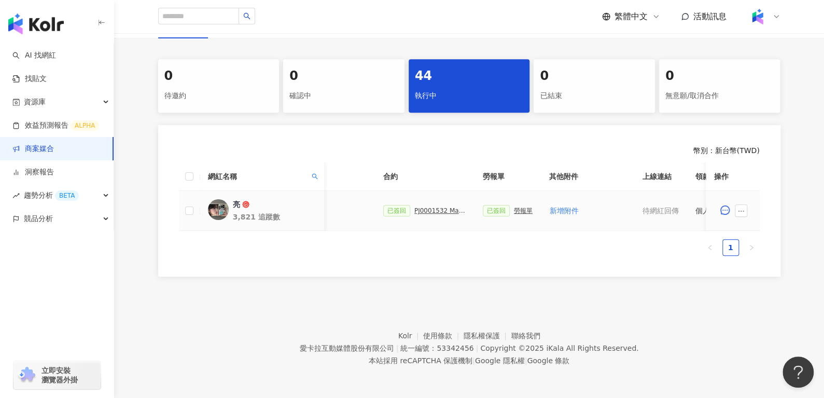
click at [423, 207] on div "PJ0001532 Maybelline_202506_skyhigh_小黑霸眼線液_萊雅合作備忘錄" at bounding box center [440, 210] width 52 height 7
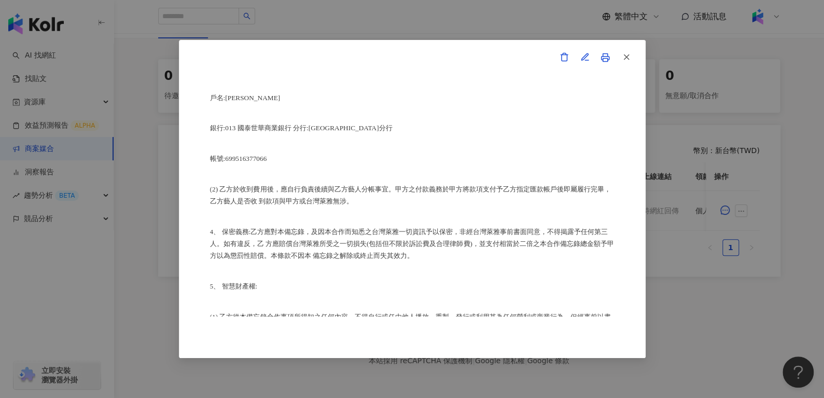
scroll to position [773, 0]
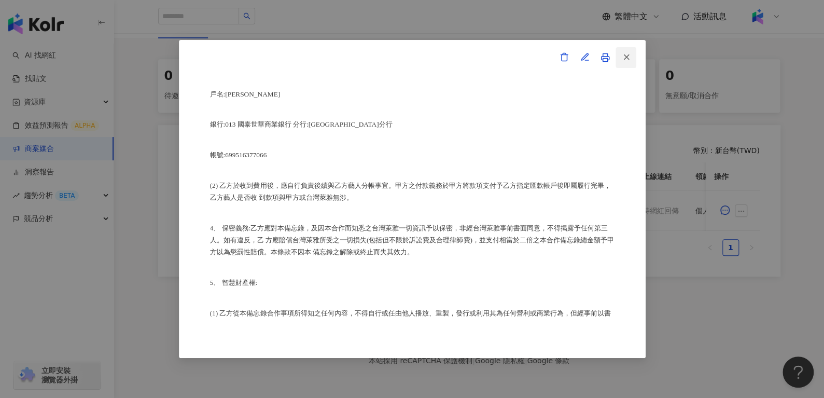
click at [631, 59] on button "button" at bounding box center [626, 57] width 21 height 21
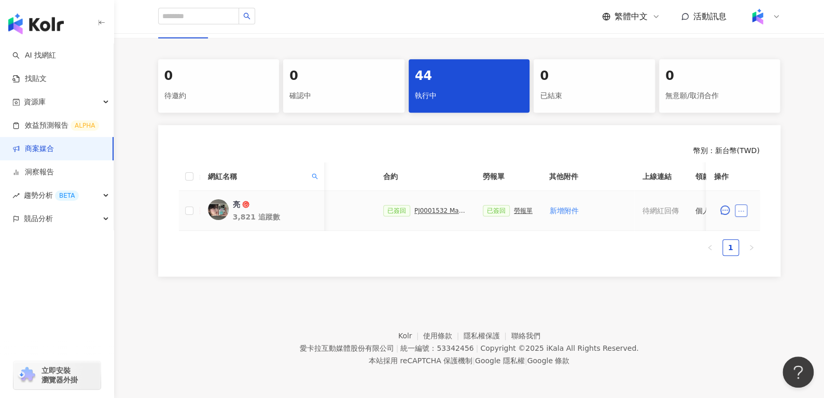
click at [742, 207] on icon "ellipsis" at bounding box center [741, 210] width 7 height 7
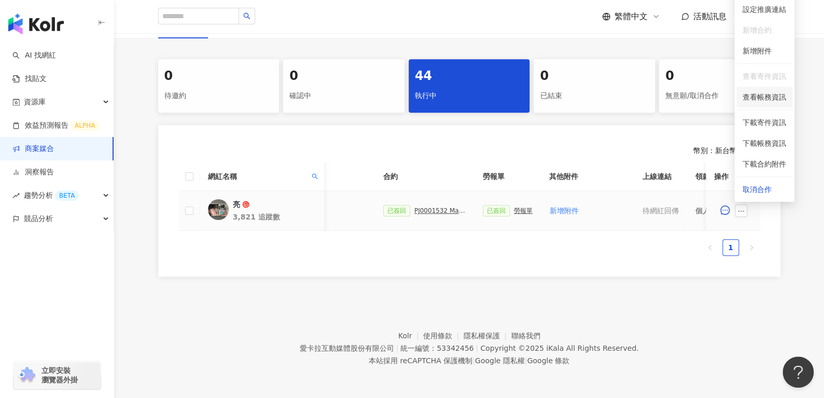
click at [749, 91] on span "查看帳務資訊" at bounding box center [765, 96] width 44 height 11
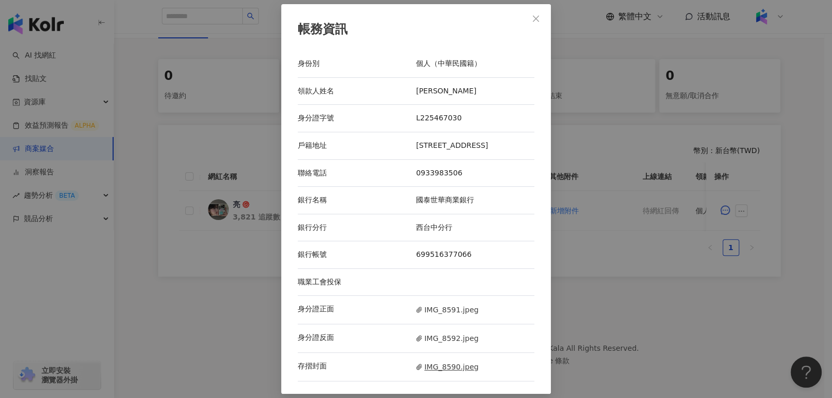
click at [429, 369] on span "IMG_8590.jpeg" at bounding box center [447, 366] width 62 height 11
click at [525, 15] on span "Close" at bounding box center [535, 19] width 21 height 8
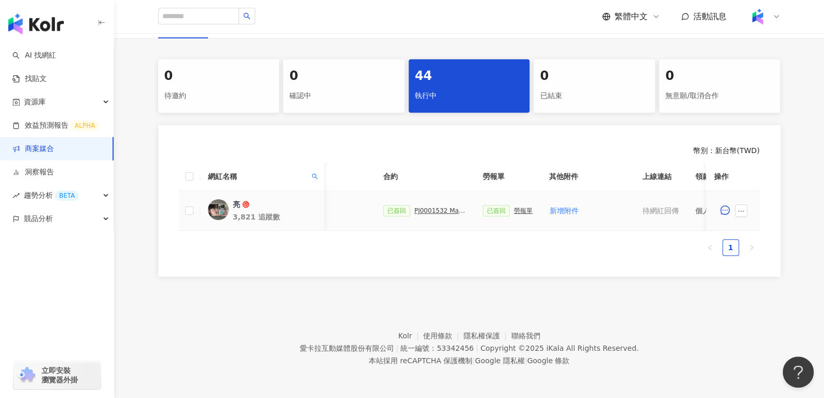
click at [420, 207] on div "PJ0001532 Maybelline_202506_skyhigh_小黑霸眼線液_萊雅合作備忘錄" at bounding box center [440, 210] width 52 height 7
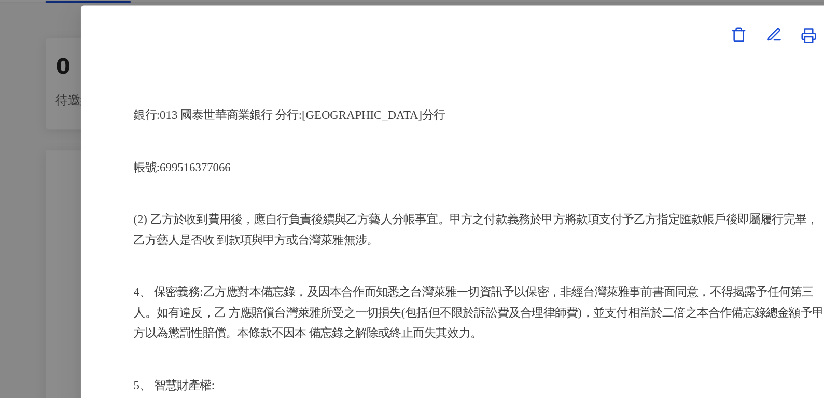
scroll to position [201, 0]
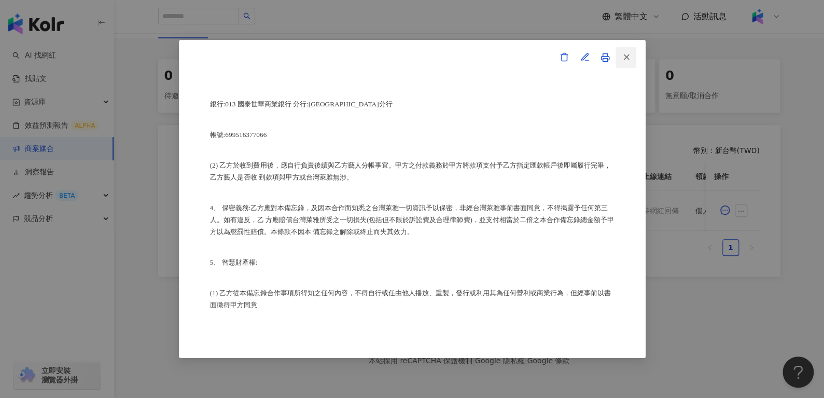
click at [626, 51] on span "button" at bounding box center [626, 56] width 9 height 11
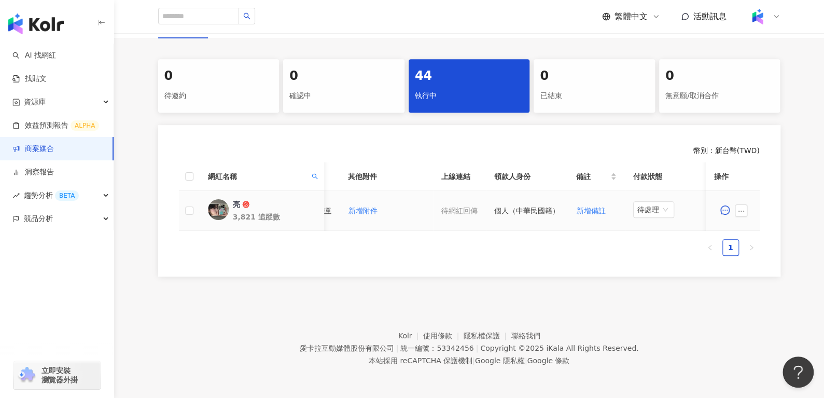
scroll to position [0, 449]
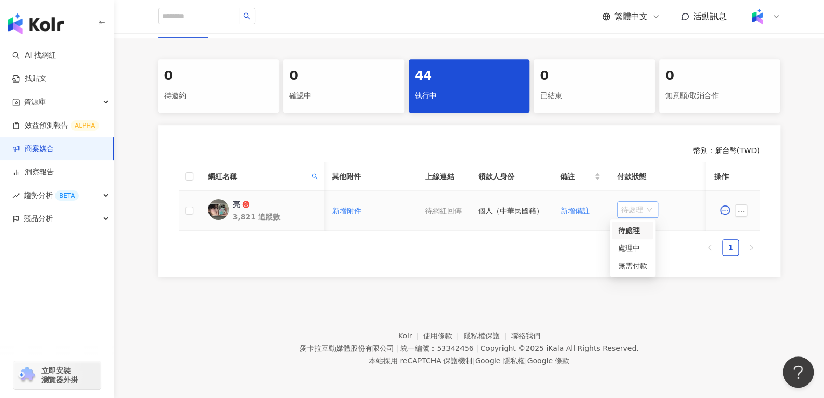
click at [631, 208] on span "待處理" at bounding box center [637, 210] width 33 height 16
click at [632, 245] on div "處理中" at bounding box center [632, 247] width 29 height 11
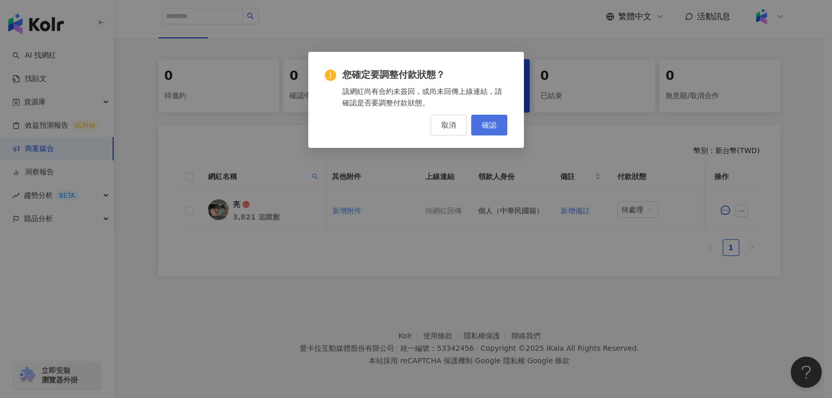
drag, startPoint x: 491, startPoint y: 112, endPoint x: 492, endPoint y: 124, distance: 12.5
click at [492, 124] on div "您確定要調整付款狀態？ 該網紅尚有合約未簽回，或尚未回傳上線連結，請確認是否要調整付款狀態。 取消 確認" at bounding box center [416, 101] width 183 height 67
click at [492, 124] on span "確認" at bounding box center [489, 125] width 15 height 8
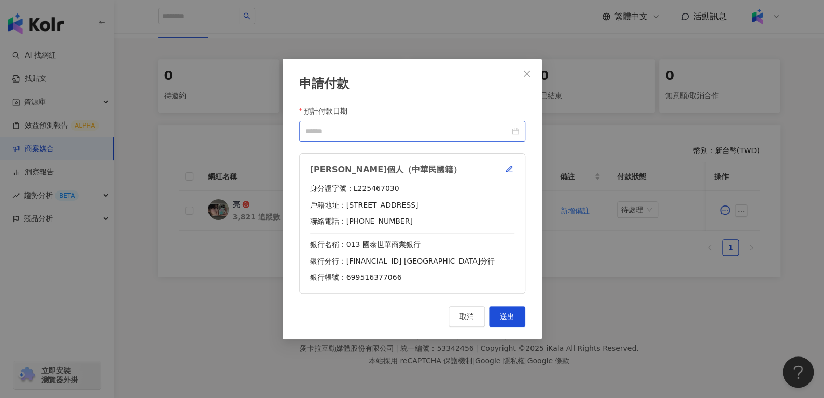
click at [518, 133] on div at bounding box center [412, 131] width 214 height 11
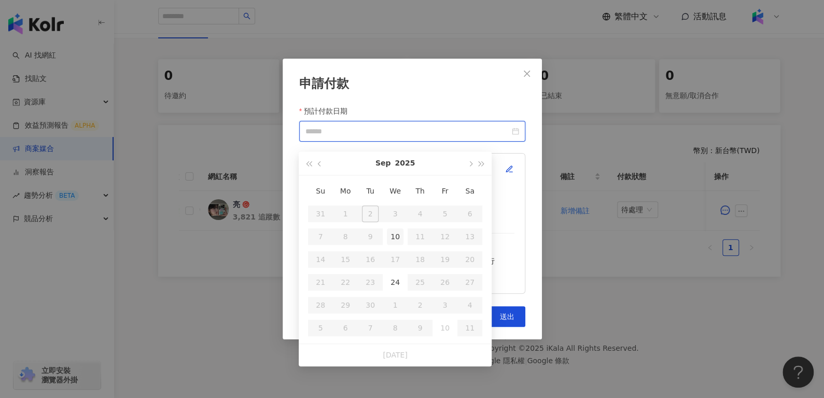
type input "**********"
click at [404, 227] on td "10" at bounding box center [395, 236] width 25 height 23
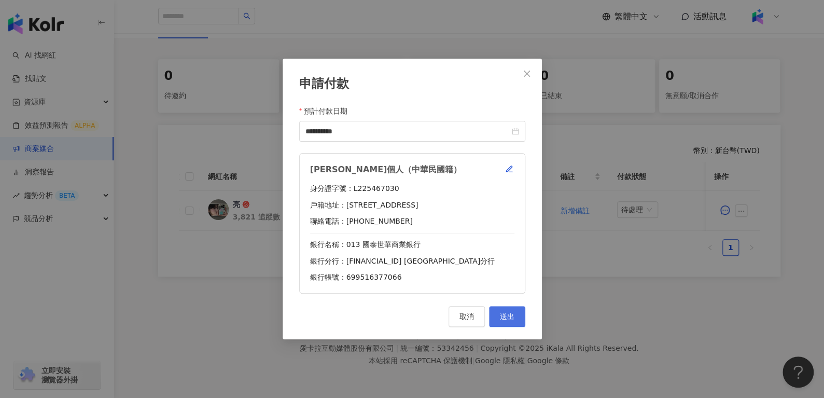
click at [514, 319] on button "送出" at bounding box center [507, 316] width 36 height 21
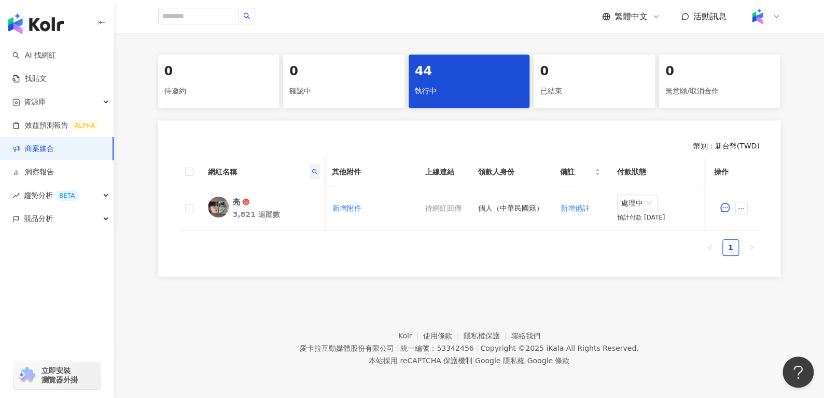
click at [312, 169] on icon "search" at bounding box center [314, 172] width 6 height 6
click at [275, 197] on input "*" at bounding box center [267, 193] width 98 height 17
paste input "**"
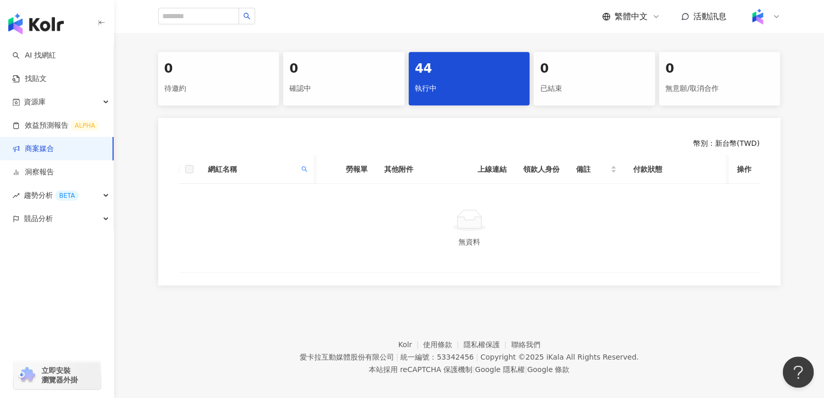
scroll to position [0, 312]
click at [304, 172] on span at bounding box center [304, 169] width 10 height 16
click at [278, 183] on div "** 搜尋 重置" at bounding box center [257, 201] width 106 height 46
click at [278, 183] on input "**" at bounding box center [257, 191] width 98 height 17
type input "**"
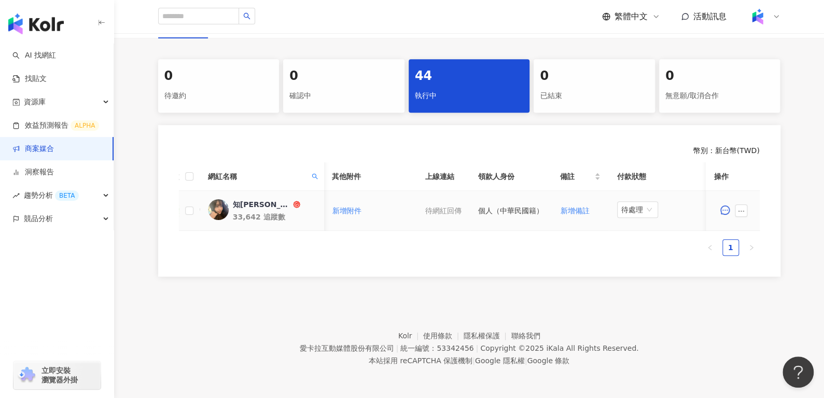
scroll to position [0, 211]
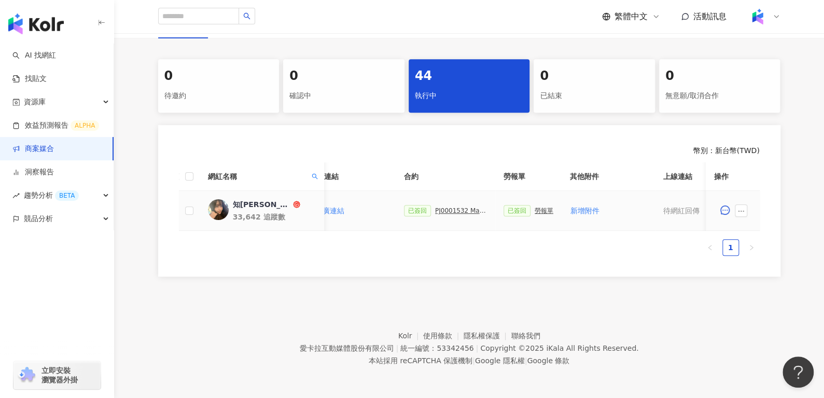
click at [448, 207] on div "PJ0001532 Maybelline_202506_skyhigh_小黑霸眼線液_萊雅合作備忘錄" at bounding box center [461, 210] width 52 height 7
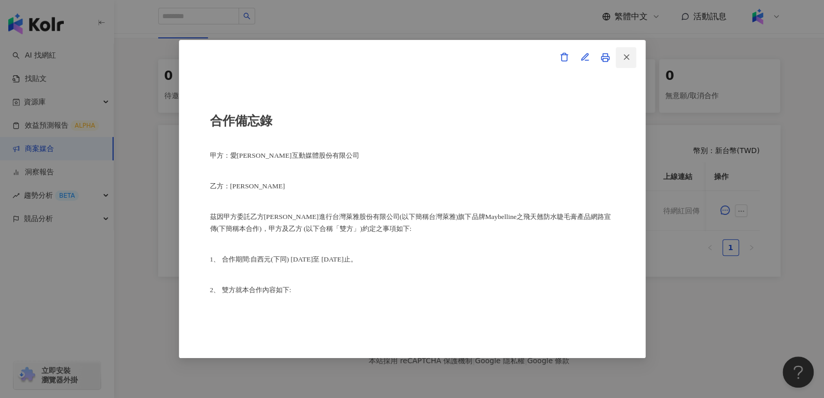
click at [626, 55] on icon "button" at bounding box center [626, 56] width 9 height 9
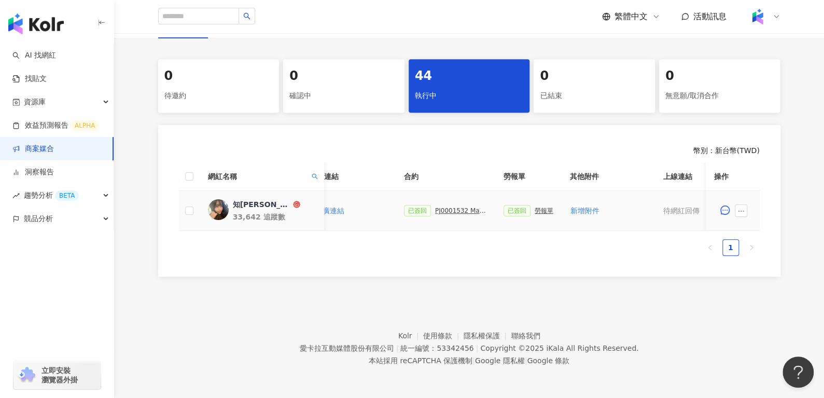
click at [445, 207] on div "PJ0001532 Maybelline_202506_skyhigh_小黑霸眼線液_萊雅合作備忘錄" at bounding box center [461, 210] width 52 height 7
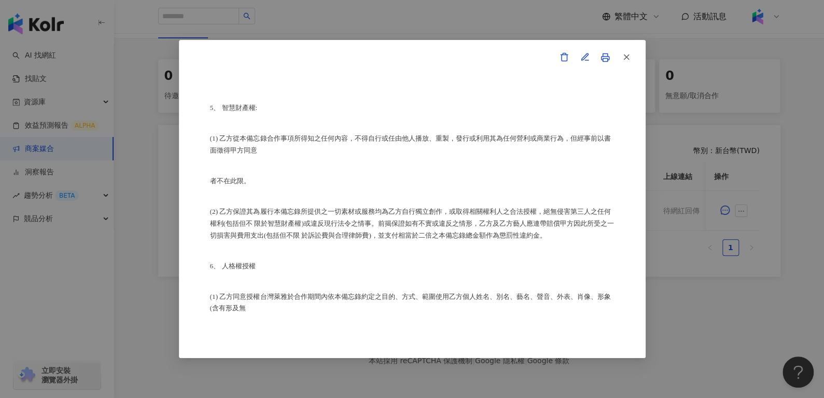
scroll to position [14556, 0]
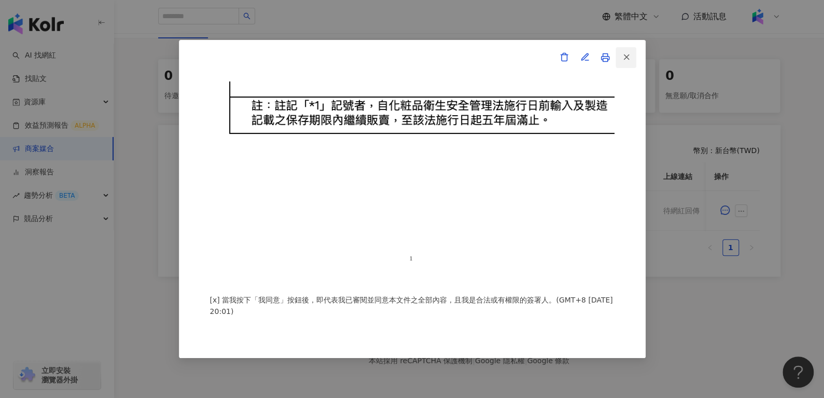
click at [626, 59] on icon "button" at bounding box center [626, 56] width 9 height 9
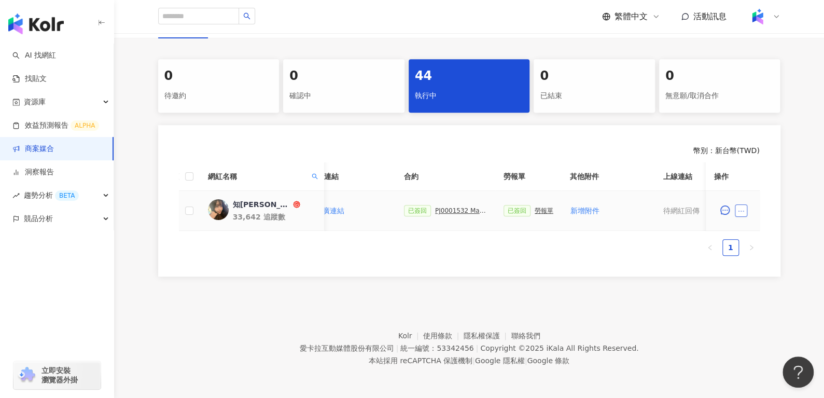
click at [741, 207] on icon "ellipsis" at bounding box center [741, 210] width 7 height 7
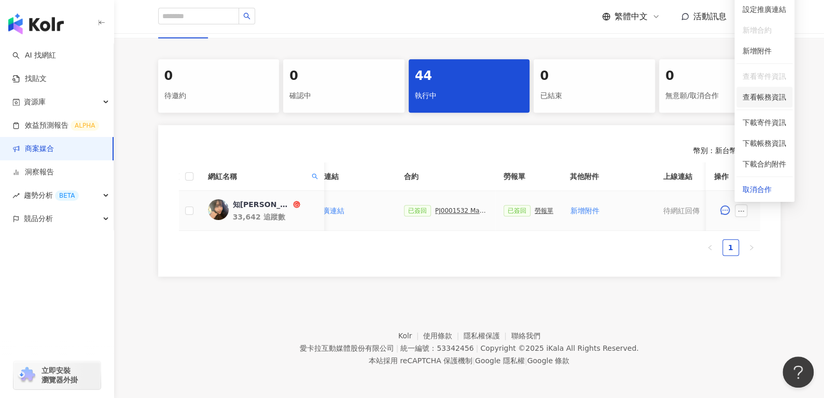
click at [749, 94] on span "查看帳務資訊" at bounding box center [765, 96] width 44 height 11
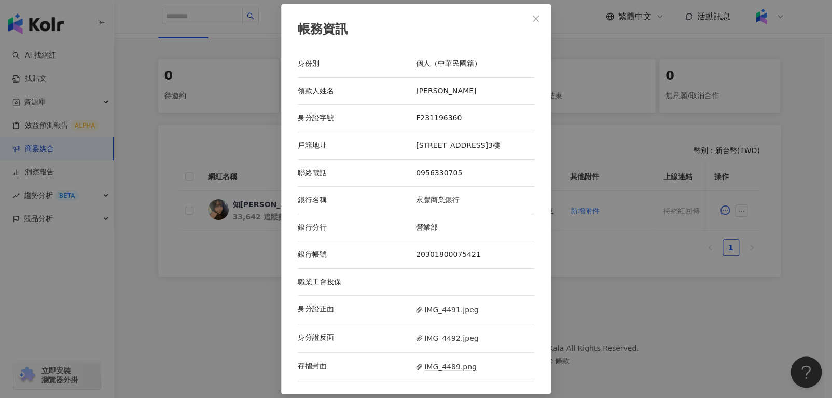
click at [432, 371] on span "IMG_4489.png" at bounding box center [446, 366] width 61 height 11
click at [536, 8] on button "Close" at bounding box center [535, 18] width 21 height 21
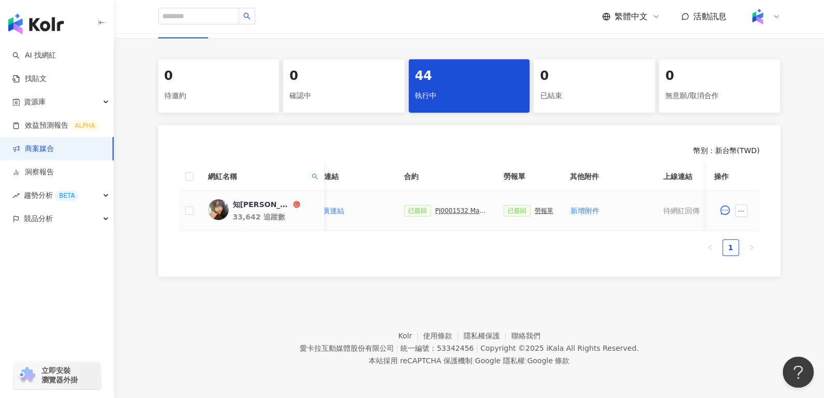
click at [452, 207] on div "PJ0001532 Maybelline_202506_skyhigh_小黑霸眼線液_萊雅合作備忘錄" at bounding box center [461, 210] width 52 height 7
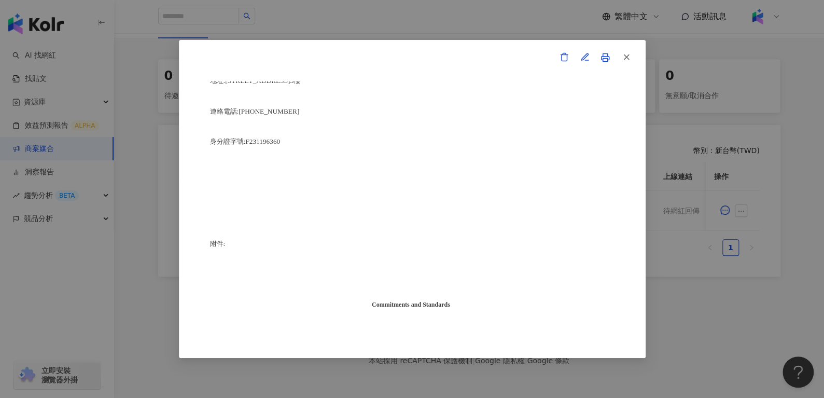
scroll to position [2683, 0]
click at [627, 56] on icon "button" at bounding box center [626, 56] width 9 height 9
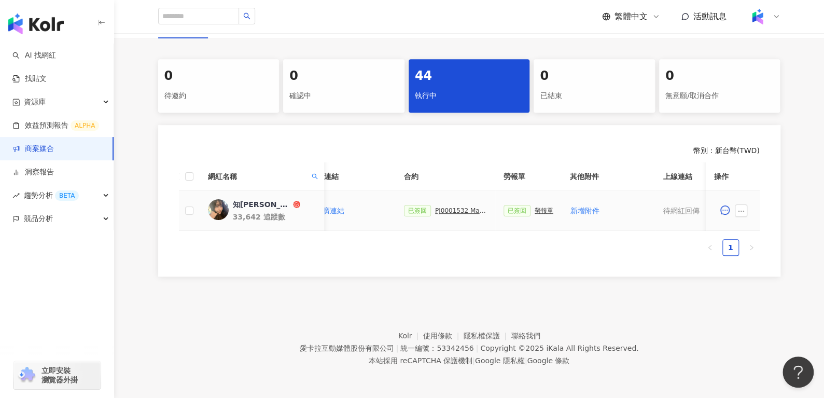
click at [537, 207] on div "勞報單" at bounding box center [544, 210] width 19 height 7
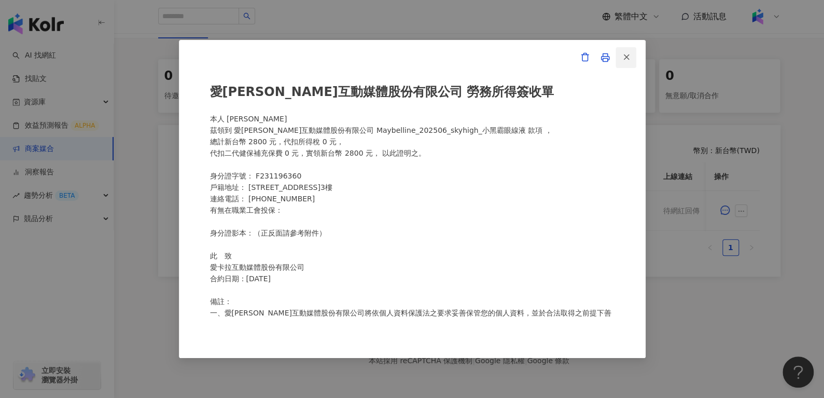
scroll to position [10, 0]
click at [627, 57] on icon "button" at bounding box center [626, 56] width 9 height 9
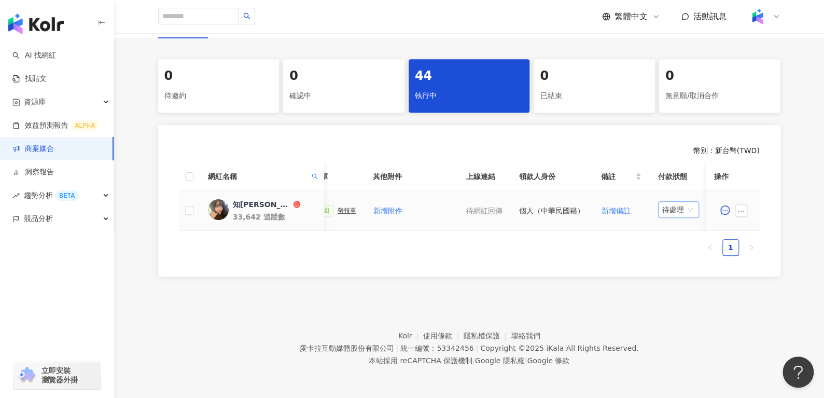
scroll to position [0, 410]
click at [682, 202] on span "待處理" at bounding box center [676, 210] width 33 height 16
click at [677, 242] on div "處理中" at bounding box center [671, 247] width 29 height 11
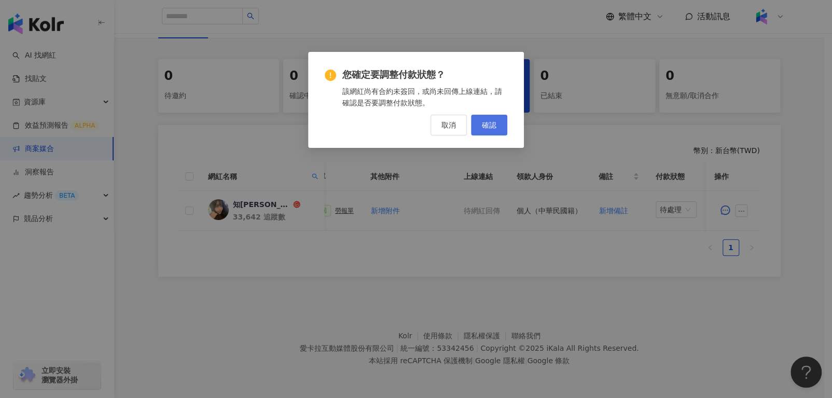
click at [495, 122] on span "確認" at bounding box center [489, 125] width 15 height 8
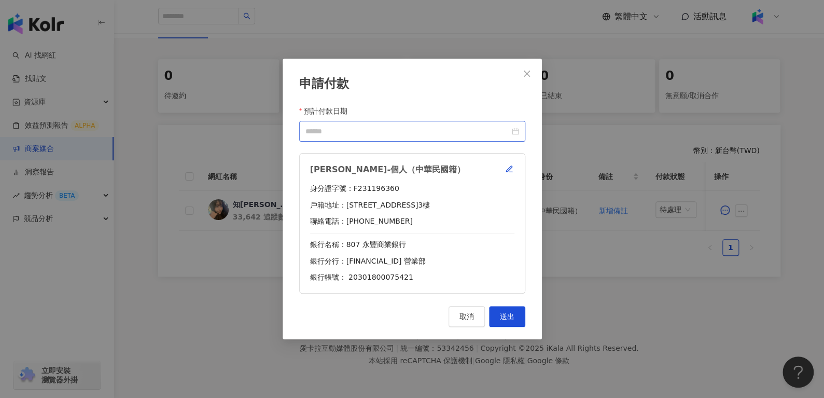
click at [519, 122] on div at bounding box center [412, 131] width 226 height 21
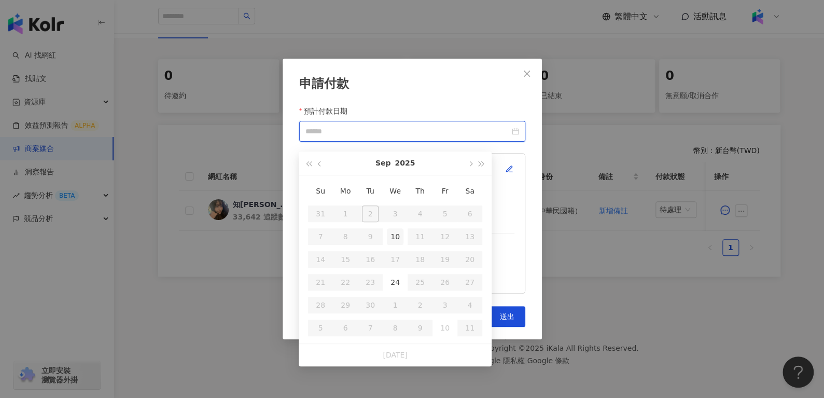
type input "**********"
click at [401, 229] on div "10" at bounding box center [395, 236] width 17 height 17
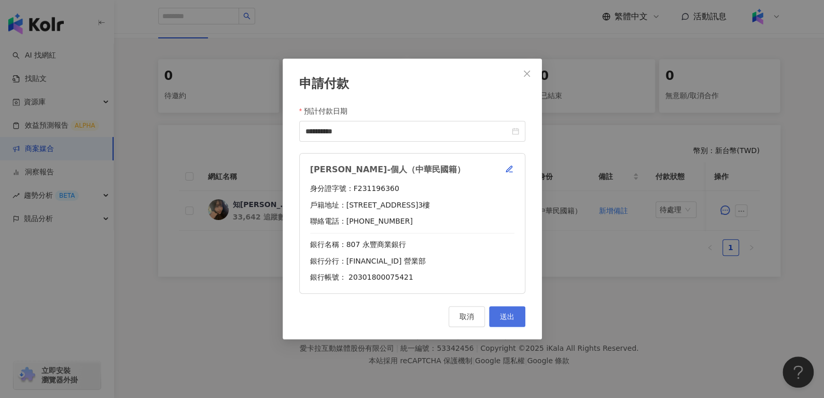
click at [503, 316] on span "送出" at bounding box center [507, 316] width 15 height 8
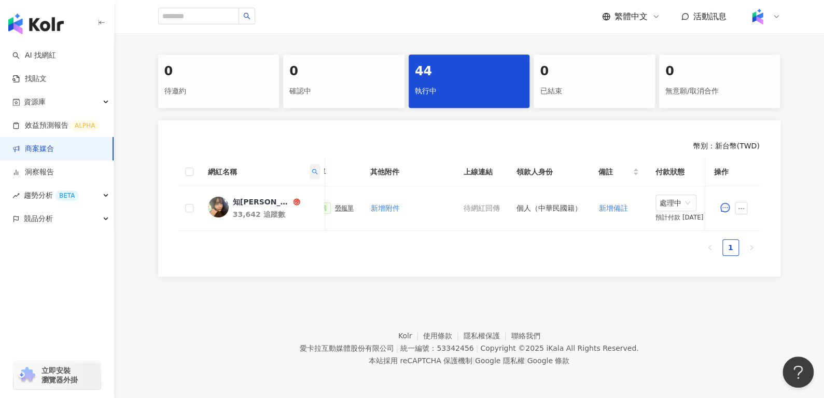
click at [314, 164] on span at bounding box center [314, 172] width 10 height 16
click at [280, 199] on div "** 搜尋 重置" at bounding box center [267, 204] width 106 height 46
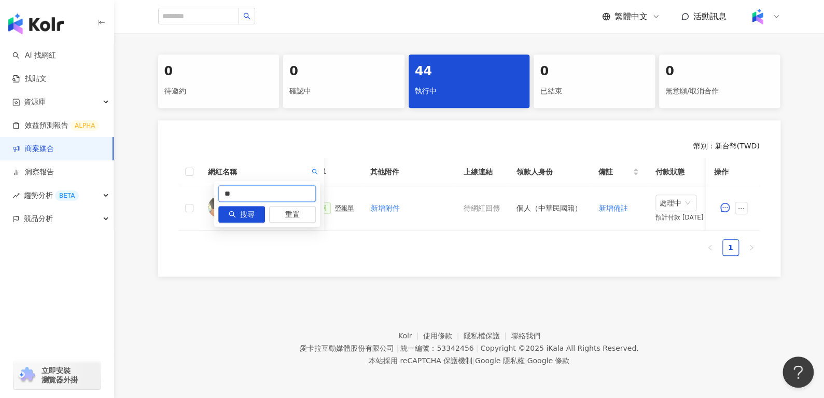
click at [280, 188] on input "**" at bounding box center [267, 193] width 98 height 17
type input "*"
paste input "**********"
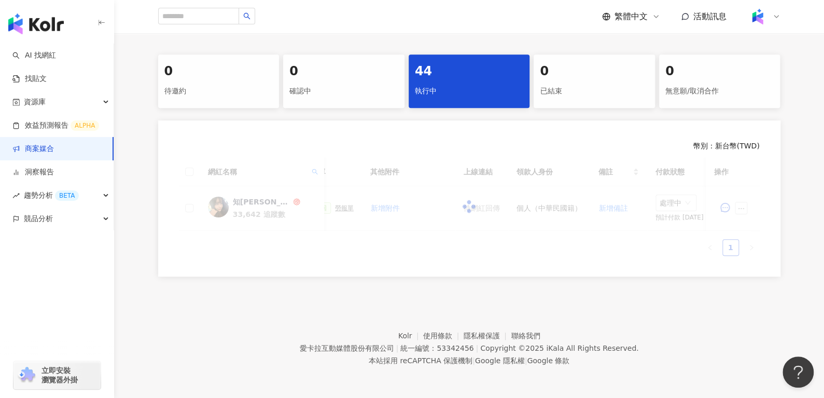
scroll to position [0, 312]
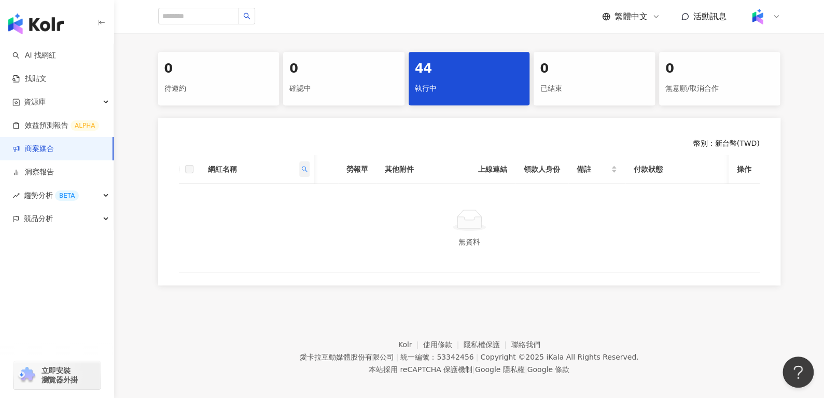
click at [308, 172] on span at bounding box center [304, 169] width 10 height 16
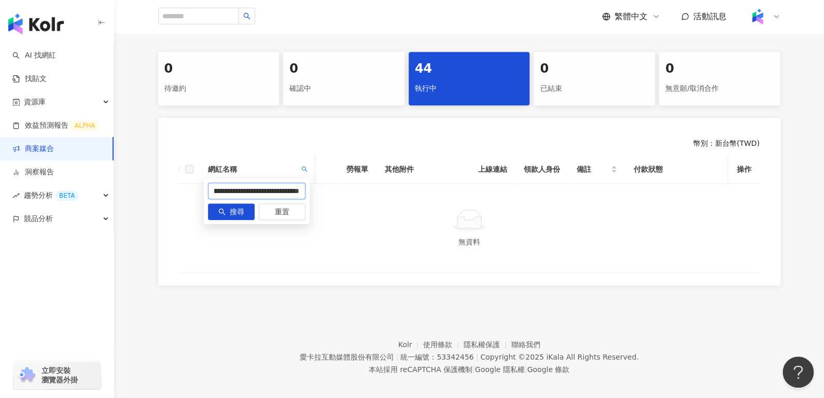
drag, startPoint x: 288, startPoint y: 193, endPoint x: 307, endPoint y: 190, distance: 18.4
click at [307, 190] on div "**********" at bounding box center [257, 201] width 106 height 46
type input "**"
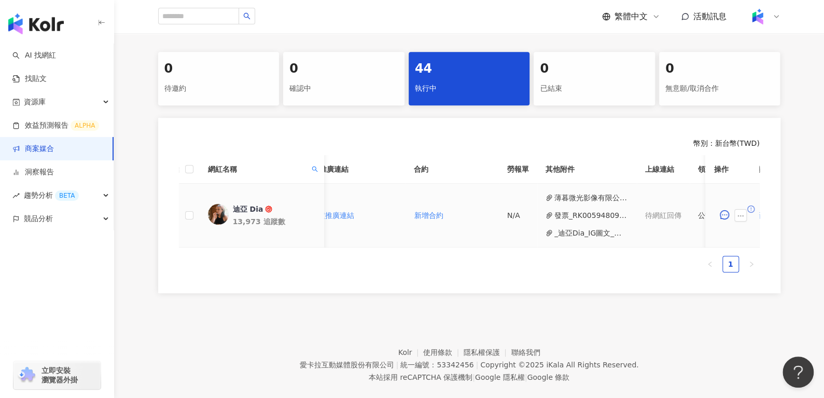
scroll to position [0, 204]
click at [559, 218] on button "發票_RK00594809.pdf" at bounding box center [588, 215] width 74 height 11
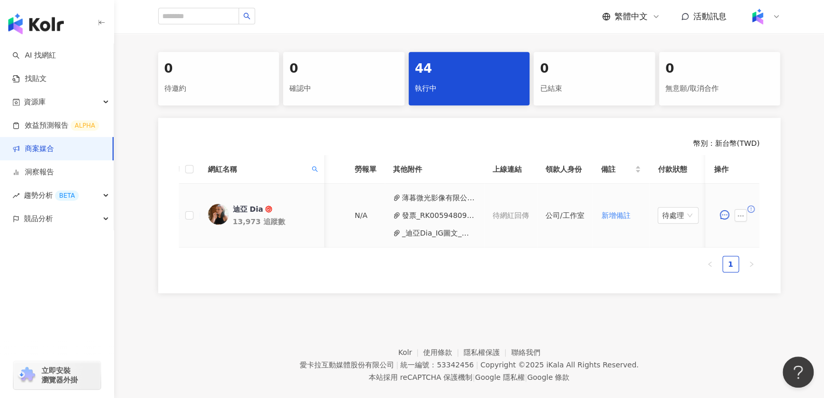
scroll to position [0, 354]
click at [428, 235] on button "_迪亞Dia_IG圖文_限動_Threads_睫毛膏_眼線液__PJ0001532_Maybelline_202506_skyhigh_小.pdf" at bounding box center [438, 232] width 74 height 11
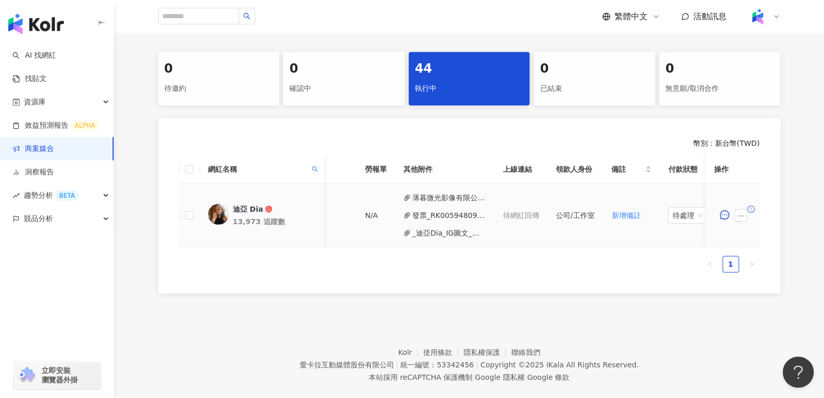
scroll to position [0, 395]
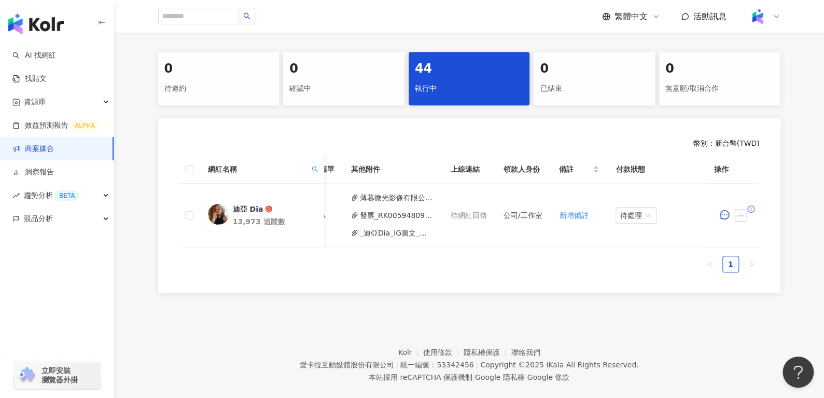
click at [433, 83] on div "執行中" at bounding box center [469, 89] width 109 height 18
click at [313, 166] on icon "search" at bounding box center [314, 169] width 6 height 6
click at [275, 206] on button "重置" at bounding box center [292, 211] width 47 height 17
click at [254, 204] on button "搜尋" at bounding box center [241, 211] width 47 height 17
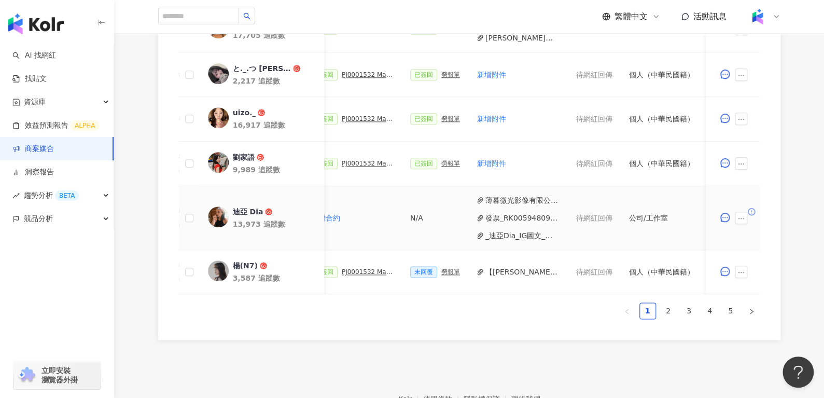
scroll to position [0, 455]
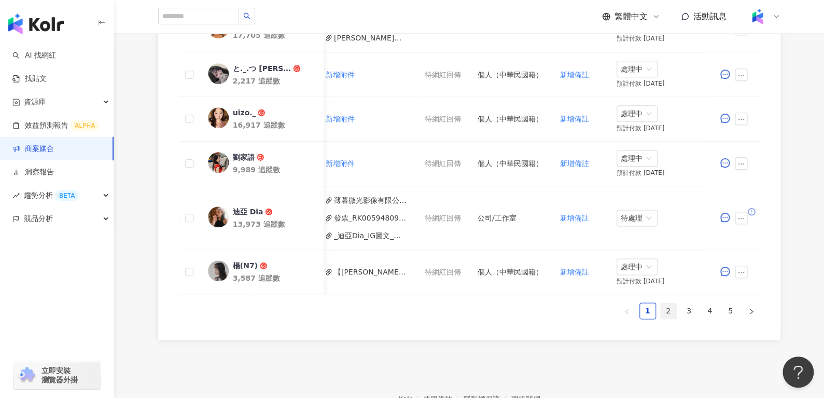
click at [665, 318] on link "2" at bounding box center [669, 311] width 16 height 16
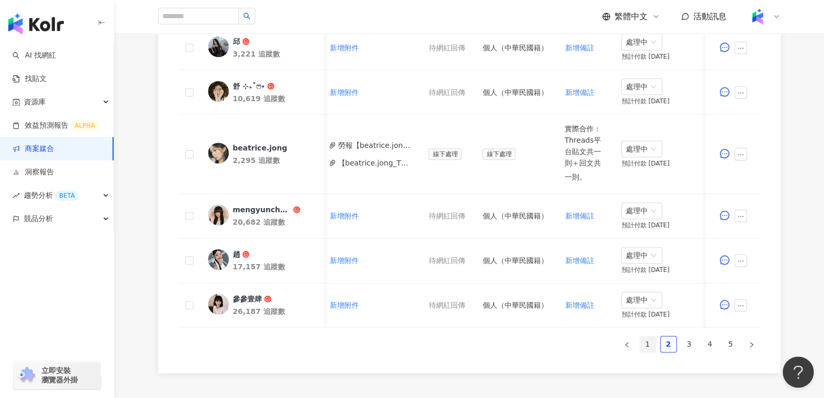
click at [642, 348] on link "1" at bounding box center [648, 344] width 16 height 16
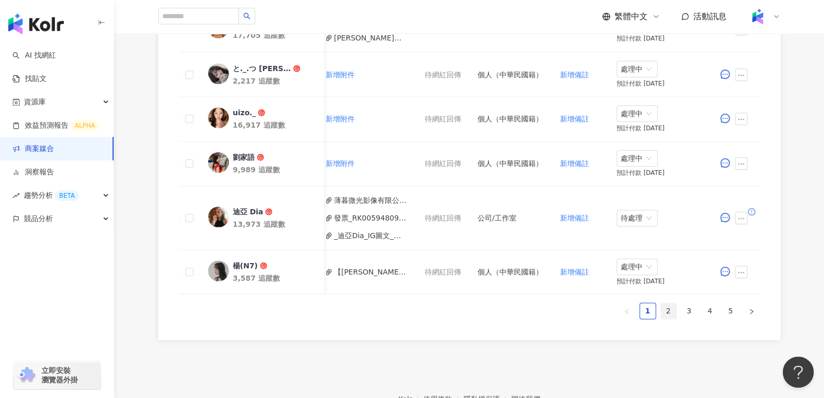
click at [671, 318] on link "2" at bounding box center [669, 311] width 16 height 16
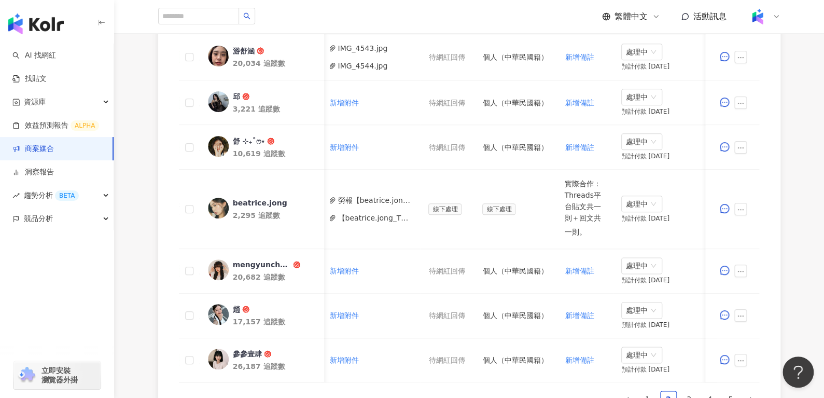
scroll to position [661, 0]
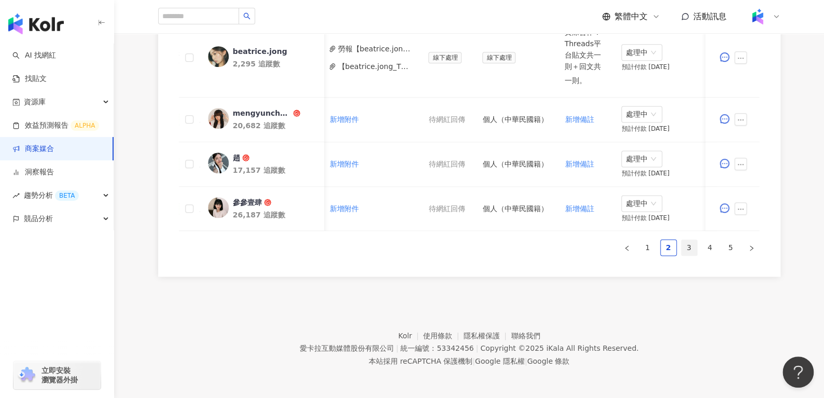
click at [690, 247] on link "3" at bounding box center [690, 248] width 16 height 16
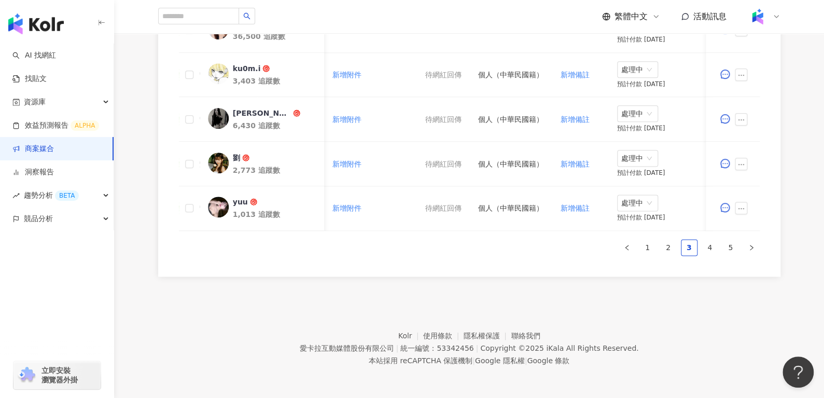
scroll to position [605, 0]
click at [713, 252] on link "4" at bounding box center [710, 248] width 16 height 16
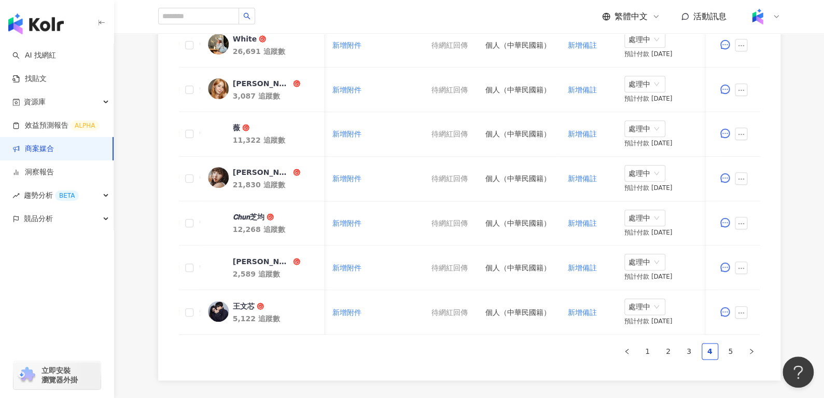
scroll to position [546, 0]
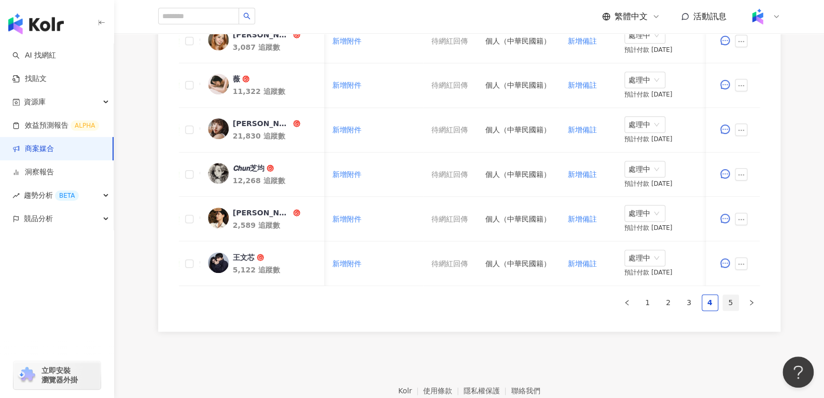
click at [734, 310] on link "5" at bounding box center [731, 303] width 16 height 16
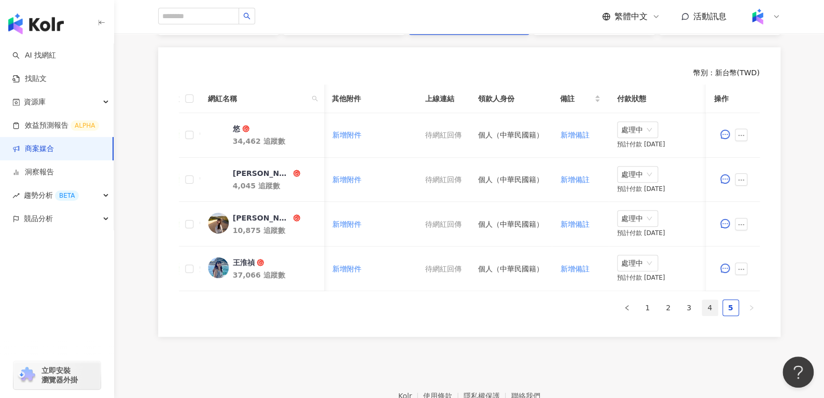
scroll to position [271, 0]
click at [313, 101] on icon "search" at bounding box center [314, 99] width 6 height 6
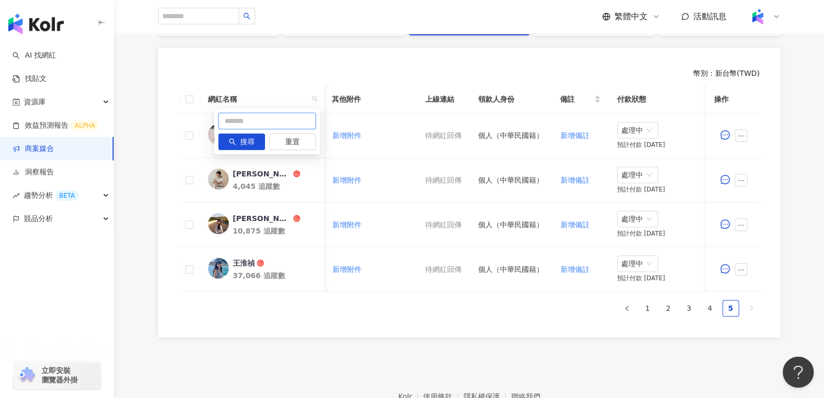
paste input "***"
click at [279, 124] on input "***" at bounding box center [267, 121] width 98 height 17
type input "***"
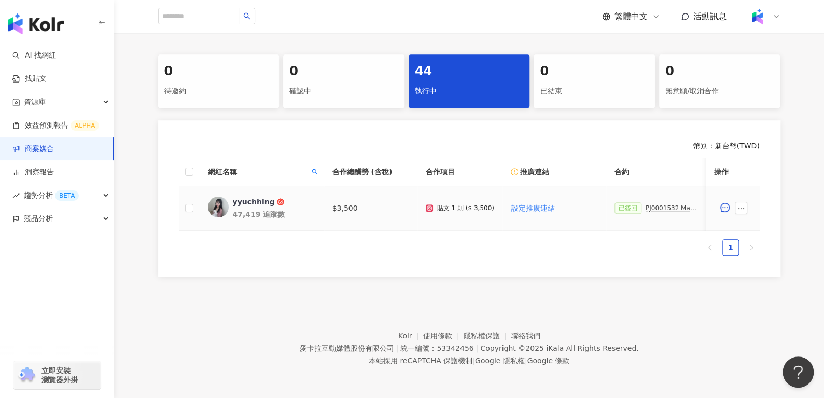
scroll to position [0, 0]
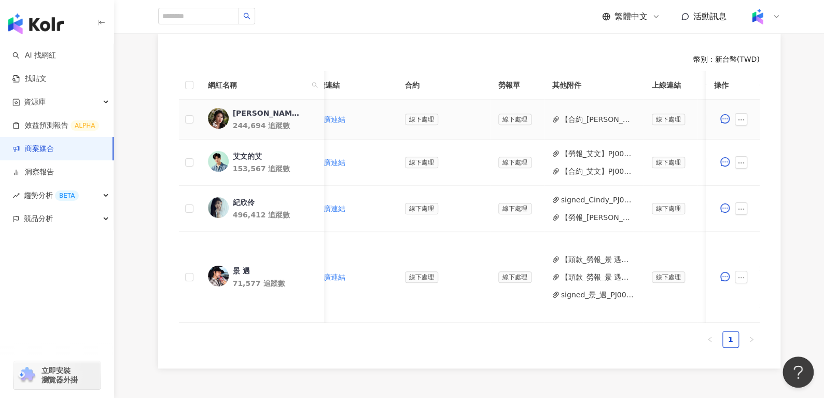
scroll to position [0, 218]
click at [569, 119] on button "【合約_小昕甘】PJ0001619_台灣大哥大_mo幣多Plus_202507_KOL_活動確認單.pdf" at bounding box center [598, 119] width 74 height 11
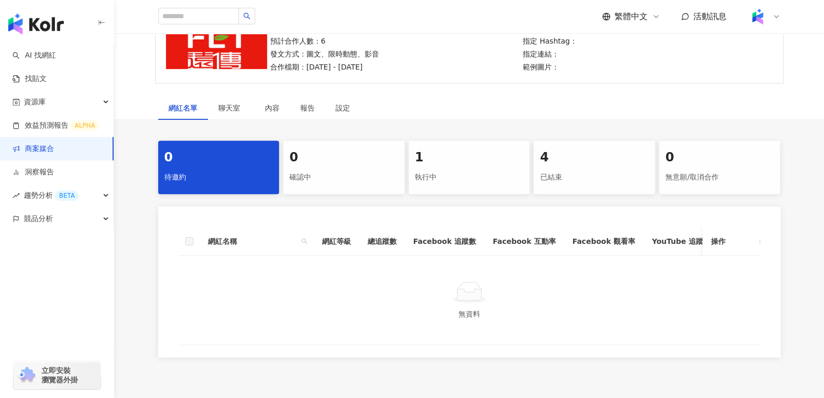
scroll to position [114, 0]
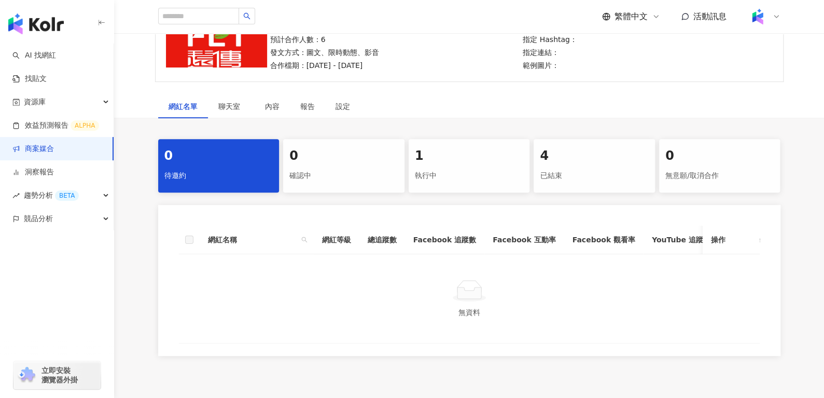
click at [453, 169] on div "執行中" at bounding box center [469, 176] width 109 height 18
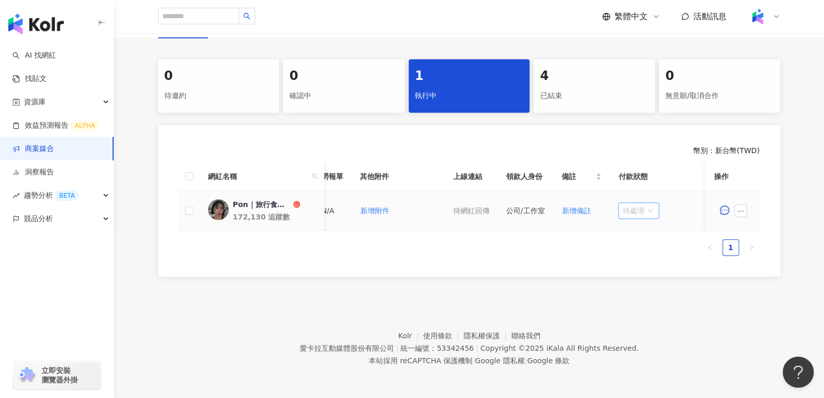
click at [628, 203] on span "待處理" at bounding box center [638, 211] width 33 height 16
